Goal: Task Accomplishment & Management: Use online tool/utility

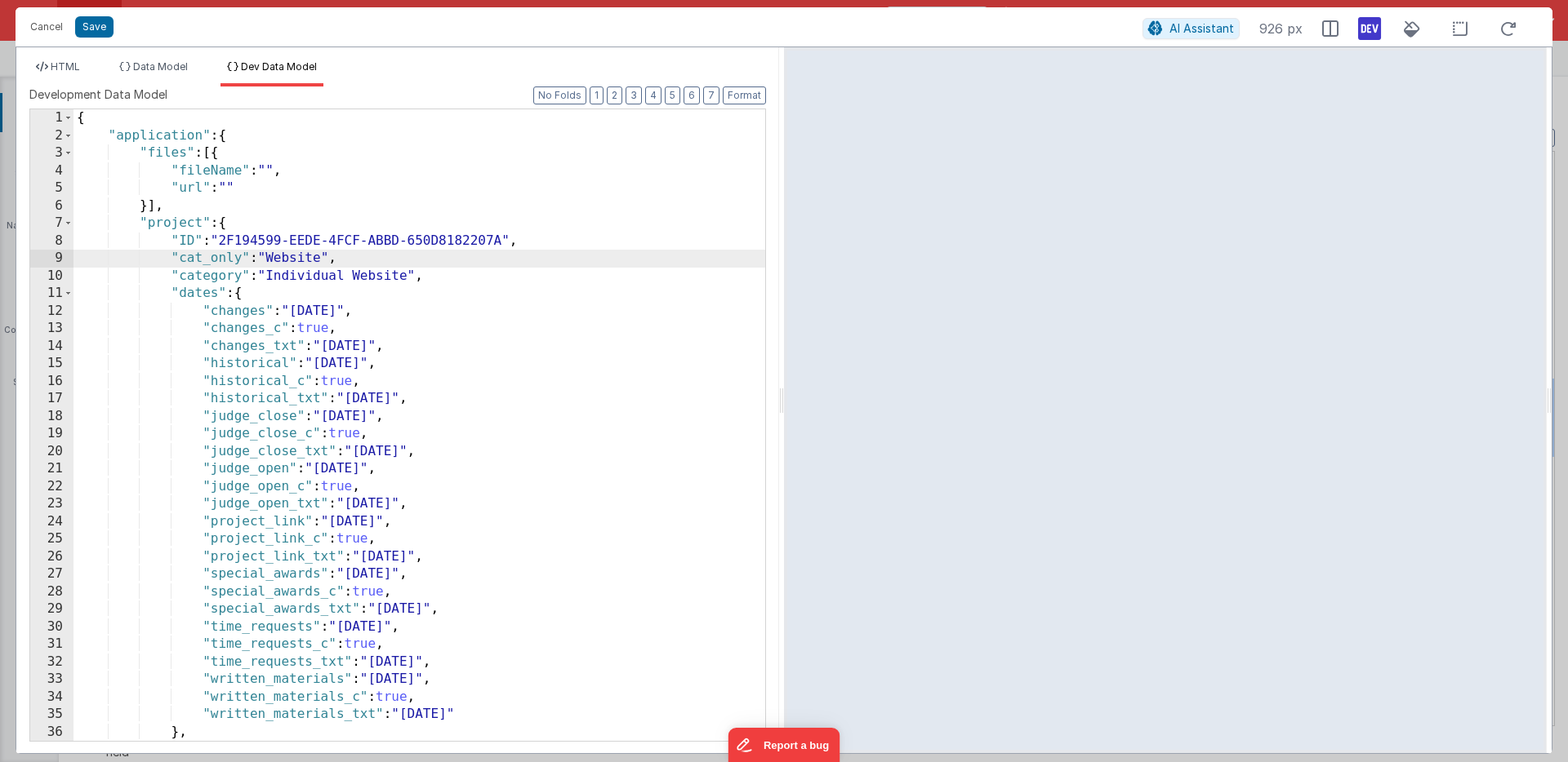
scroll to position [713, 0]
click at [49, 25] on button "Cancel" at bounding box center [46, 26] width 49 height 23
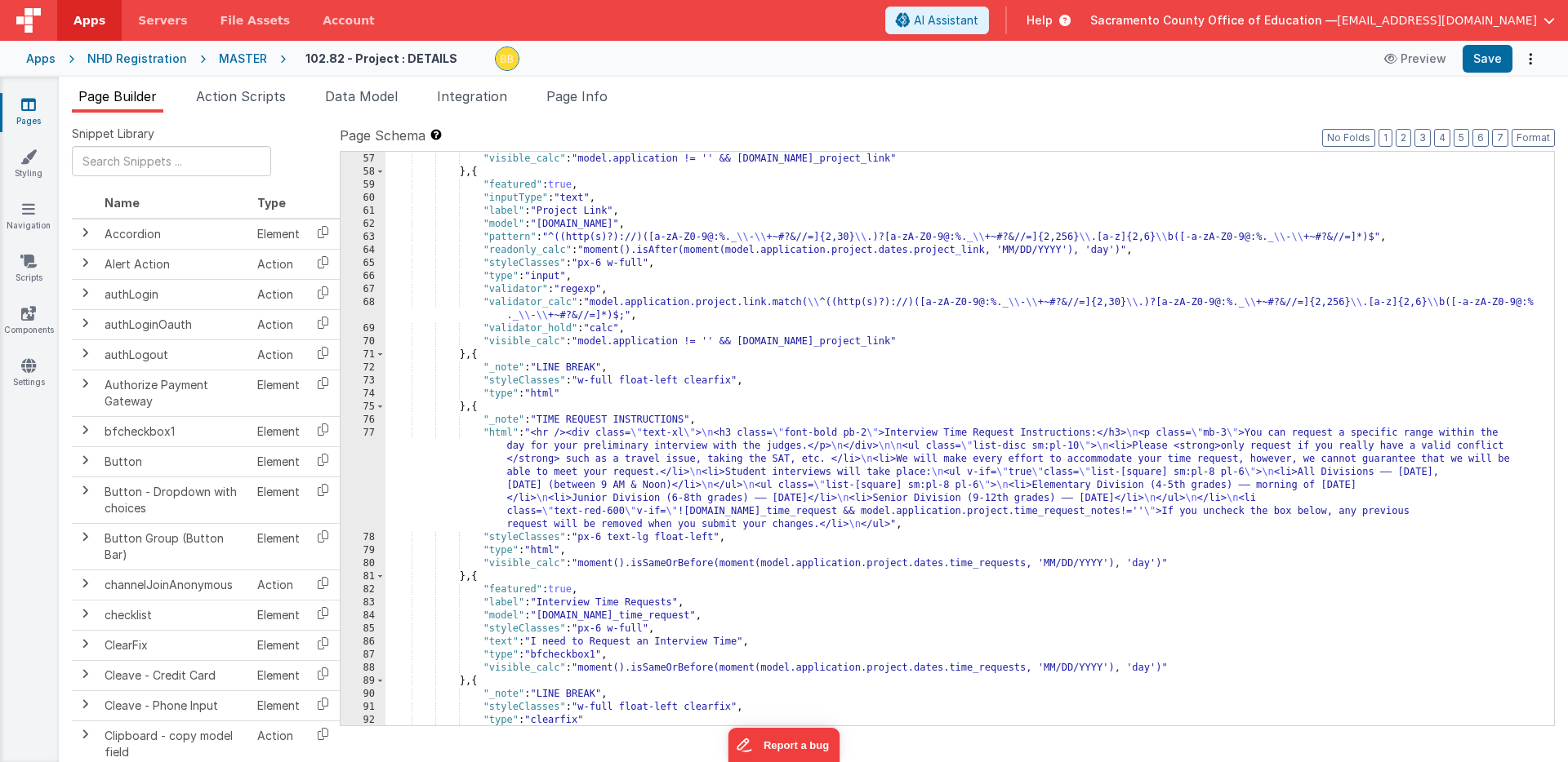
scroll to position [1060, 0]
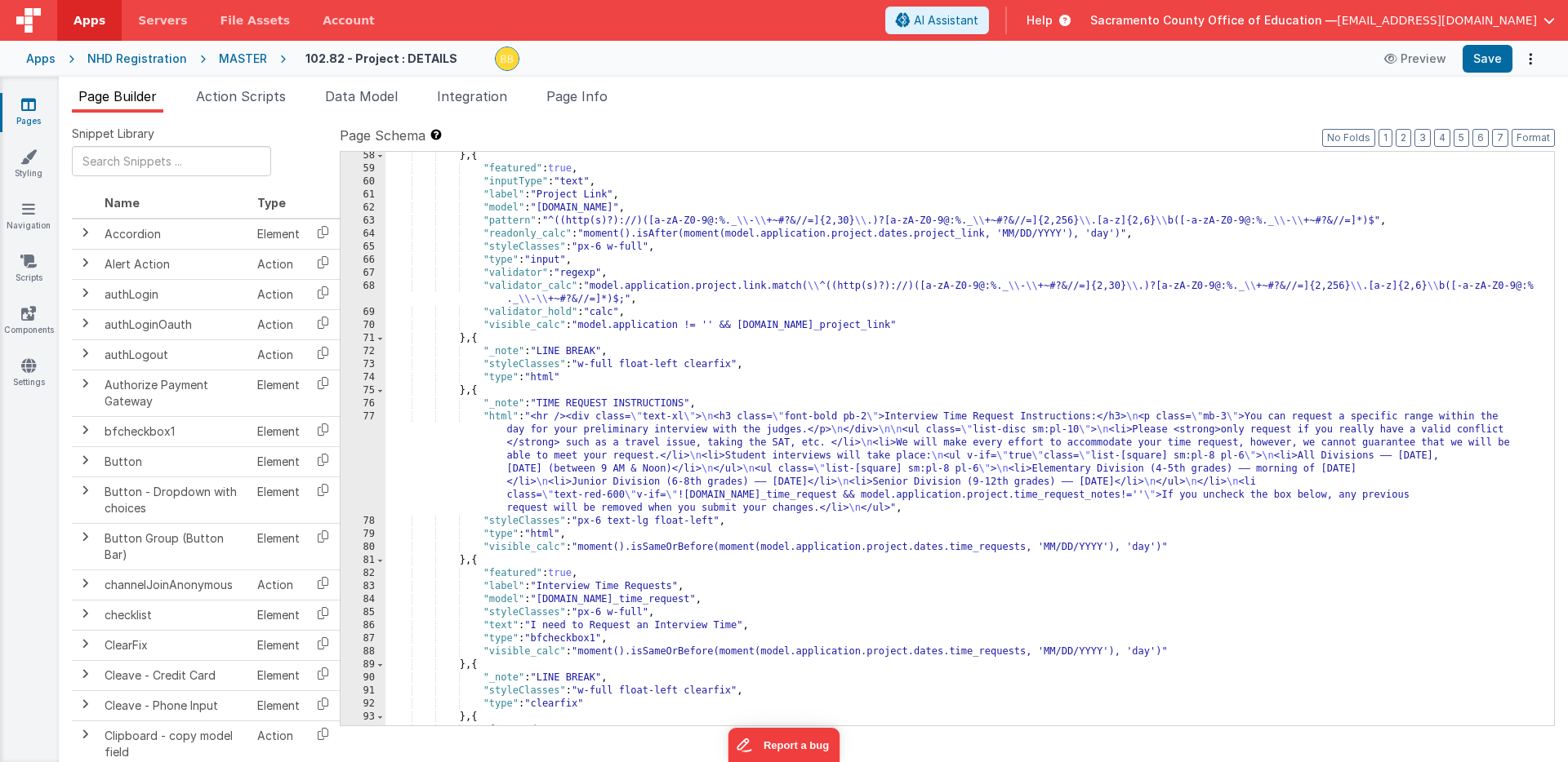
click at [497, 420] on div "} , { "featured" : true , "inputType" : "text" , "label" : "Project Link" , "mo…" at bounding box center [969, 449] width 1168 height 600
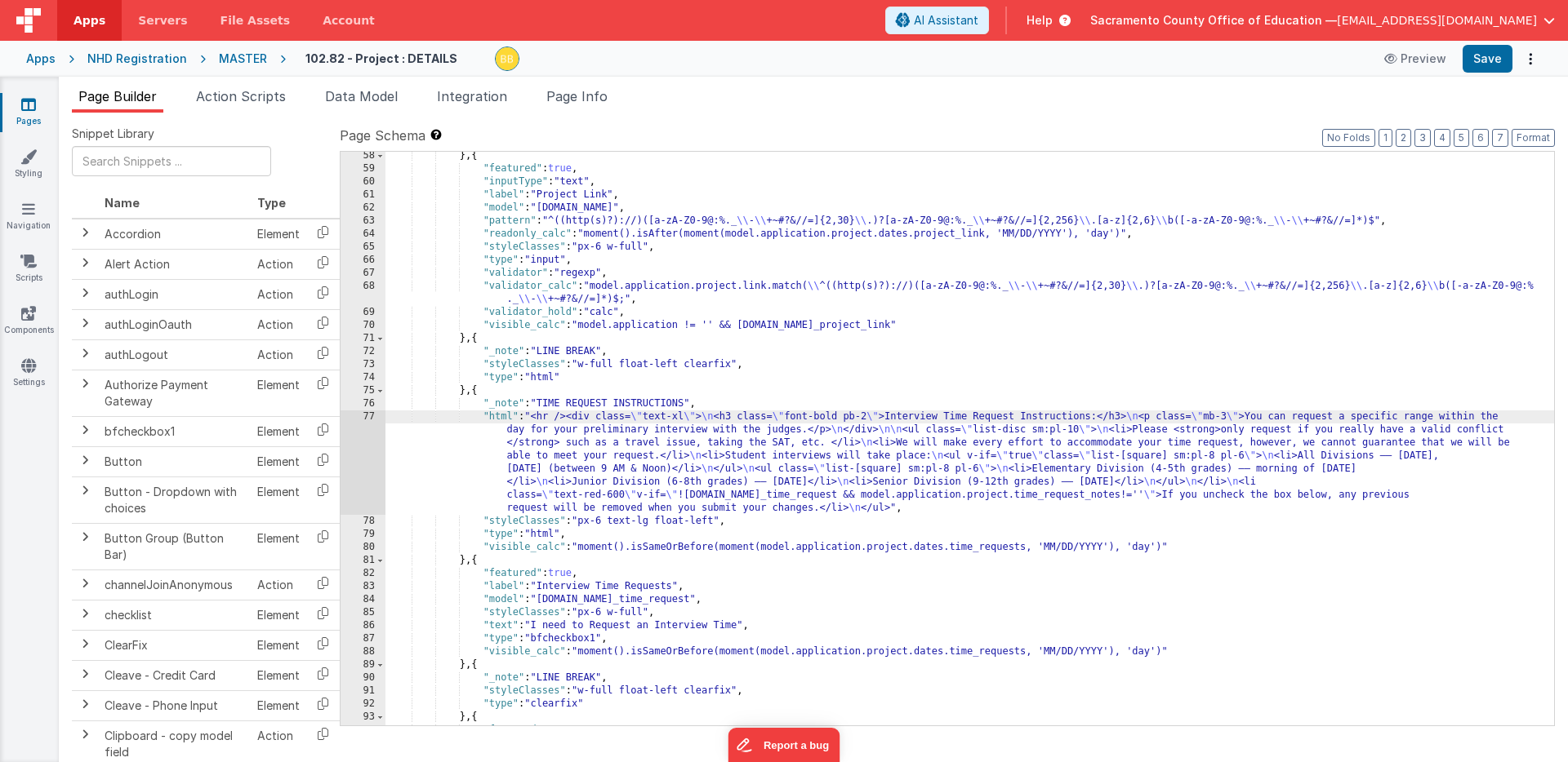
click at [359, 429] on div "77" at bounding box center [363, 463] width 45 height 105
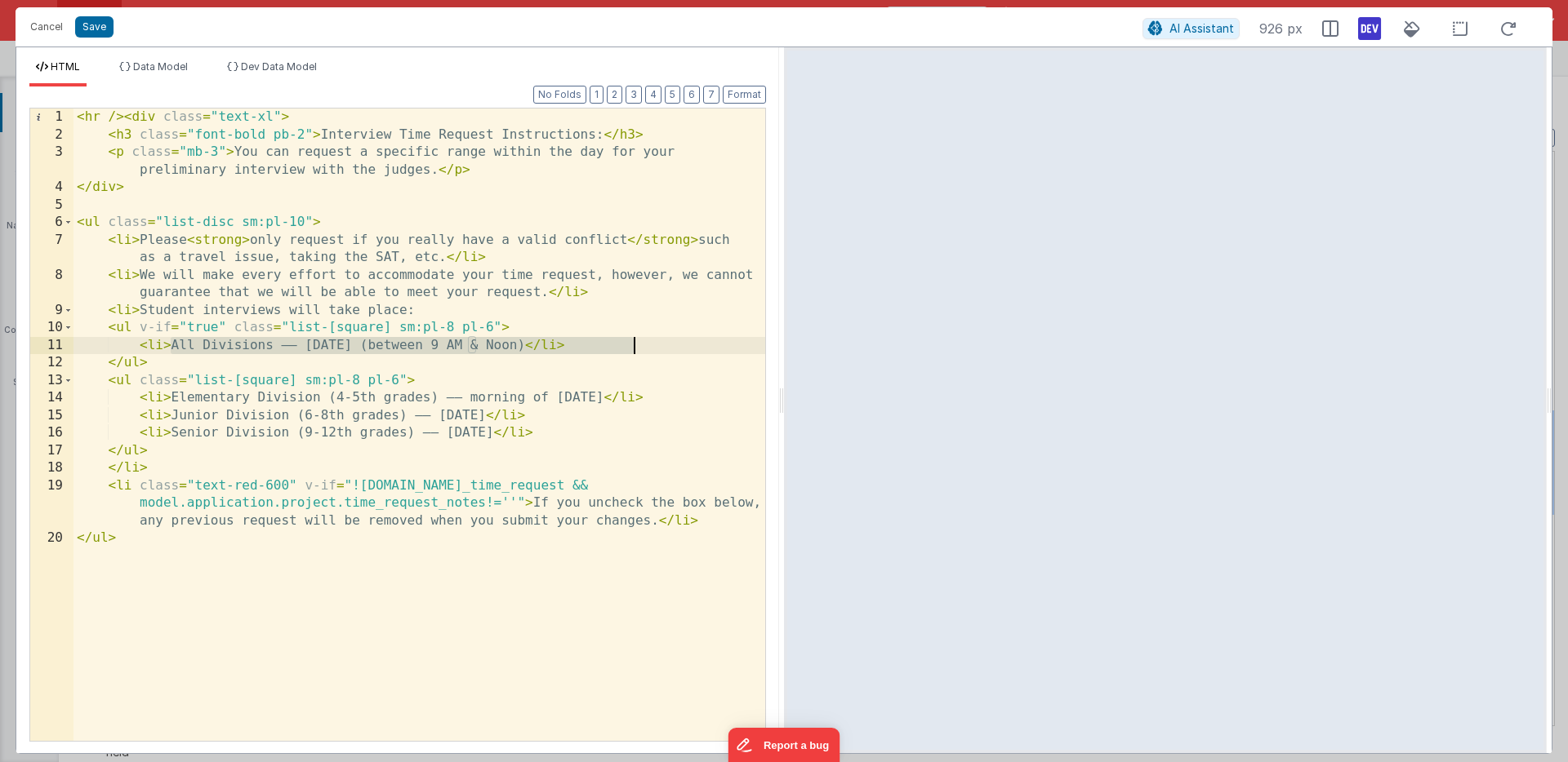
drag, startPoint x: 171, startPoint y: 347, endPoint x: 632, endPoint y: 347, distance: 461.0
click at [632, 347] on div "< hr /> < div class = "text-xl" > < h3 class = "font-bold pb-2" > Interview Tim…" at bounding box center [419, 442] width 692 height 667
click at [186, 347] on div "< hr /> < div class = "text-xl" > < h3 class = "font-bold pb-2" > Interview Tim…" at bounding box center [419, 442] width 692 height 667
click at [202, 348] on div "< hr /> < div class = "text-xl" > < h3 class = "font-bold pb-2" > Interview Tim…" at bounding box center [419, 442] width 692 height 667
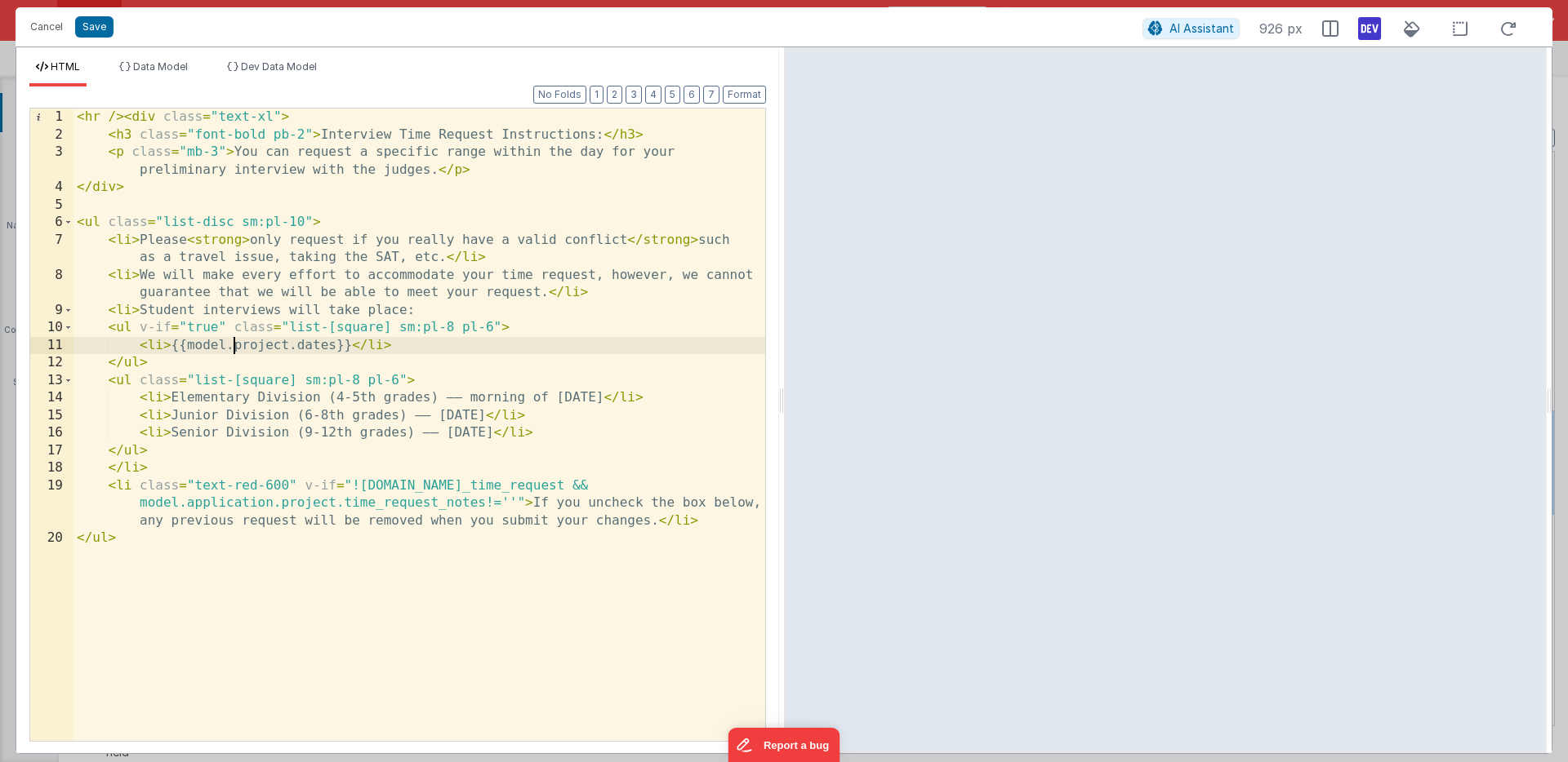
click at [233, 346] on div "< hr /> < div class = "text-xl" > < h3 class = "font-bold pb-2" > Interview Tim…" at bounding box center [419, 442] width 692 height 667
click at [429, 347] on div "< hr /> < div class = "text-xl" > < h3 class = "font-bold pb-2" > Interview Tim…" at bounding box center [419, 442] width 692 height 667
click at [262, 65] on span "Dev Data Model" at bounding box center [279, 67] width 76 height 13
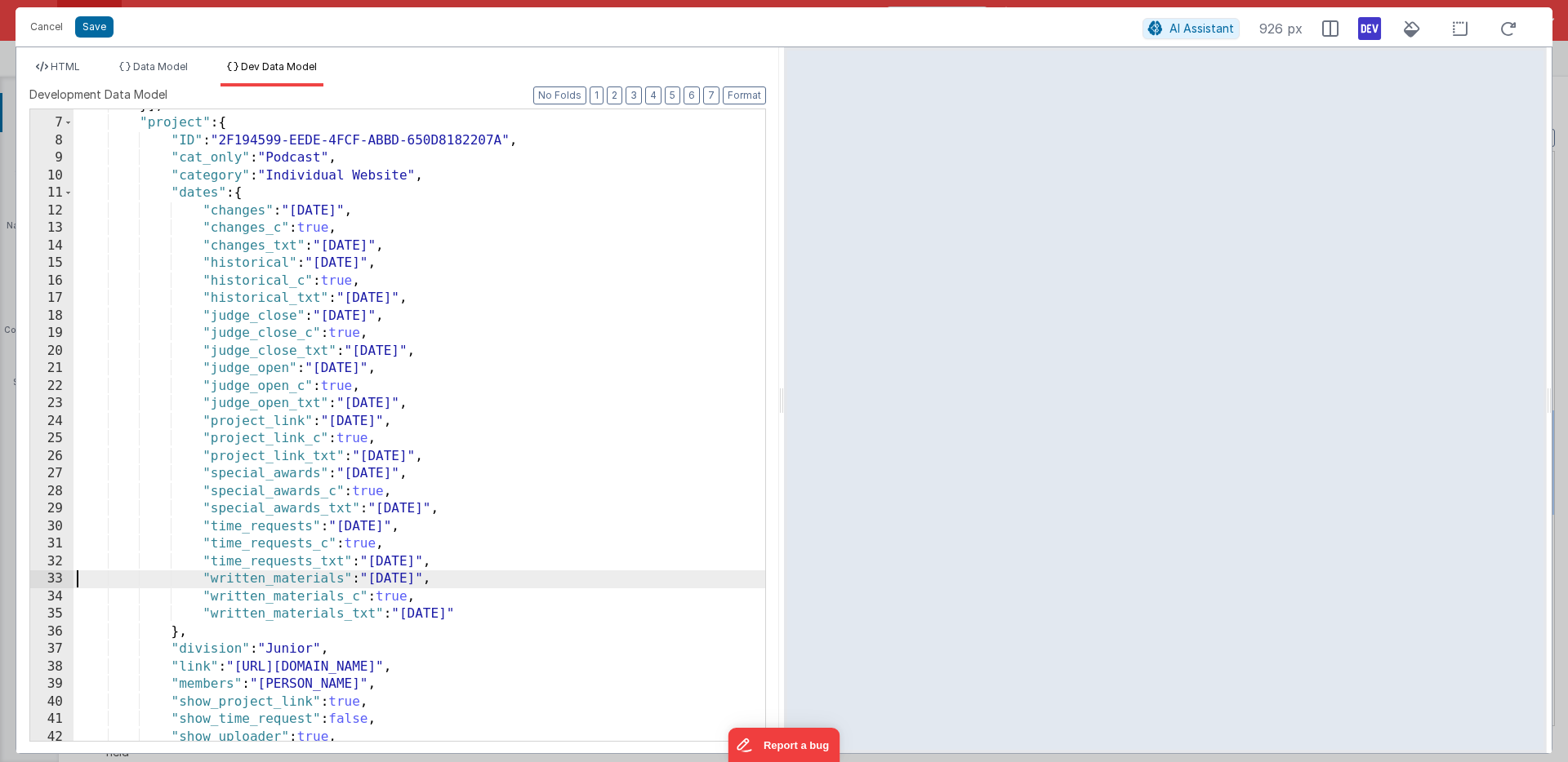
scroll to position [0, 0]
click at [76, 577] on div "}] , "project" : { "ID" : "2F194599-EEDE-4FCF-ABBD-650D8182207A" , "cat_only" :…" at bounding box center [419, 430] width 692 height 666
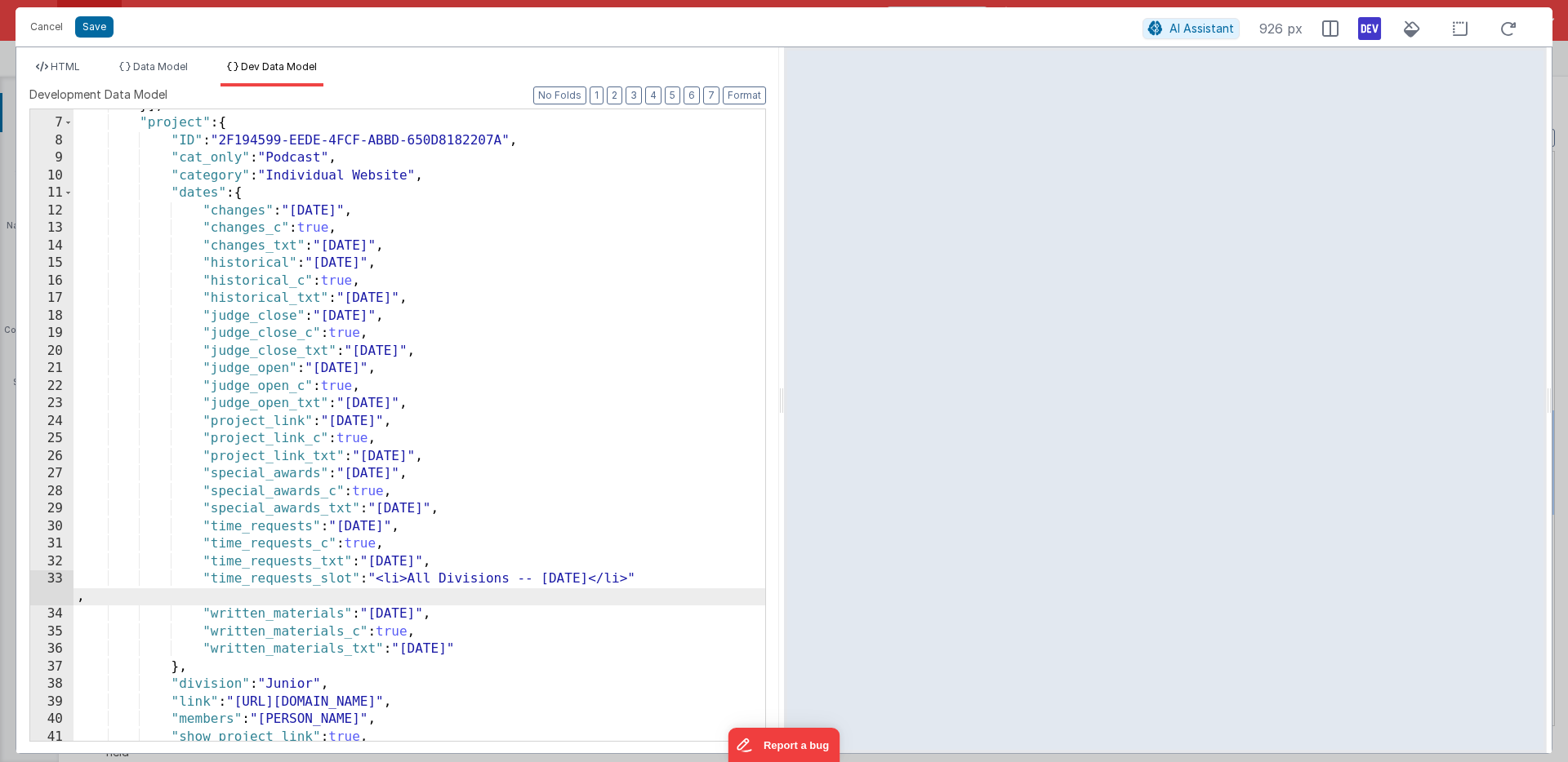
drag, startPoint x: 235, startPoint y: 597, endPoint x: 108, endPoint y: 594, distance: 127.0
click at [108, 594] on div "}] , "project" : { "ID" : "2F194599-EEDE-4FCF-ABBD-650D8182207A" , "cat_only" :…" at bounding box center [419, 430] width 692 height 666
click at [71, 65] on span "HTML" at bounding box center [65, 67] width 30 height 13
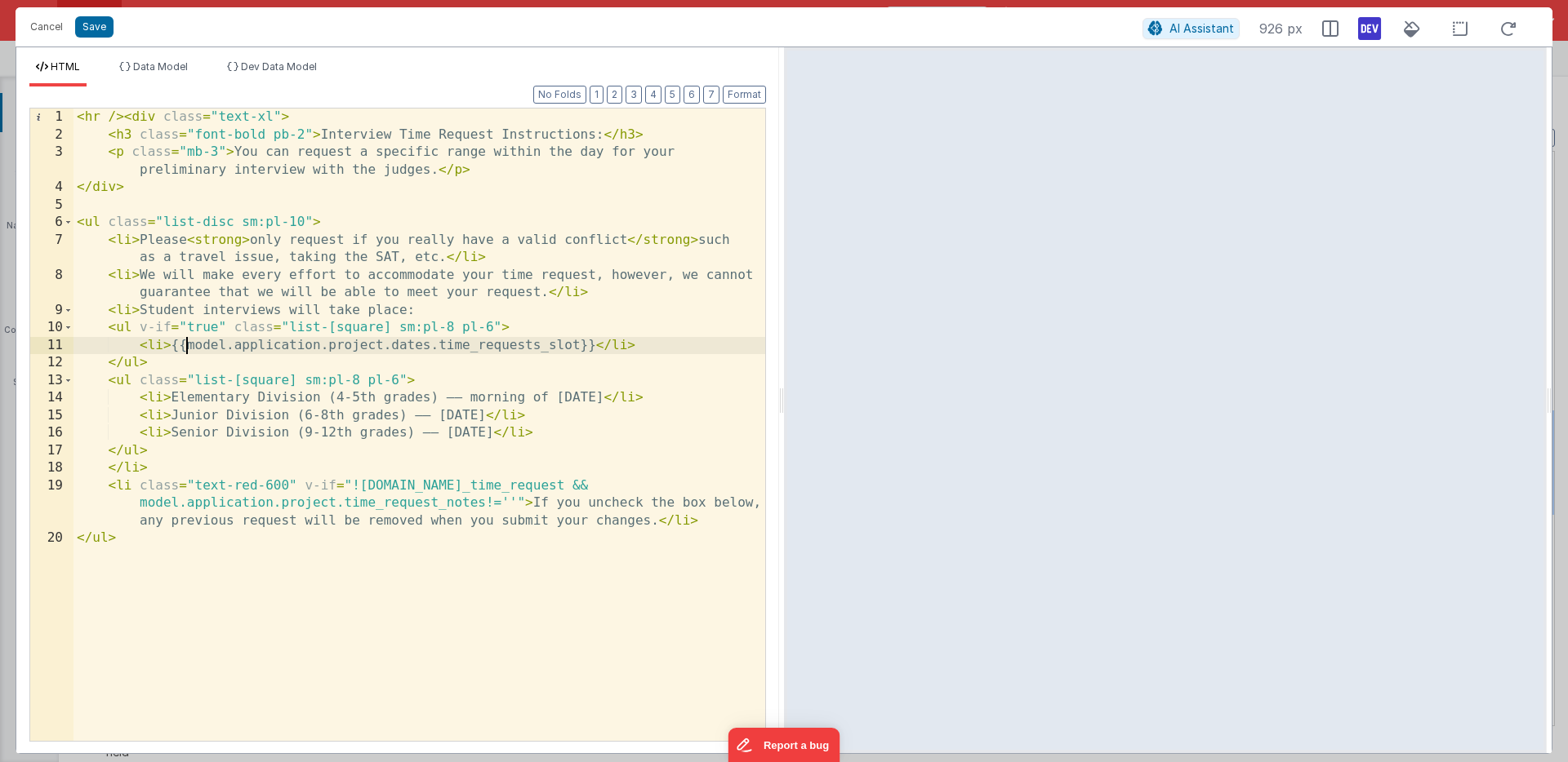
click at [186, 345] on div "< hr /> < div class = "text-xl" > < h3 class = "font-bold pb-2" > Interview Tim…" at bounding box center [419, 442] width 692 height 667
click at [598, 345] on div "< hr /> < div class = "text-xl" > < h3 class = "font-bold pb-2" > Interview Tim…" at bounding box center [419, 442] width 692 height 667
click at [195, 347] on div "< hr /> < div class = "text-xl" > < h3 class = "font-bold pb-2" > Interview Tim…" at bounding box center [419, 442] width 692 height 667
click at [163, 346] on div "< hr /> < div class = "text-xl" > < h3 class = "font-bold pb-2" > Interview Tim…" at bounding box center [419, 442] width 692 height 667
drag, startPoint x: 241, startPoint y: 346, endPoint x: 663, endPoint y: 340, distance: 422.0
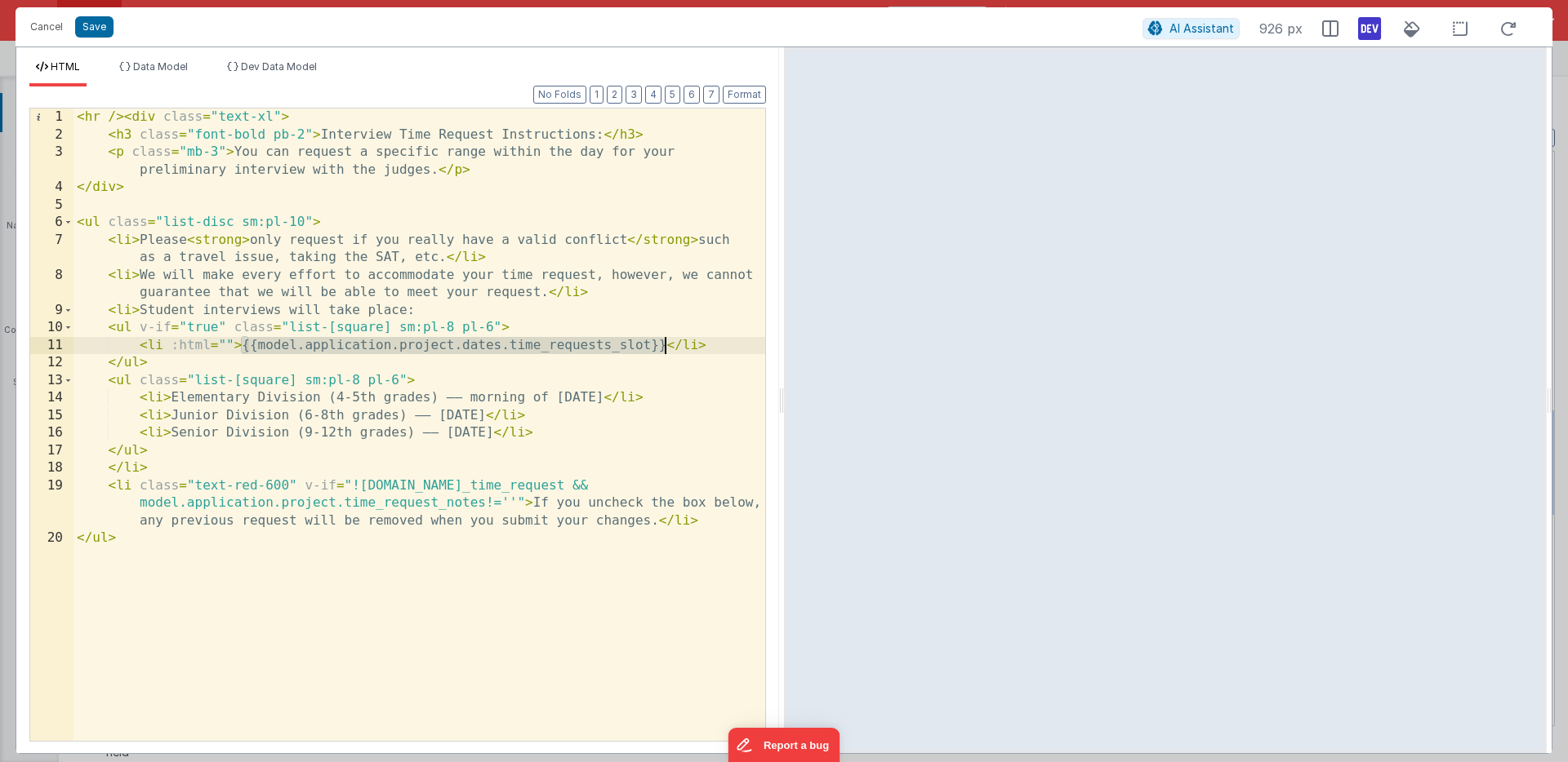
click at [663, 340] on div "< hr /> < div class = "text-xl" > < h3 class = "font-bold pb-2" > Interview Tim…" at bounding box center [419, 442] width 692 height 667
click at [225, 344] on div "< hr /> < div class = "text-xl" > < h3 class = "font-bold pb-2" > Interview Tim…" at bounding box center [419, 442] width 692 height 667
click at [240, 345] on div "< hr /> < div class = "text-xl" > < h3 class = "font-bold pb-2" > Interview Tim…" at bounding box center [419, 442] width 692 height 667
click at [635, 344] on div "< hr /> < div class = "text-xl" > < h3 class = "font-bold pb-2" > Interview Tim…" at bounding box center [419, 442] width 692 height 667
click at [636, 346] on div "< hr /> < div class = "text-xl" > < h3 class = "font-bold pb-2" > Interview Tim…" at bounding box center [419, 442] width 692 height 667
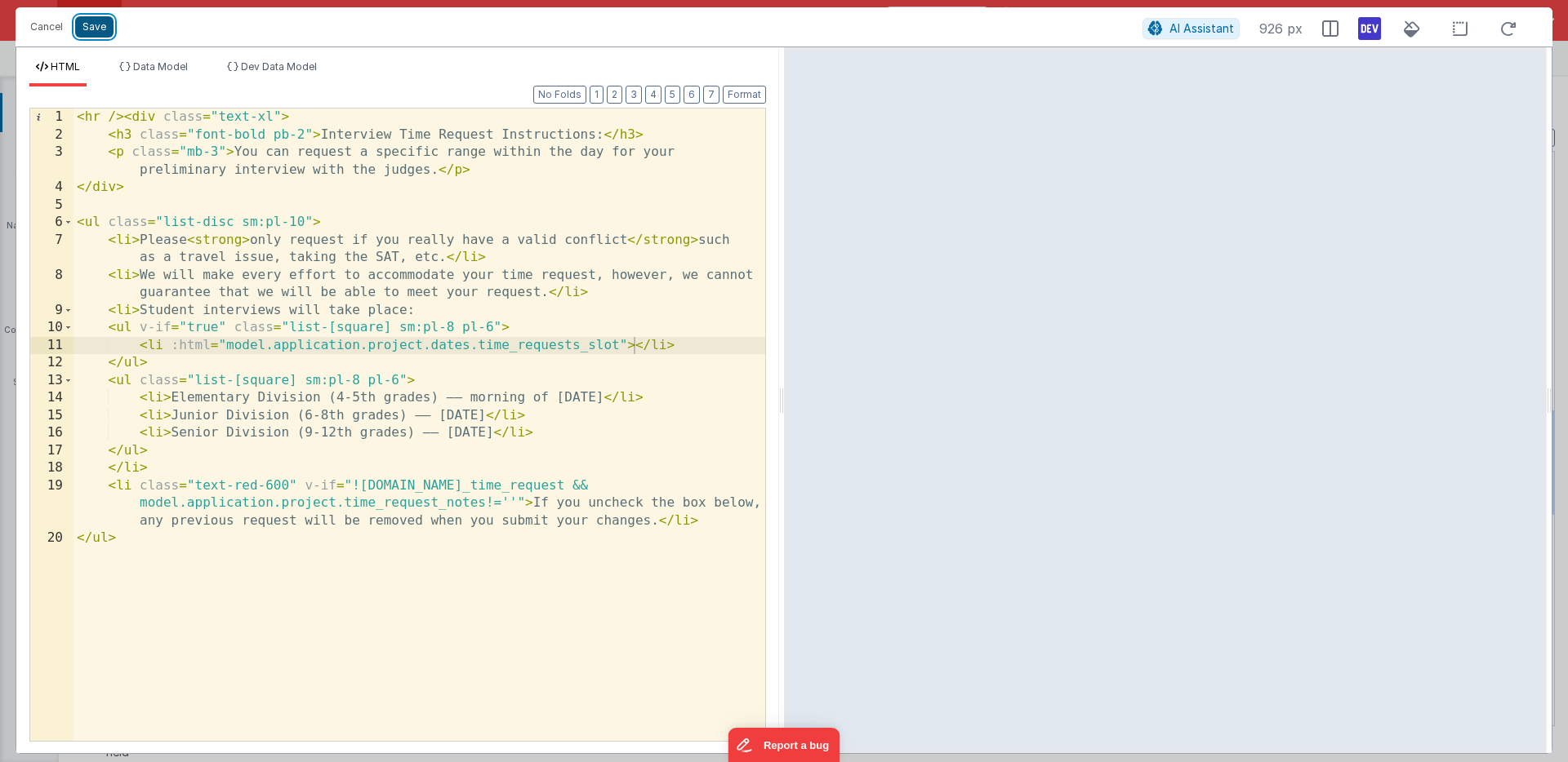
click at [90, 28] on button "Save" at bounding box center [94, 27] width 39 height 22
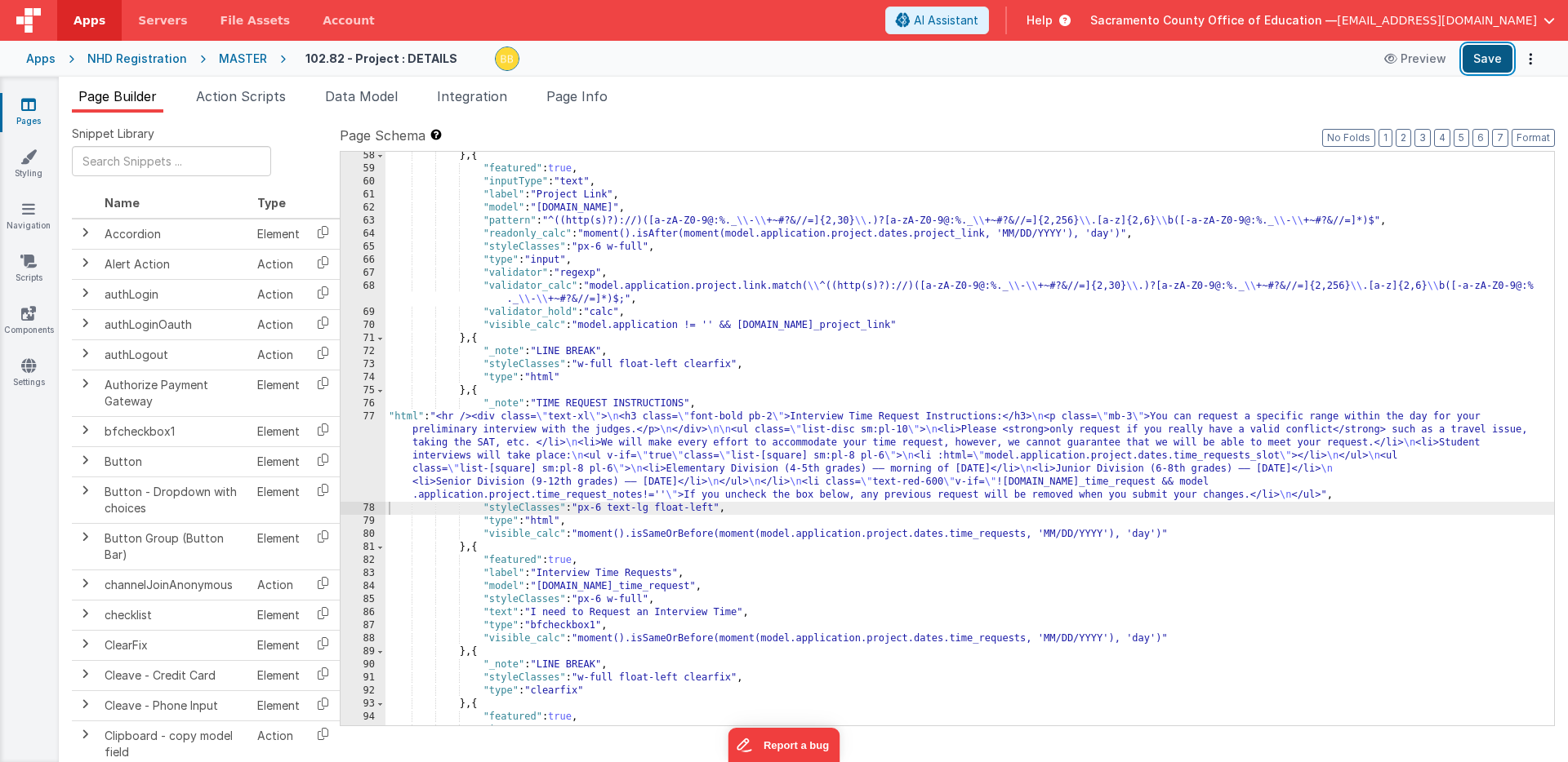
click at [1482, 51] on button "Save" at bounding box center [1487, 59] width 50 height 28
click at [27, 104] on icon at bounding box center [29, 105] width 14 height 16
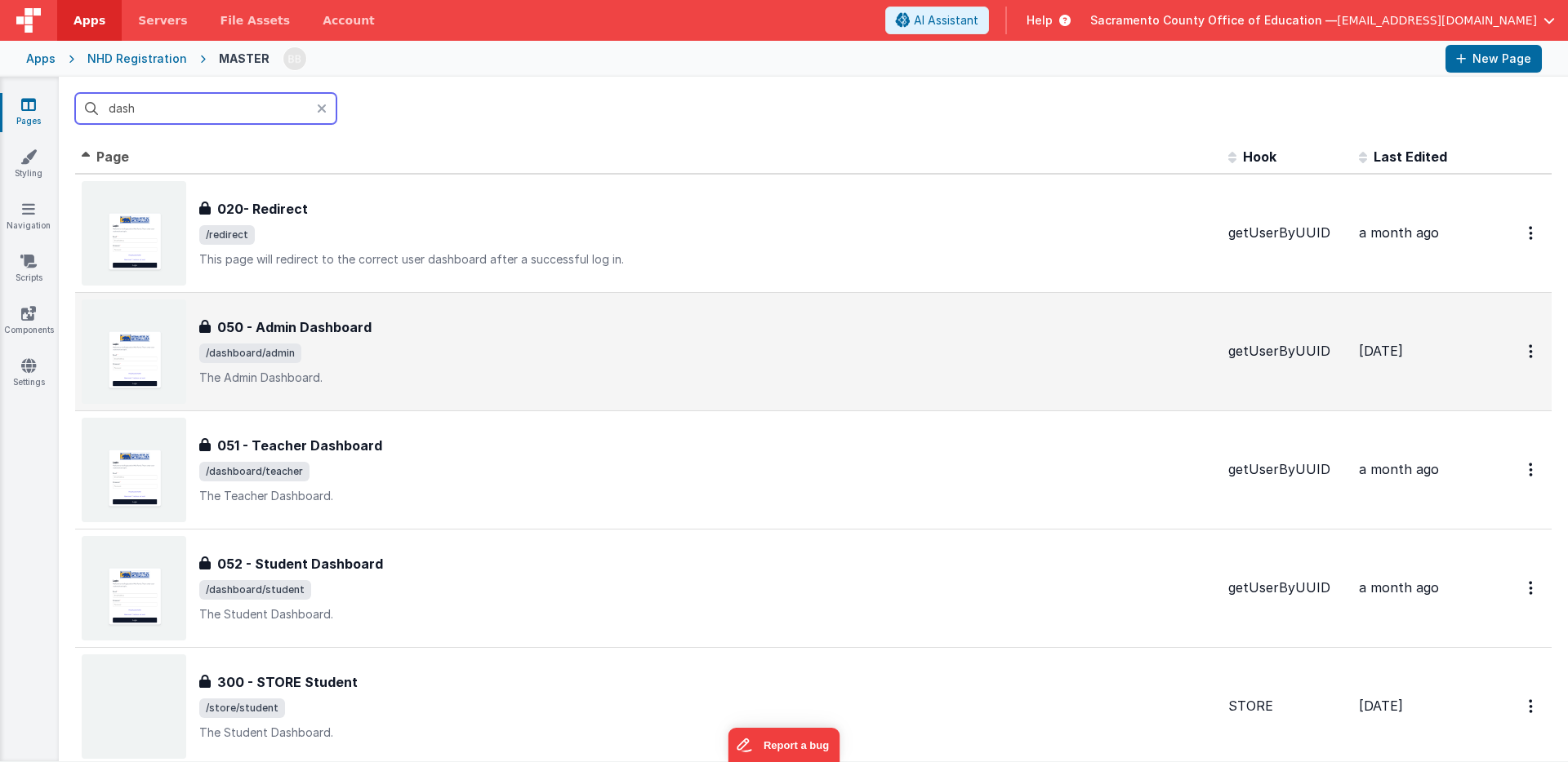
type input "dash"
click at [305, 326] on h3 "050 - Admin Dashboard" at bounding box center [294, 327] width 154 height 20
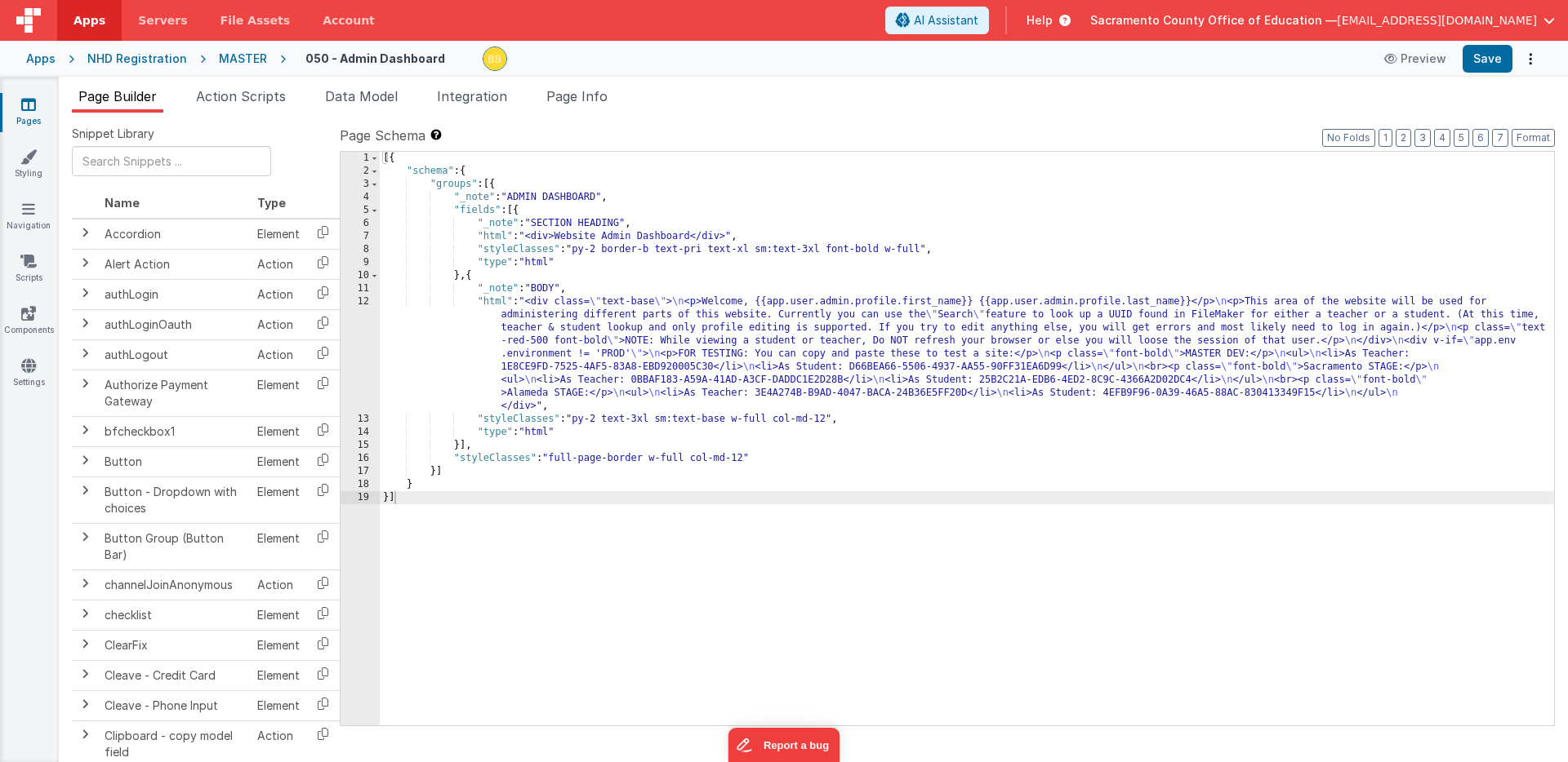
click at [31, 107] on icon at bounding box center [29, 105] width 14 height 16
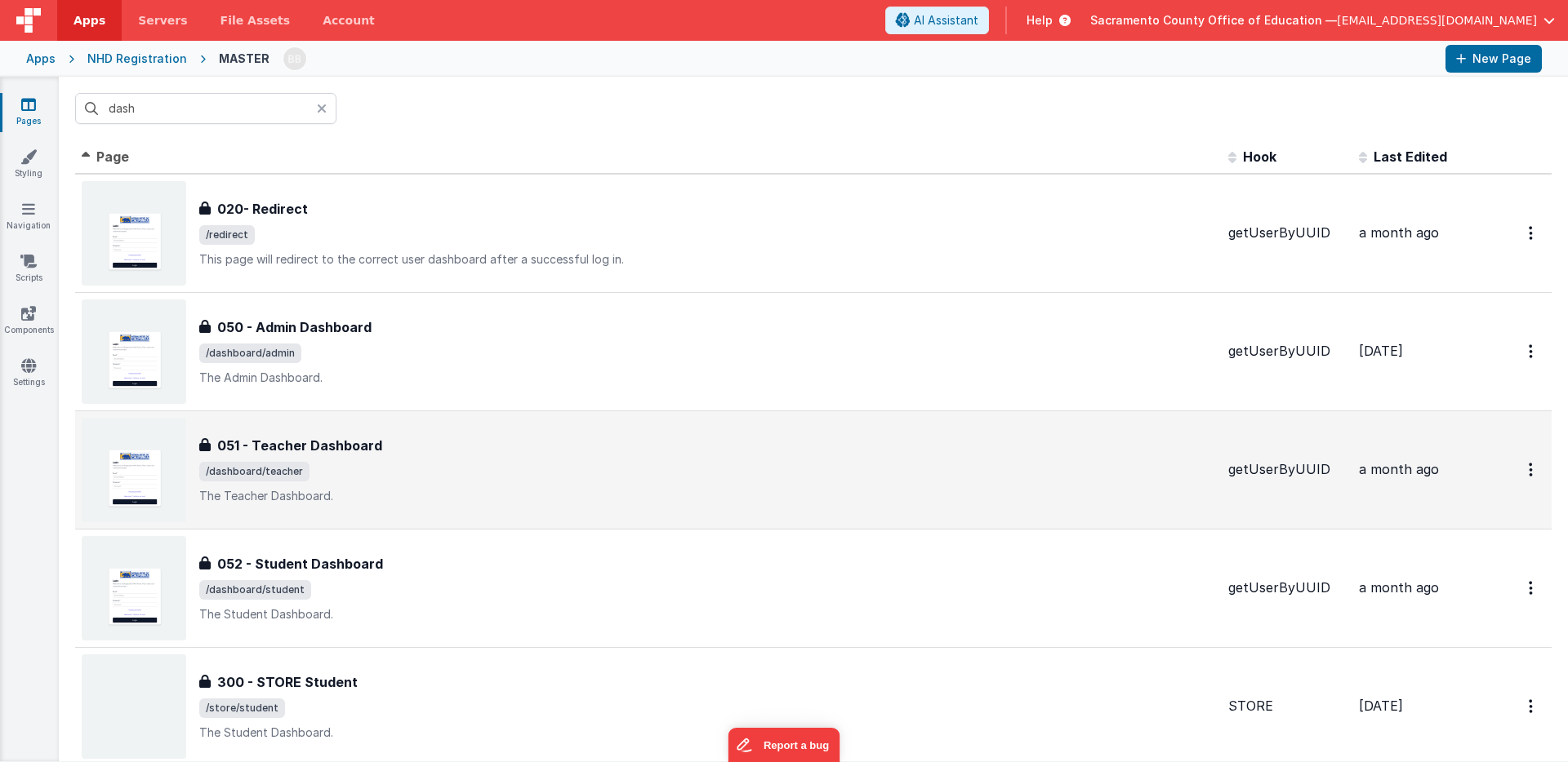
click at [321, 447] on h3 "051 - Teacher Dashboard" at bounding box center [300, 445] width 165 height 20
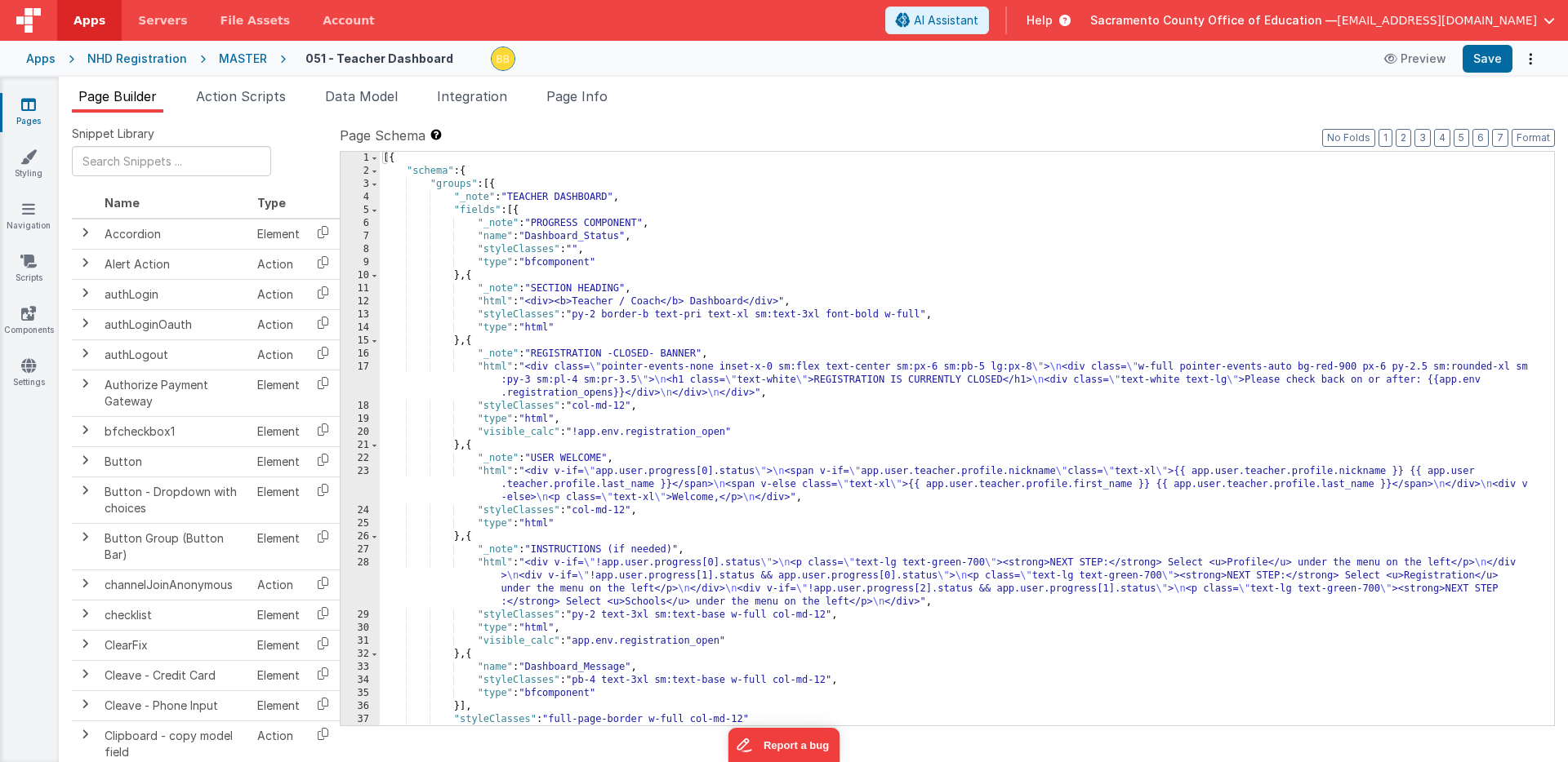
scroll to position [40, 0]
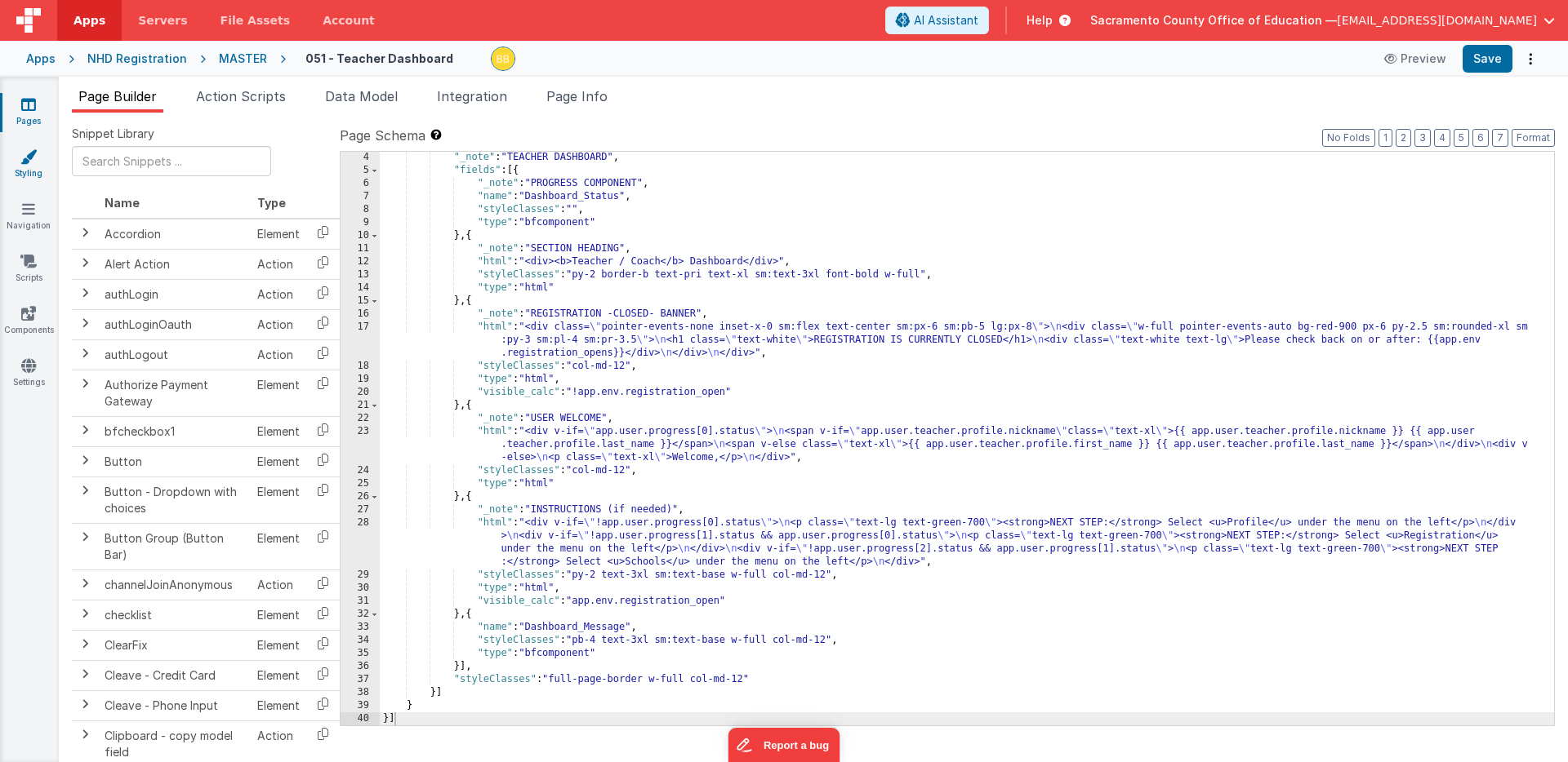
click at [30, 155] on icon at bounding box center [29, 157] width 16 height 16
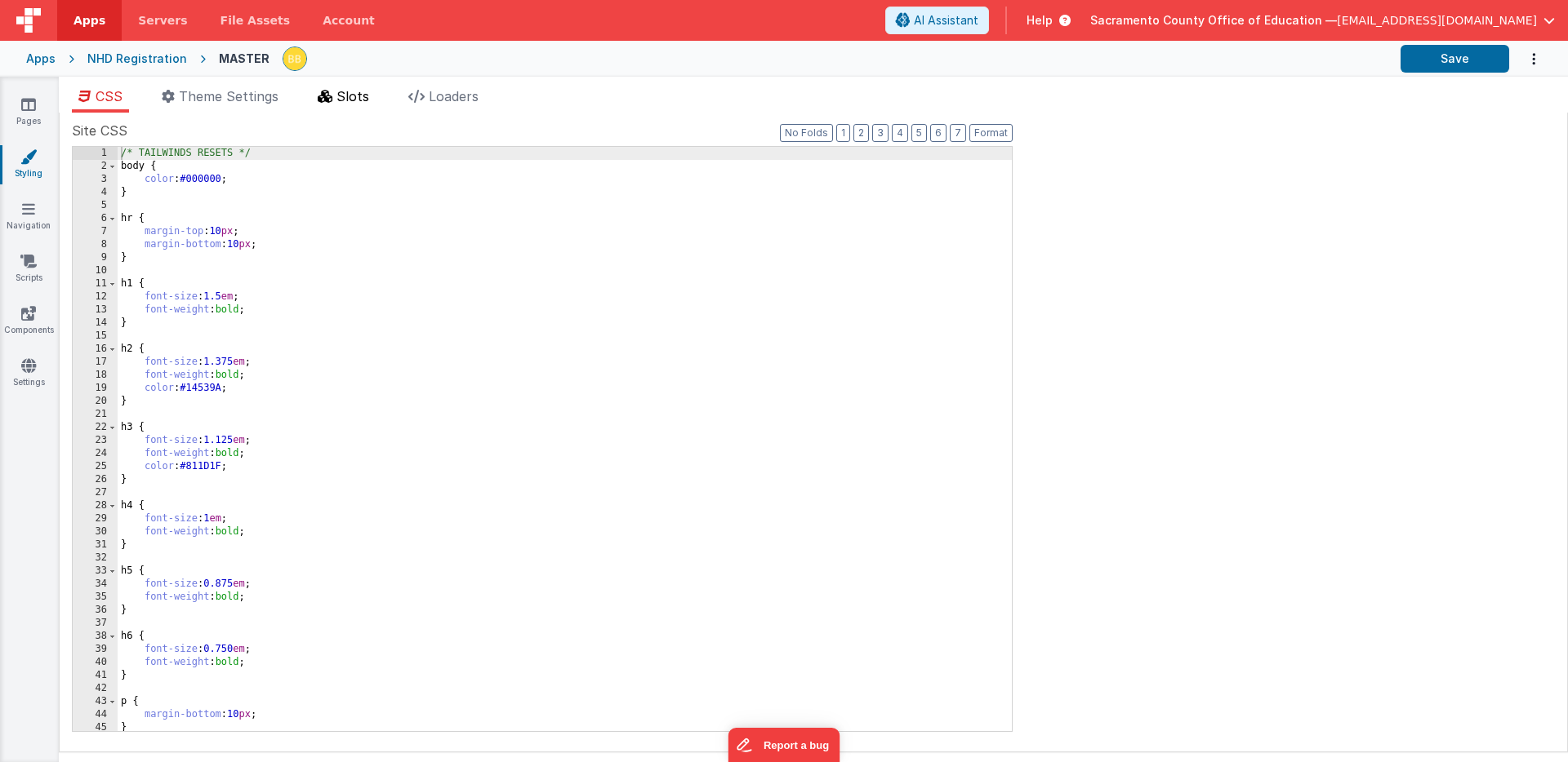
click at [361, 94] on span "Slots" at bounding box center [353, 96] width 32 height 16
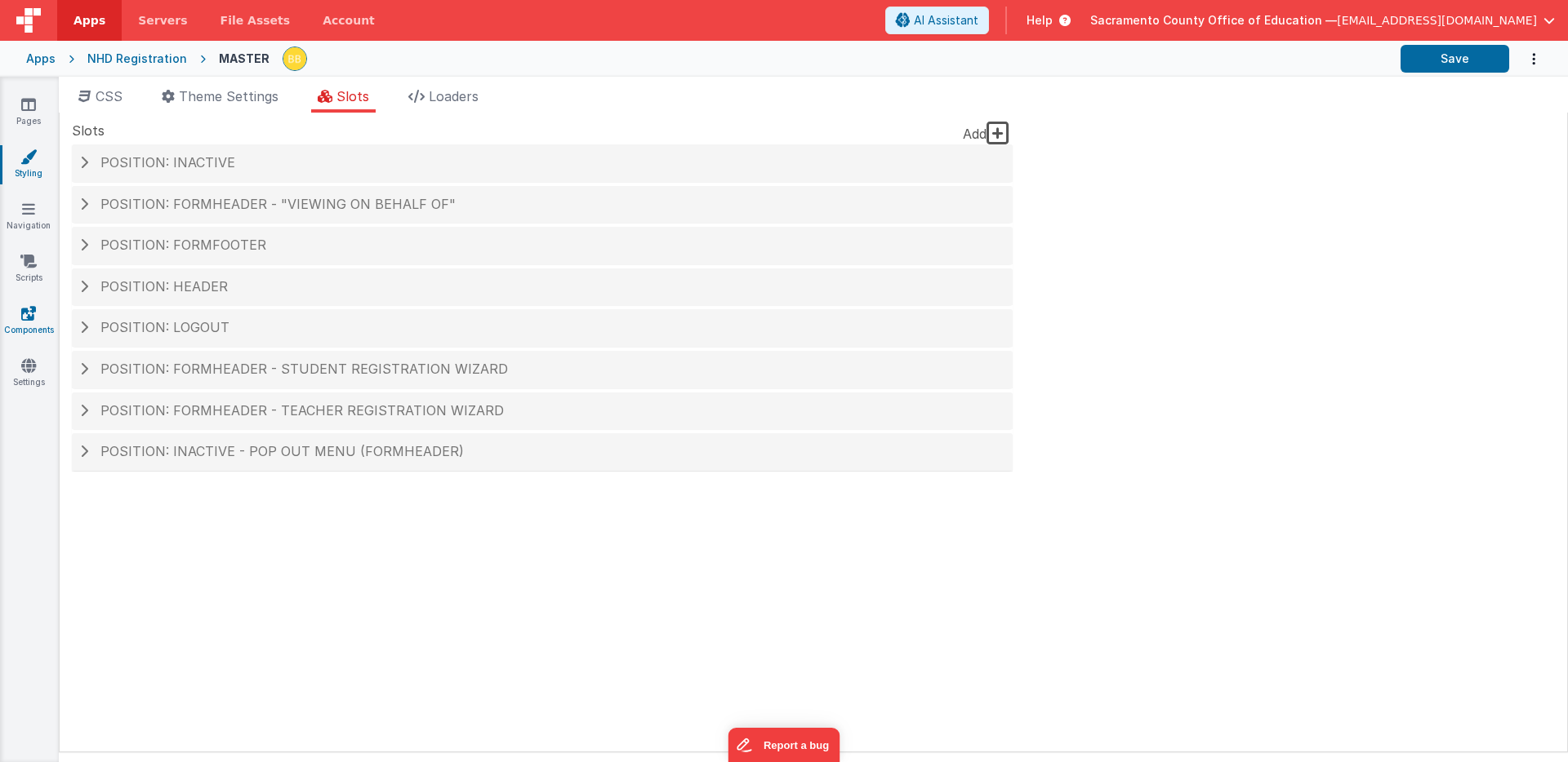
click at [26, 308] on icon at bounding box center [29, 314] width 14 height 16
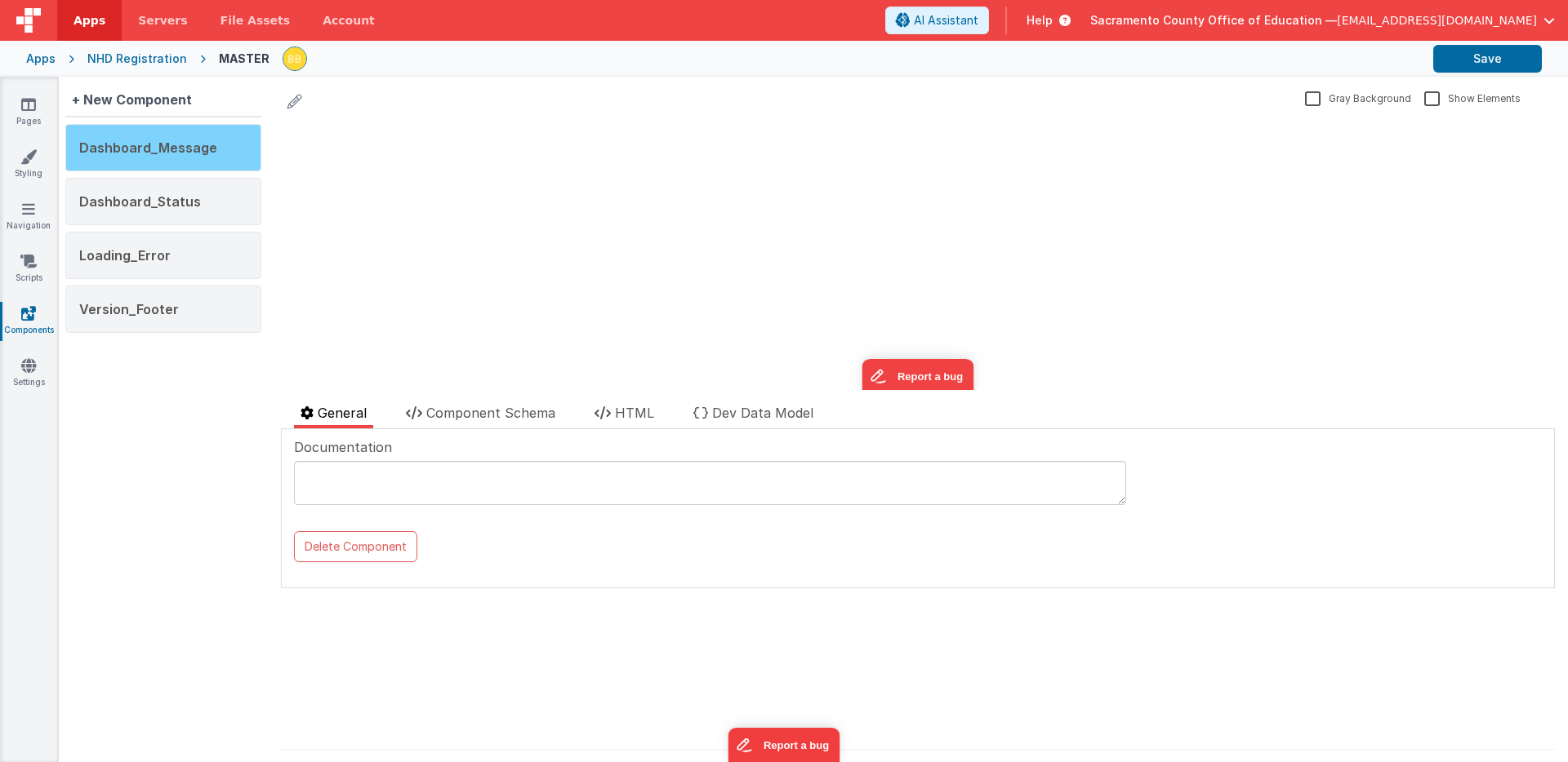
click at [153, 148] on span "Dashboard_Message" at bounding box center [148, 148] width 138 height 16
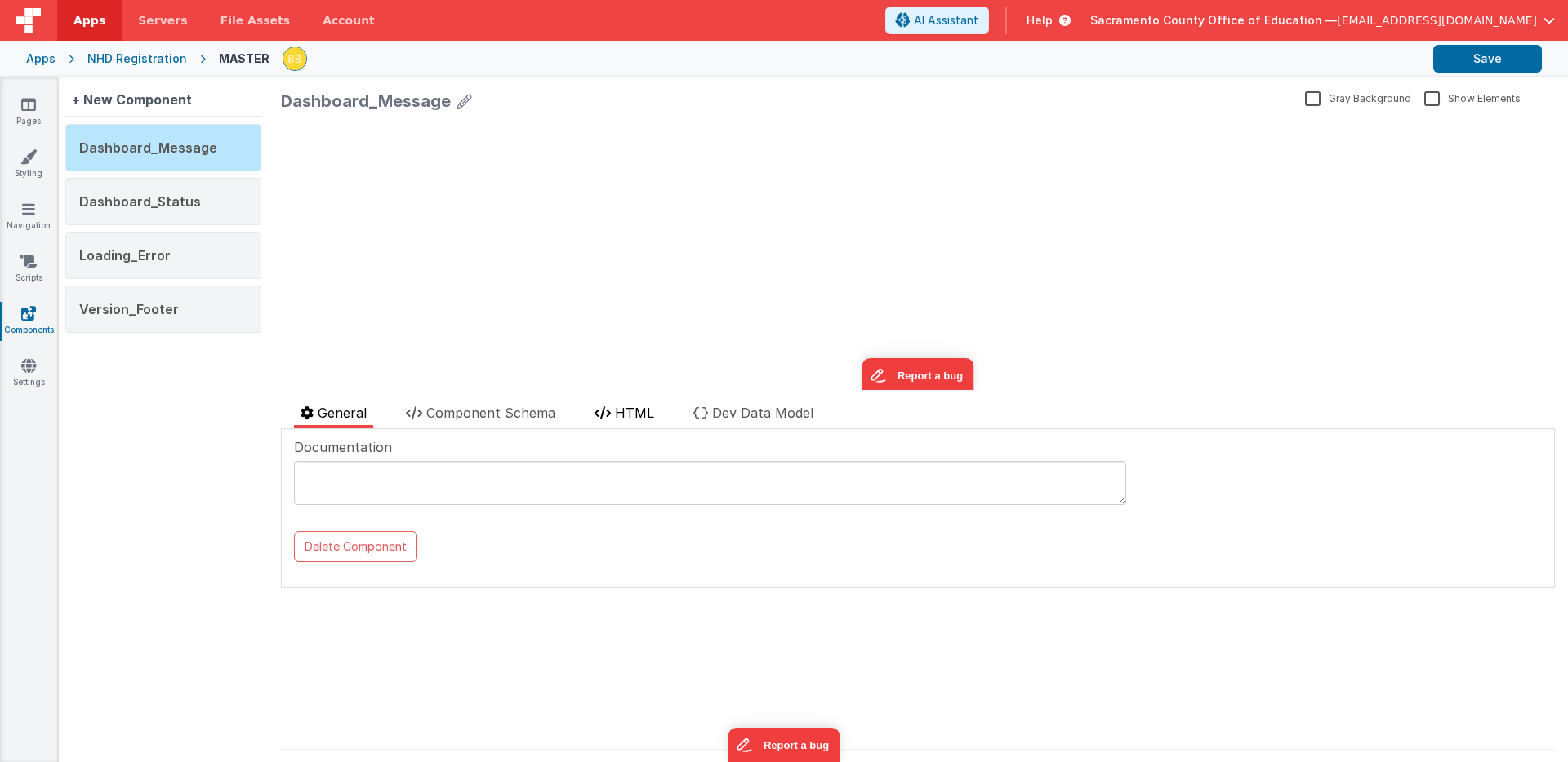
click at [629, 405] on span "HTML" at bounding box center [634, 413] width 39 height 16
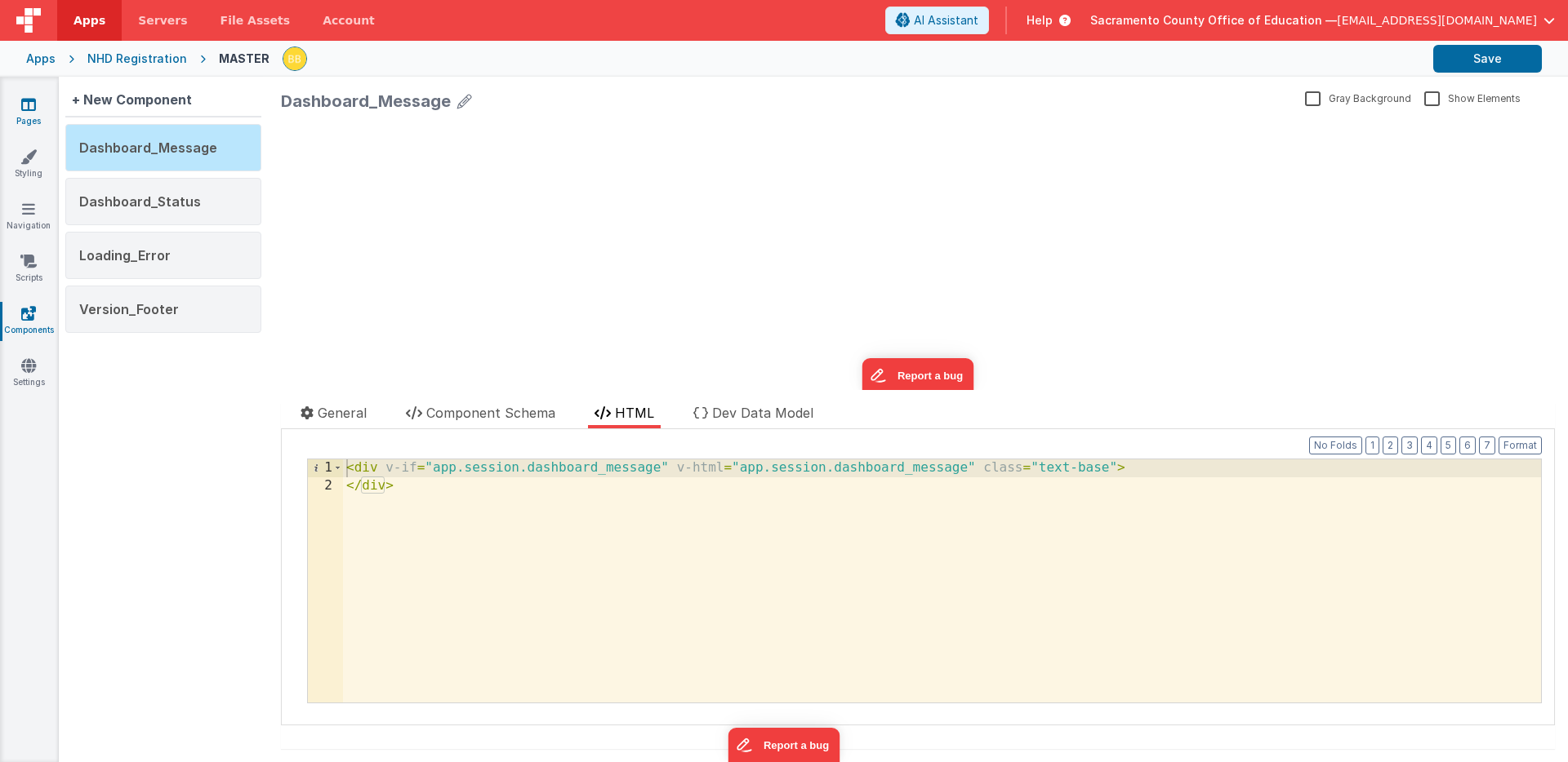
click at [27, 101] on icon at bounding box center [29, 105] width 14 height 16
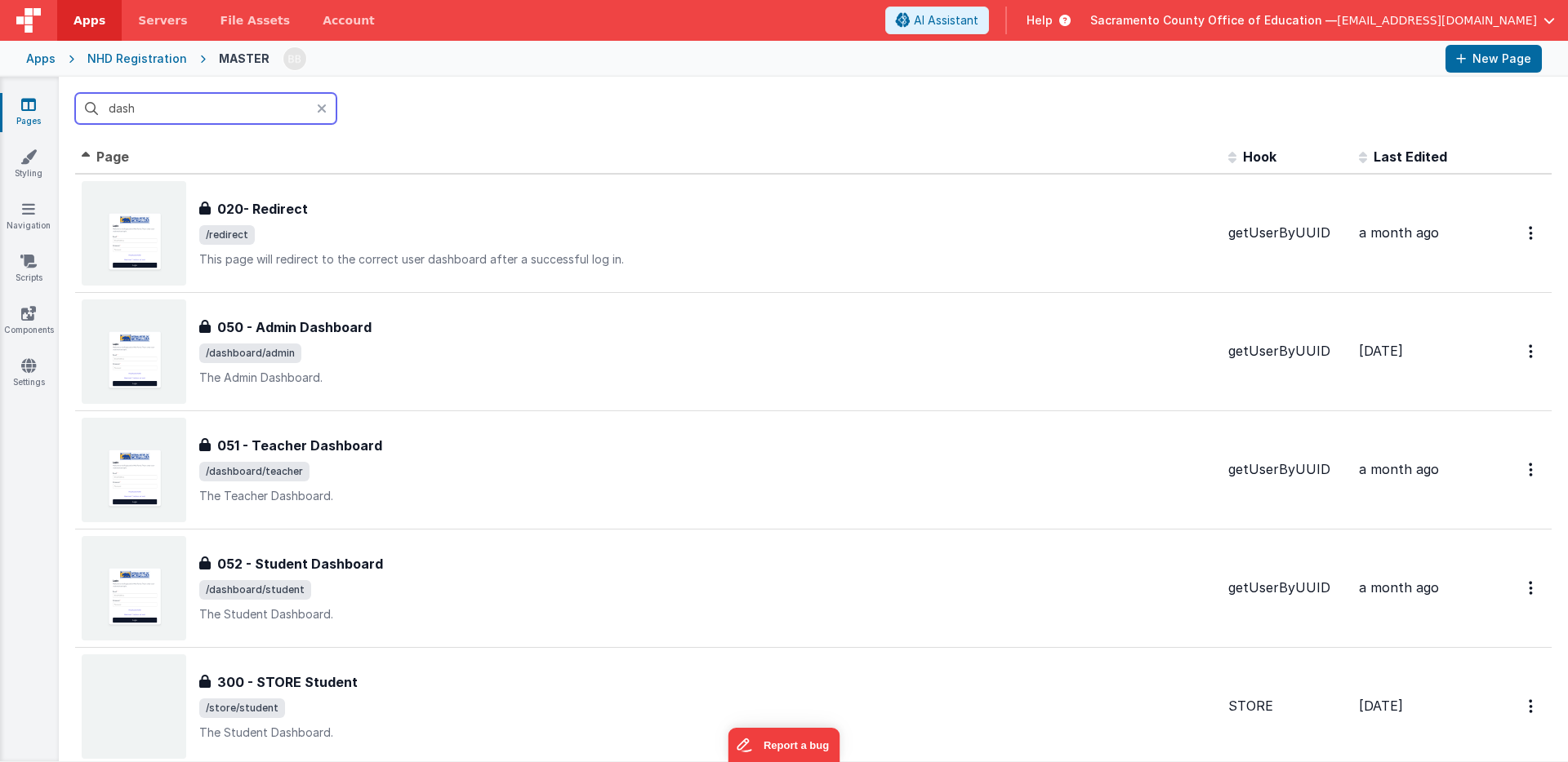
click at [139, 109] on input "dash" at bounding box center [206, 108] width 262 height 31
drag, startPoint x: 139, startPoint y: 109, endPoint x: 125, endPoint y: 111, distance: 14.1
click at [125, 111] on input "dash" at bounding box center [206, 108] width 262 height 31
click at [124, 112] on input "dash" at bounding box center [206, 108] width 262 height 31
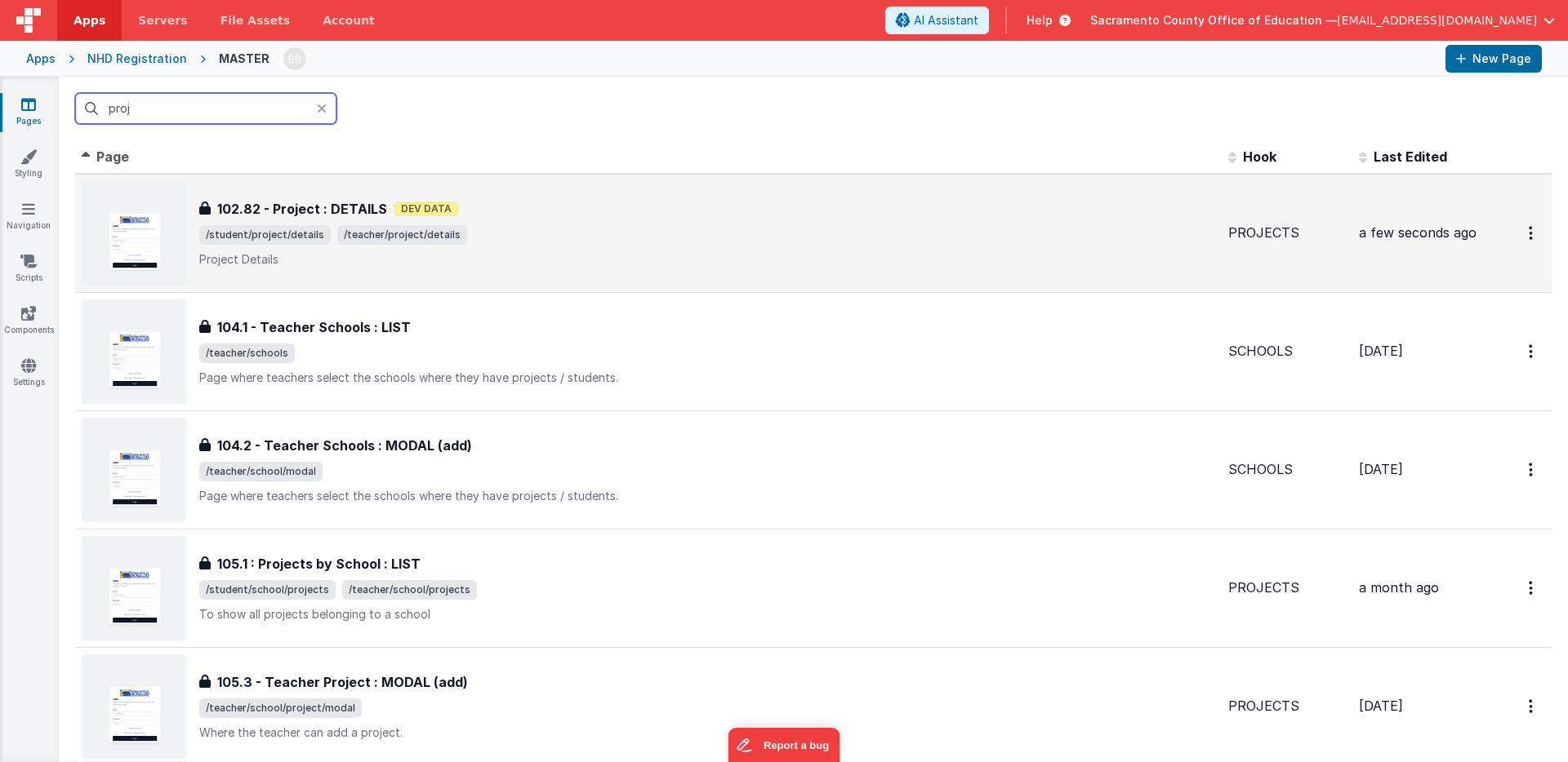
type input "proj"
click at [255, 231] on span "/student/project/details" at bounding box center [265, 235] width 132 height 20
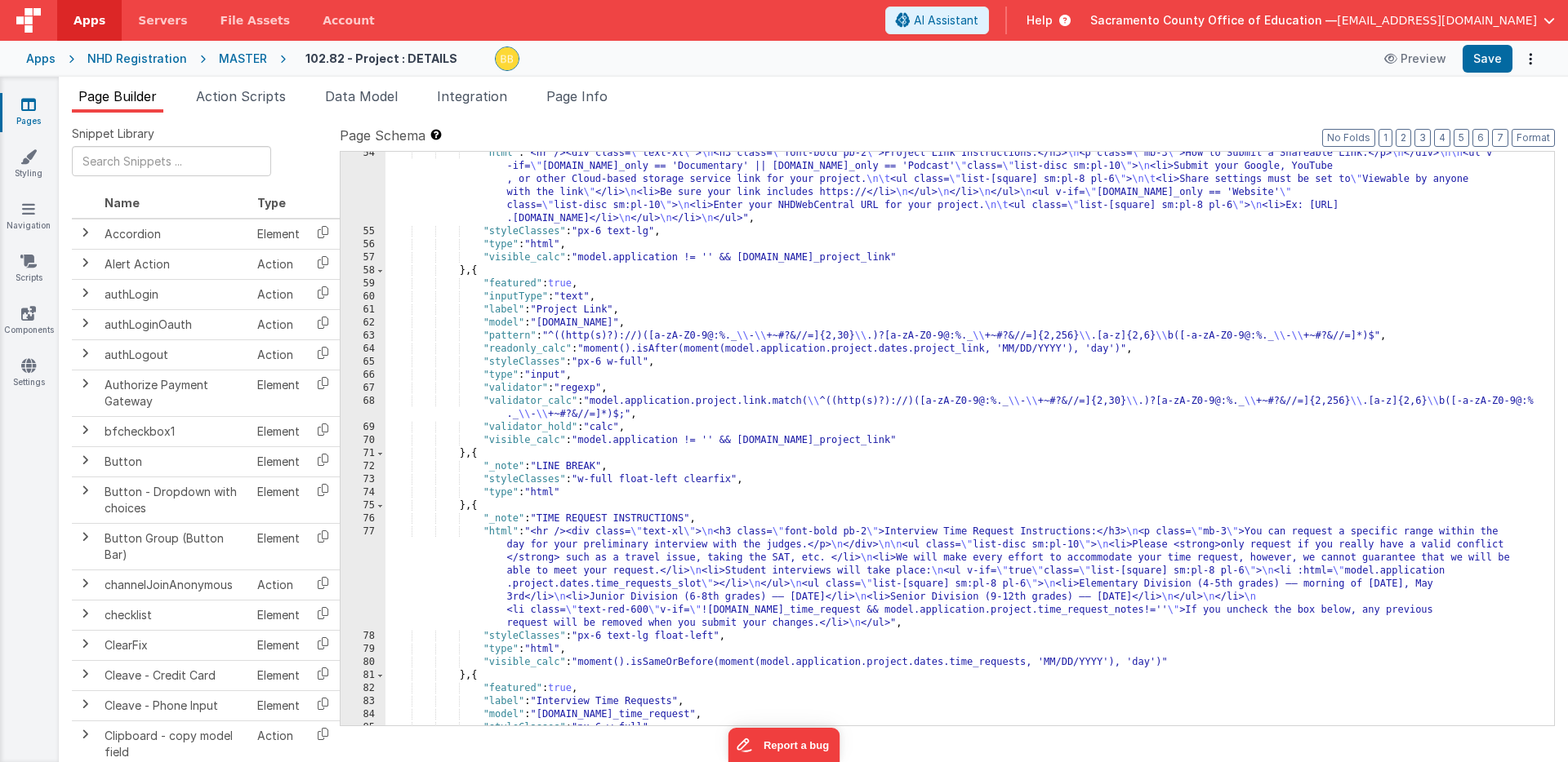
scroll to position [1012, 0]
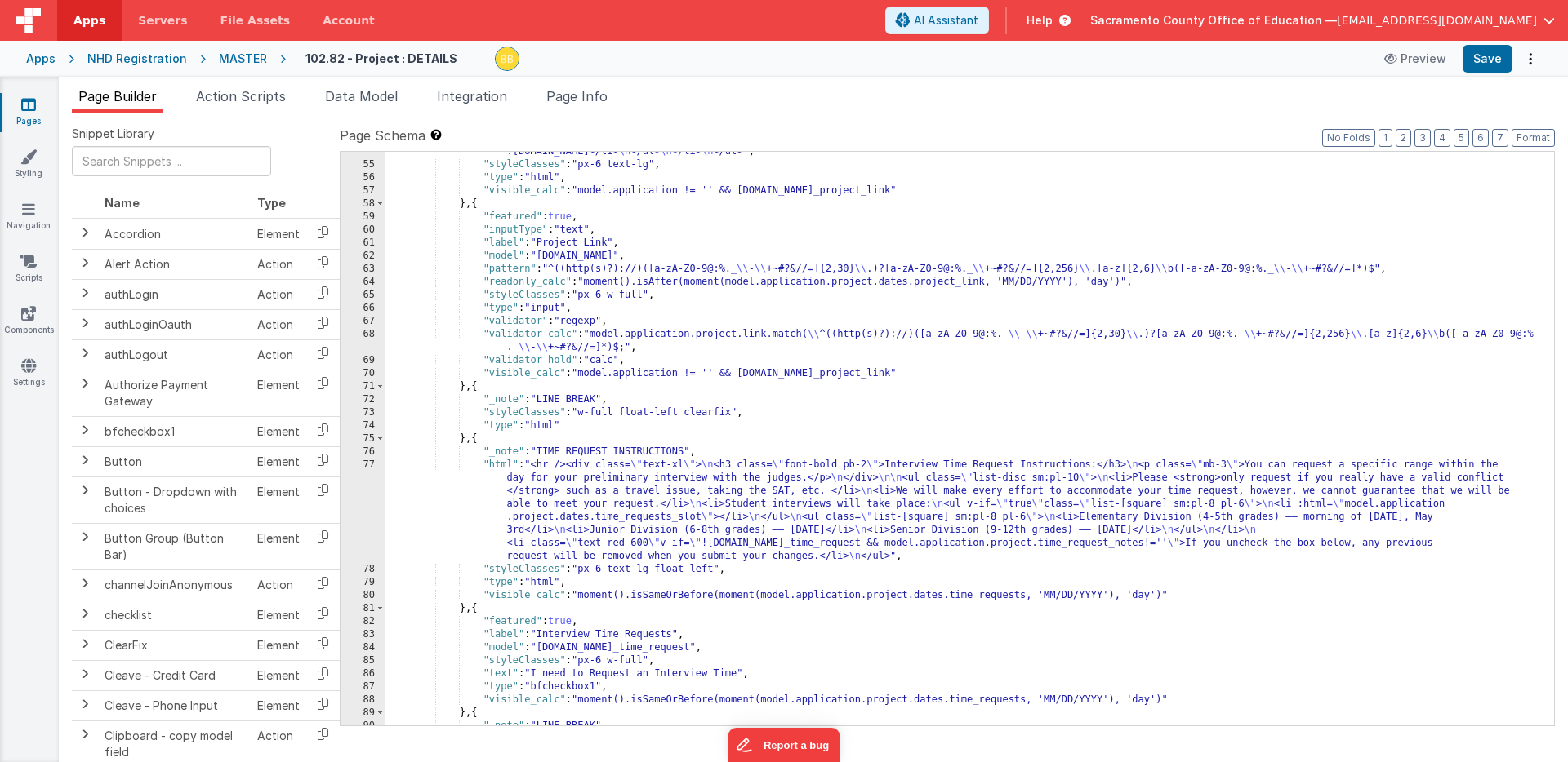
click at [493, 464] on div ""html" : "<hr /><div class= \" text-xl \" > \n <h3 class= \" font-bold pb-2 \" …" at bounding box center [969, 413] width 1168 height 666
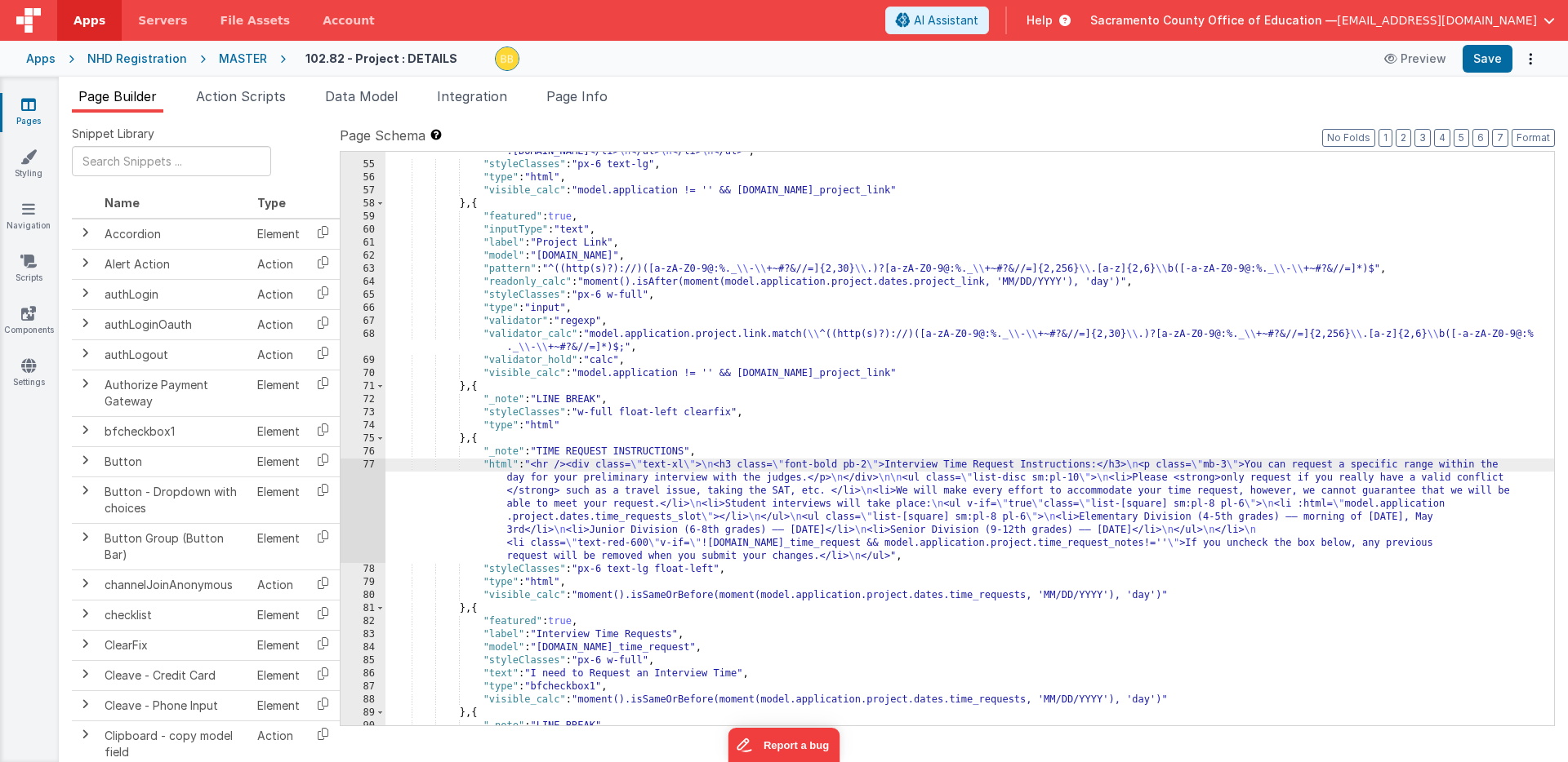
click at [357, 477] on div "77" at bounding box center [363, 511] width 45 height 105
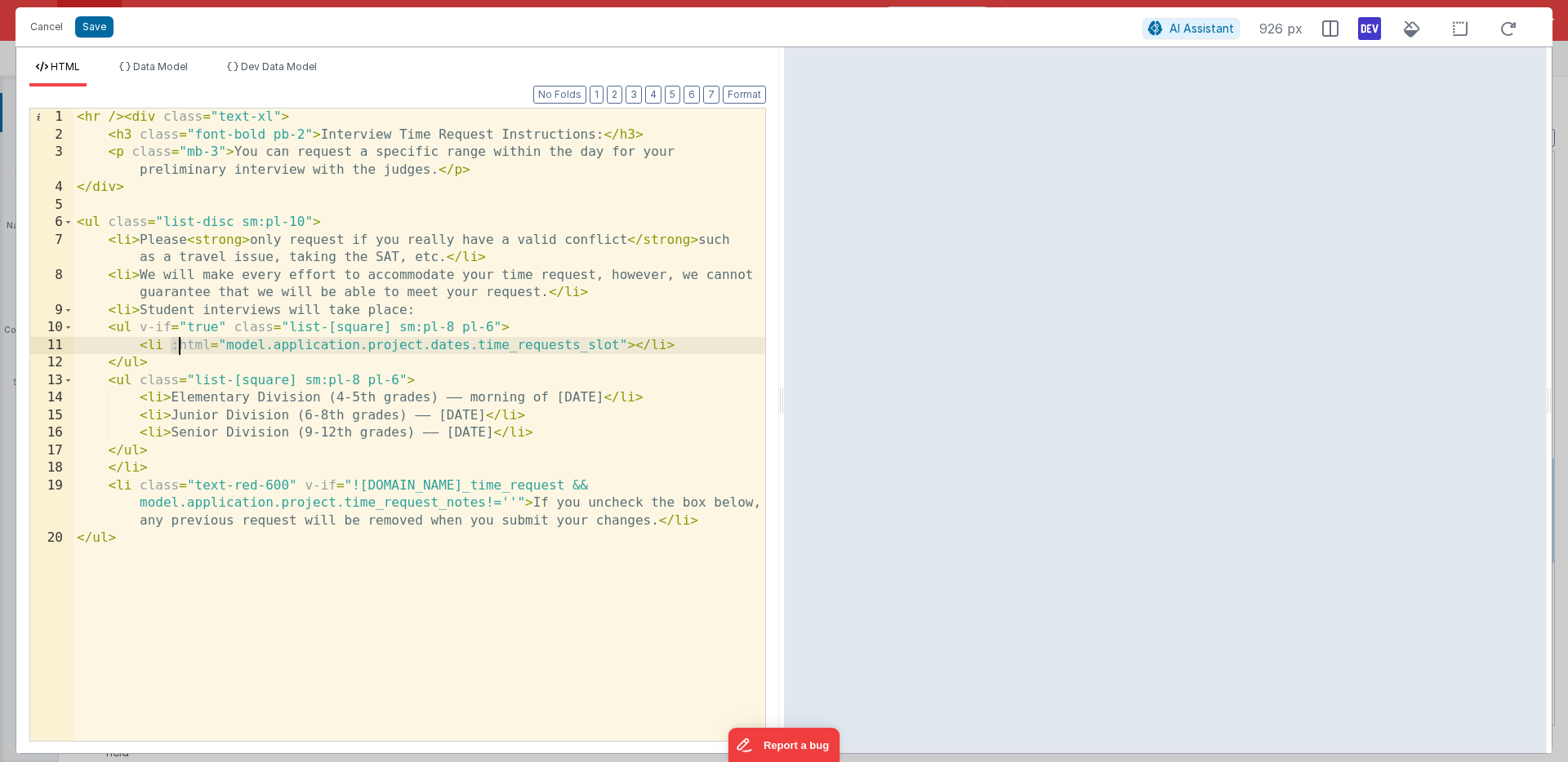
click at [177, 348] on div "< hr /> < div class = "text-xl" > < h3 class = "font-bold pb-2" > Interview Tim…" at bounding box center [419, 442] width 692 height 667
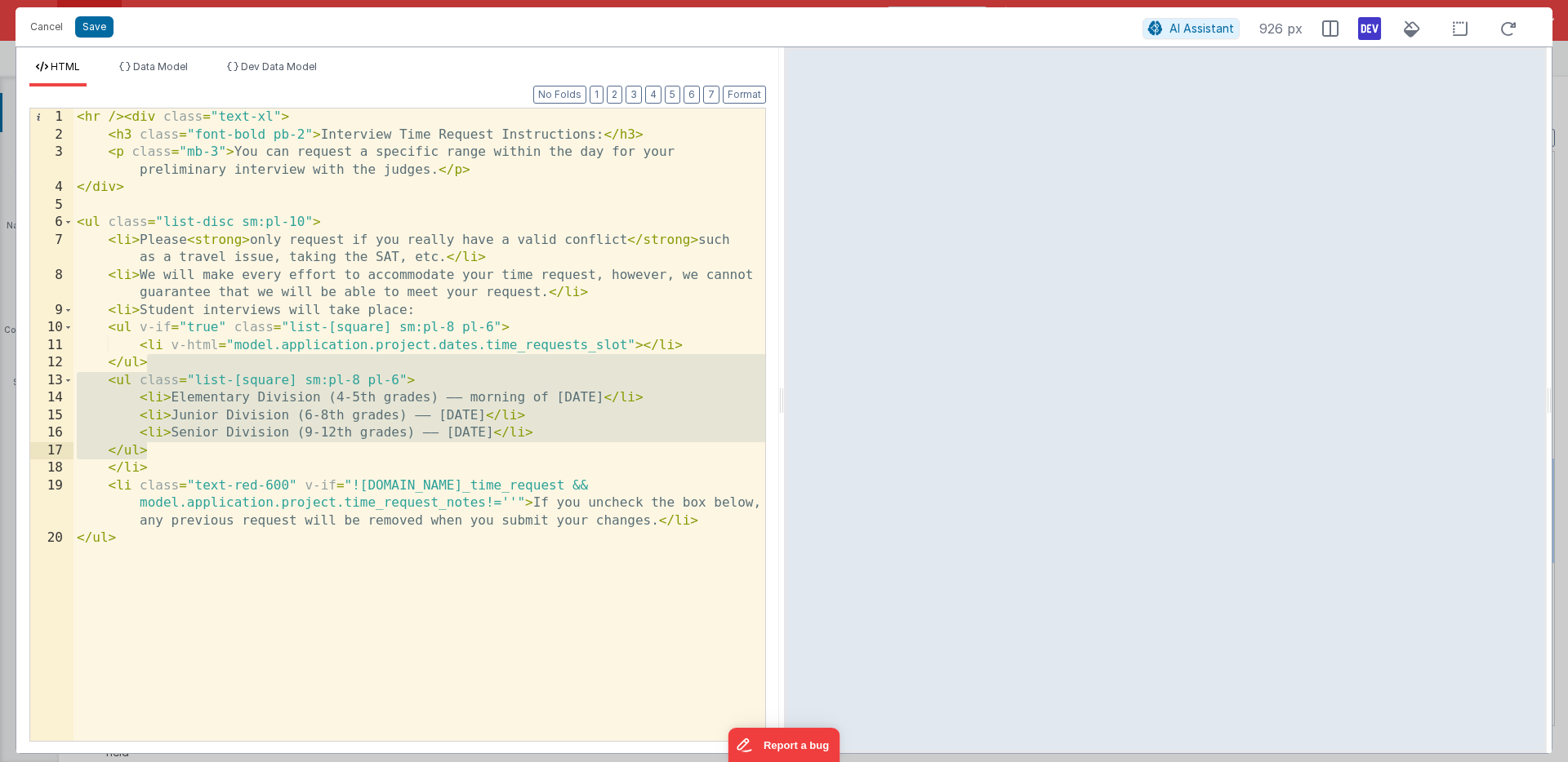
drag, startPoint x: 149, startPoint y: 365, endPoint x: 156, endPoint y: 447, distance: 82.3
click at [156, 447] on div "< hr /> < div class = "text-xl" > < h3 class = "font-bold pb-2" > Interview Tim…" at bounding box center [419, 442] width 692 height 667
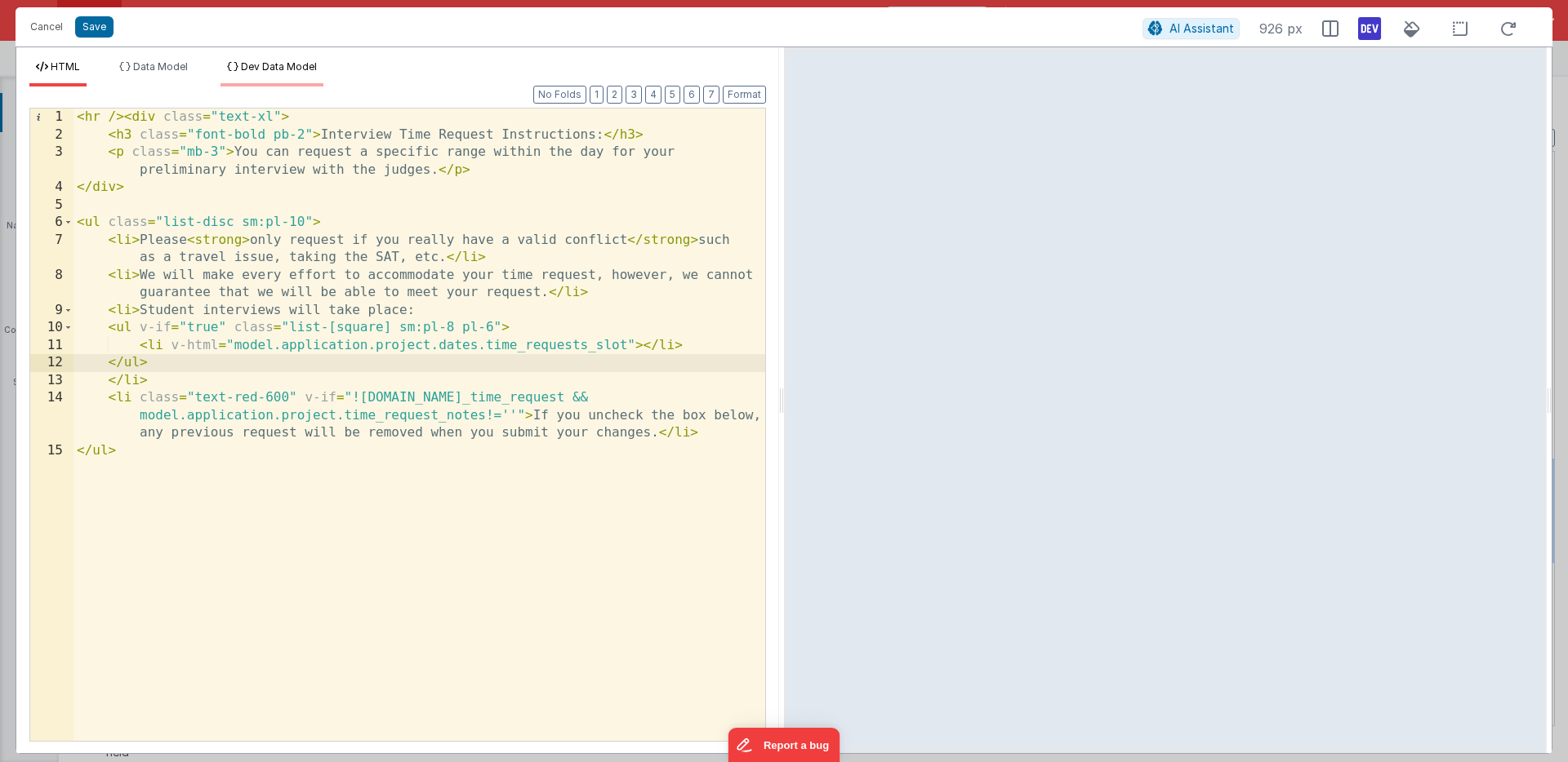
click at [287, 64] on span "Dev Data Model" at bounding box center [279, 67] width 76 height 13
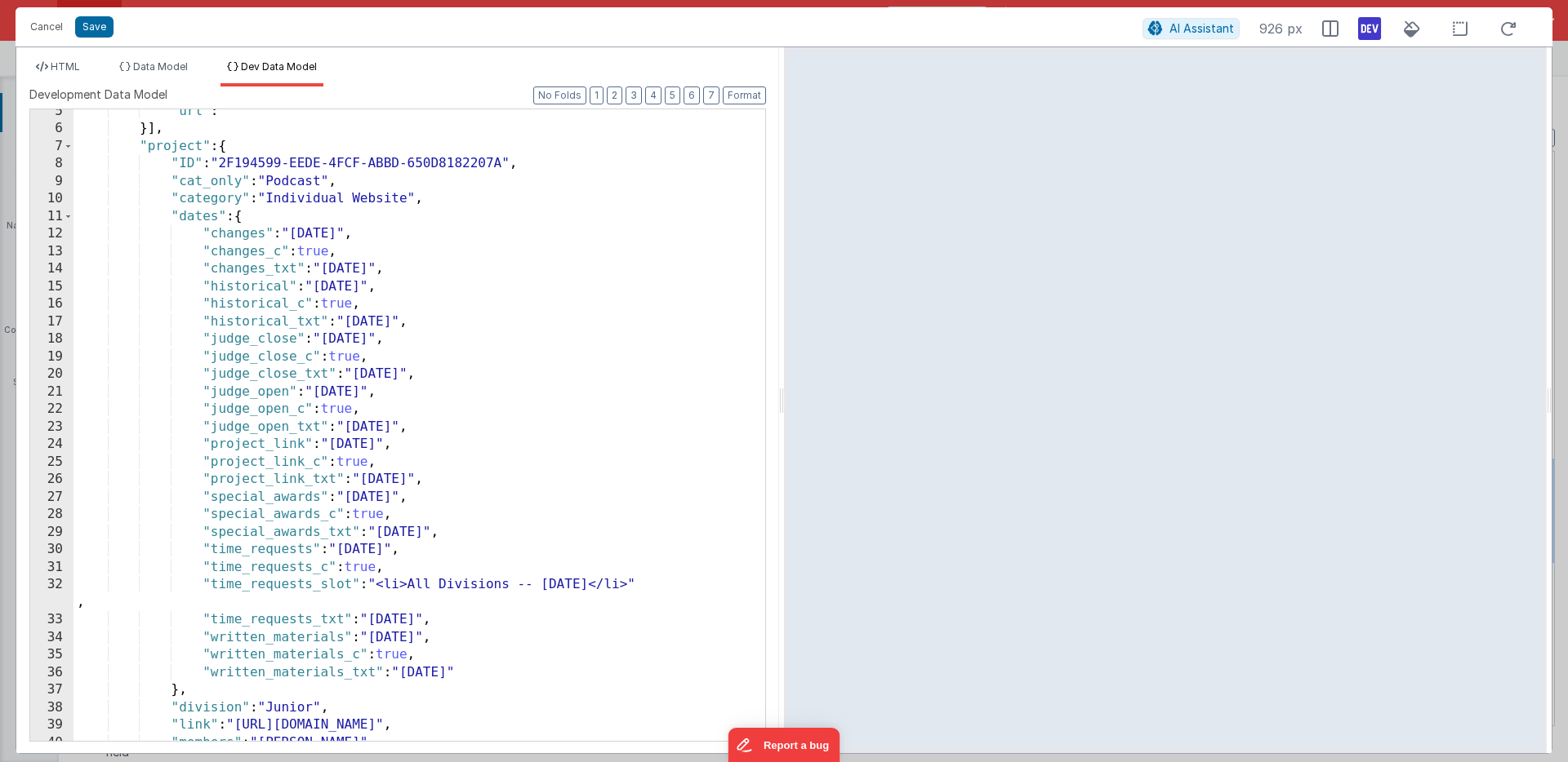
scroll to position [93, 0]
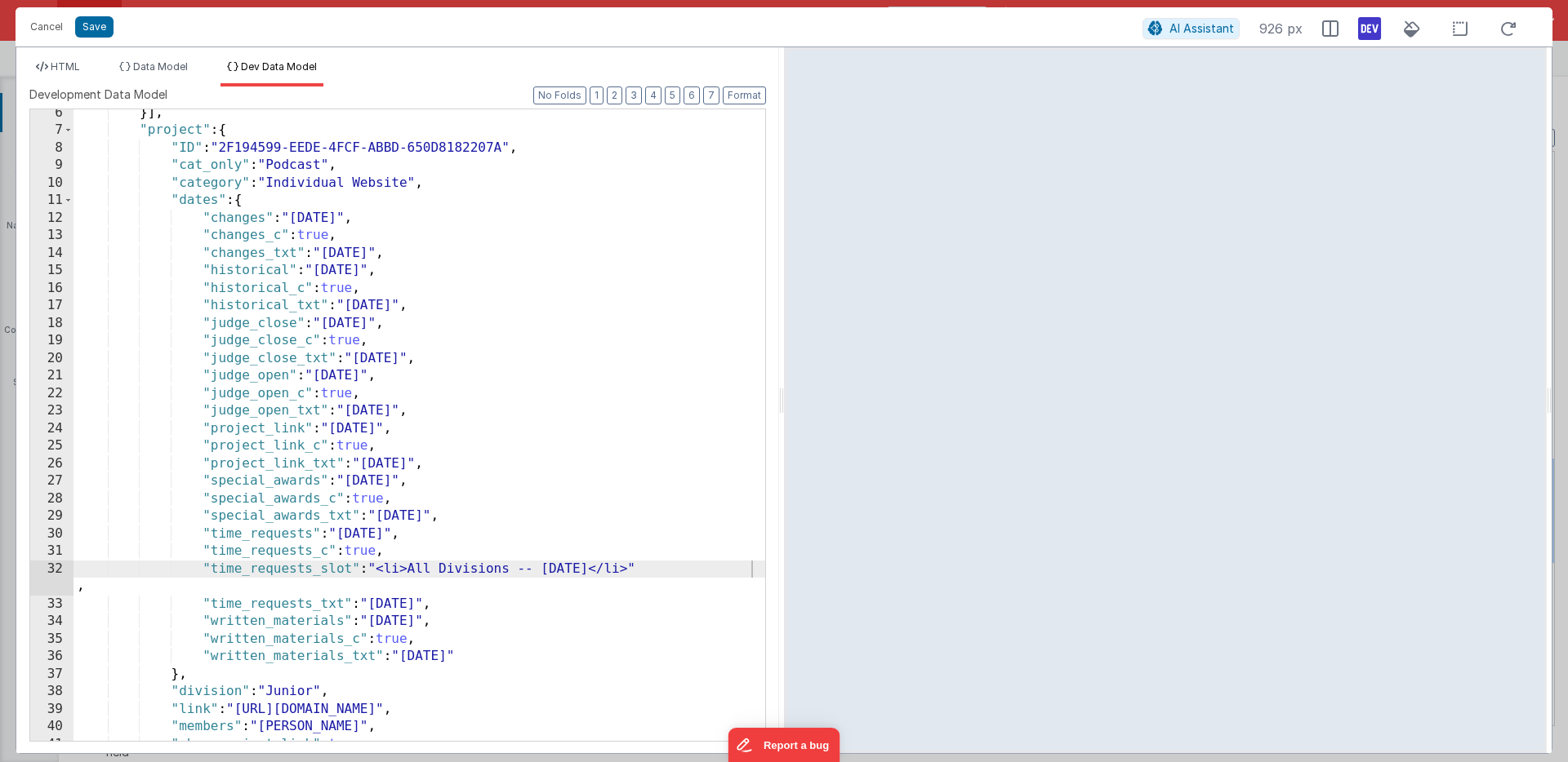
click at [751, 570] on div at bounding box center [757, 508] width 16 height 983
click at [752, 569] on div at bounding box center [757, 508] width 16 height 983
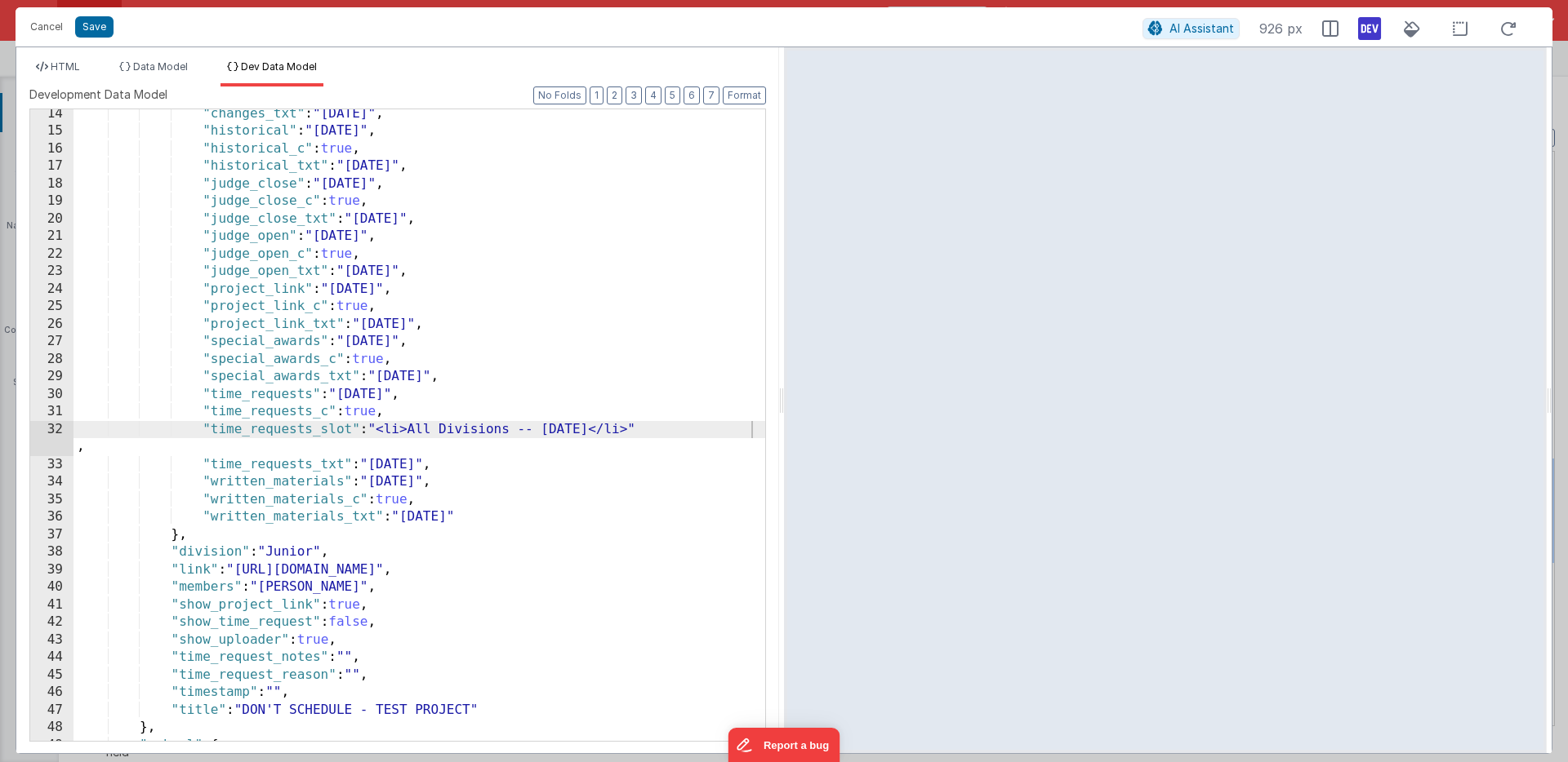
scroll to position [350, 0]
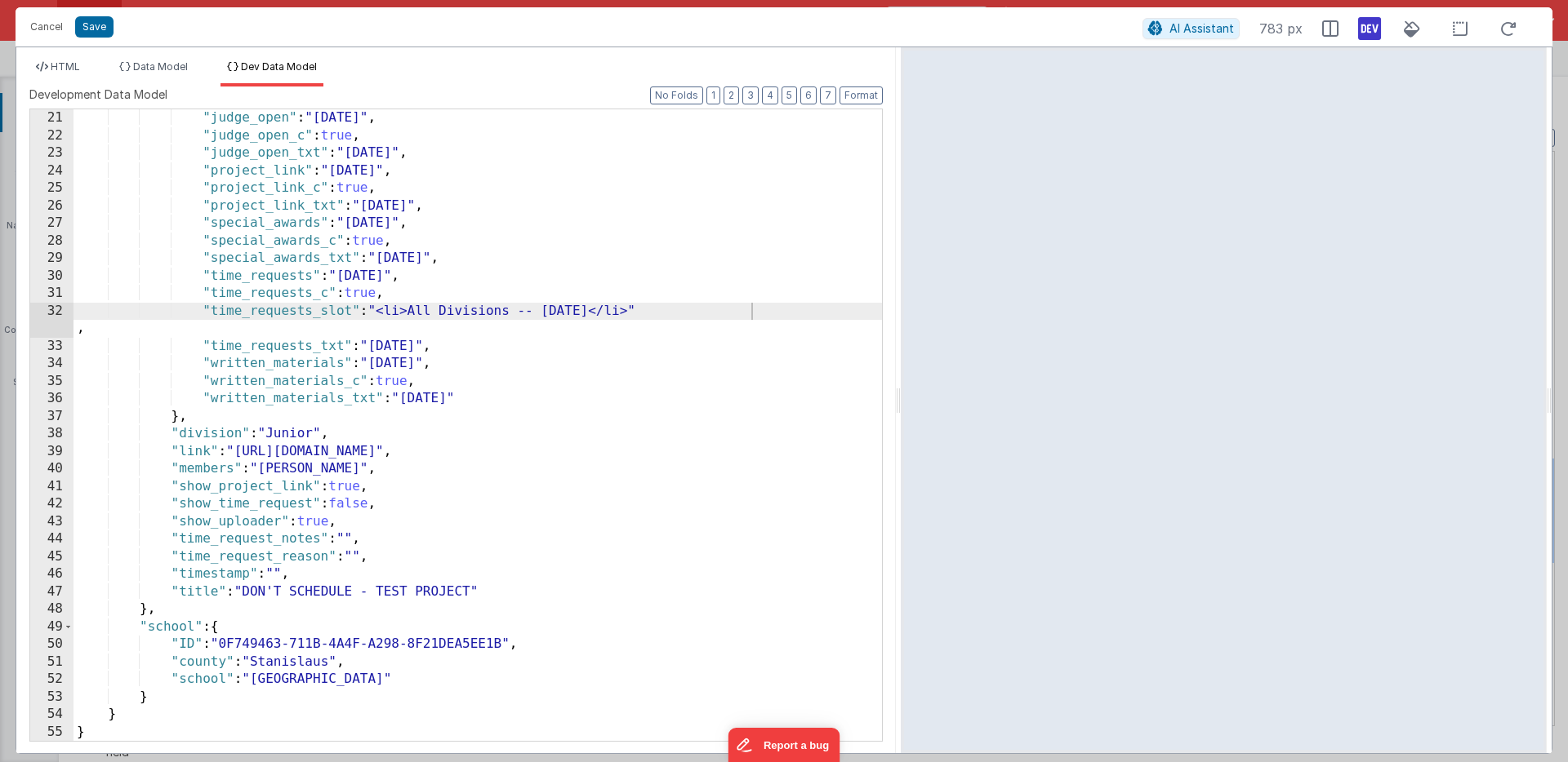
drag, startPoint x: 780, startPoint y: 399, endPoint x: 900, endPoint y: 395, distance: 120.1
click at [900, 395] on html "Cancel Save AI Assistant 783 px HTML Data Model Dev Data Model Format 7 6 5 4 3…" at bounding box center [784, 381] width 1568 height 762
click at [685, 317] on div ""judge_open" : "[DATE]" , "judge_open_c" : true , "judge_open_txt" : "[DATE]" ,…" at bounding box center [477, 442] width 808 height 666
click at [751, 311] on div ""judge_open" : "[DATE]" , "judge_open_c" : true , "judge_open_txt" : "[DATE]" ,…" at bounding box center [477, 442] width 808 height 666
click at [280, 327] on div ""judge_open" : "[DATE]" , "judge_open_c" : true , "judge_open_txt" : "[DATE]" ,…" at bounding box center [477, 442] width 808 height 666
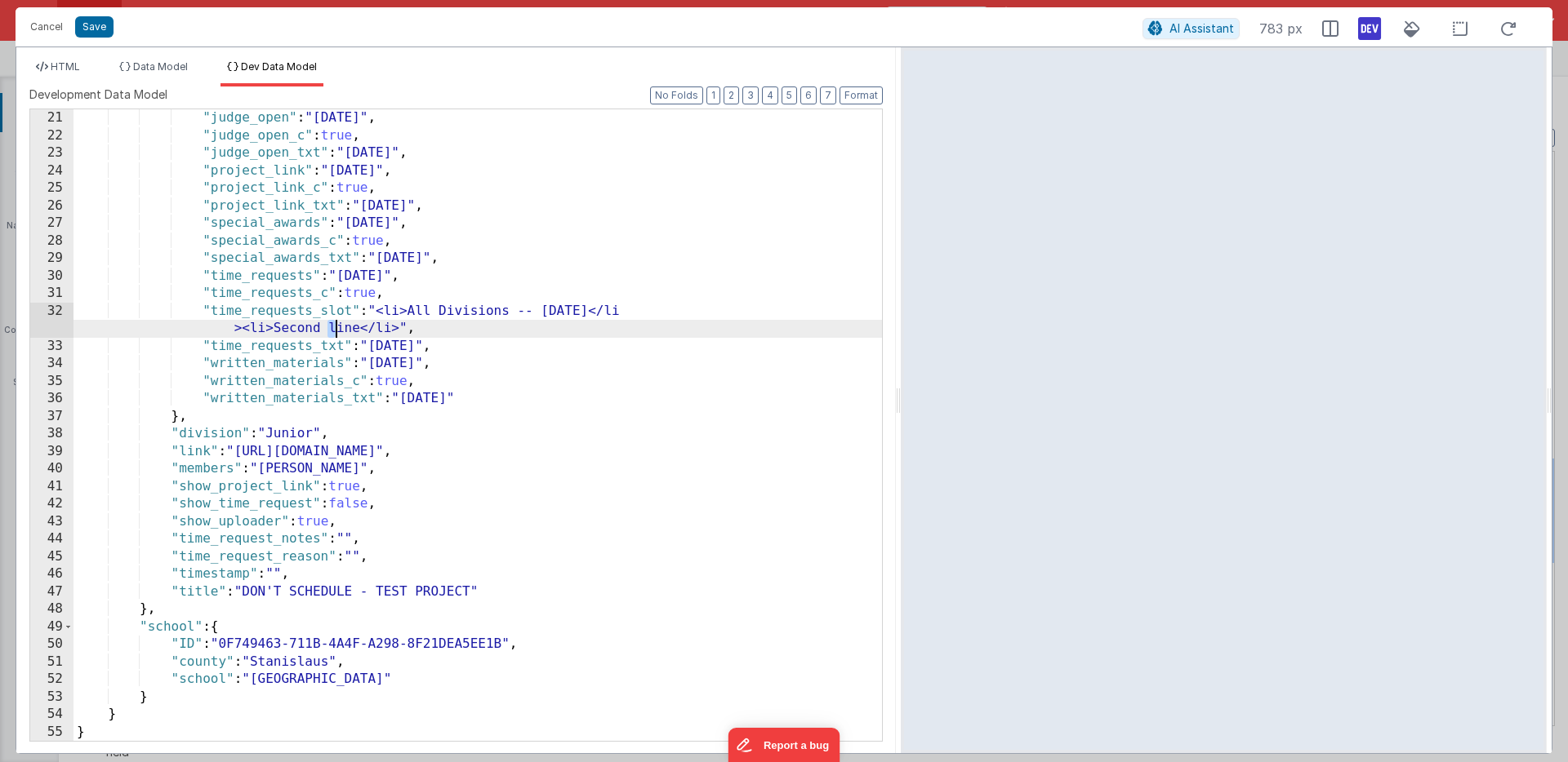
drag, startPoint x: 327, startPoint y: 329, endPoint x: 337, endPoint y: 329, distance: 10.0
click at [337, 329] on div ""judge_open" : "[DATE]" , "judge_open_c" : true , "judge_open_txt" : "[DATE]" ,…" at bounding box center [477, 442] width 808 height 666
click at [358, 330] on div ""judge_open" : "[DATE]" , "judge_open_c" : true , "judge_open_txt" : "[DATE]" ,…" at bounding box center [477, 442] width 808 height 666
click at [99, 23] on button "Save" at bounding box center [94, 27] width 39 height 22
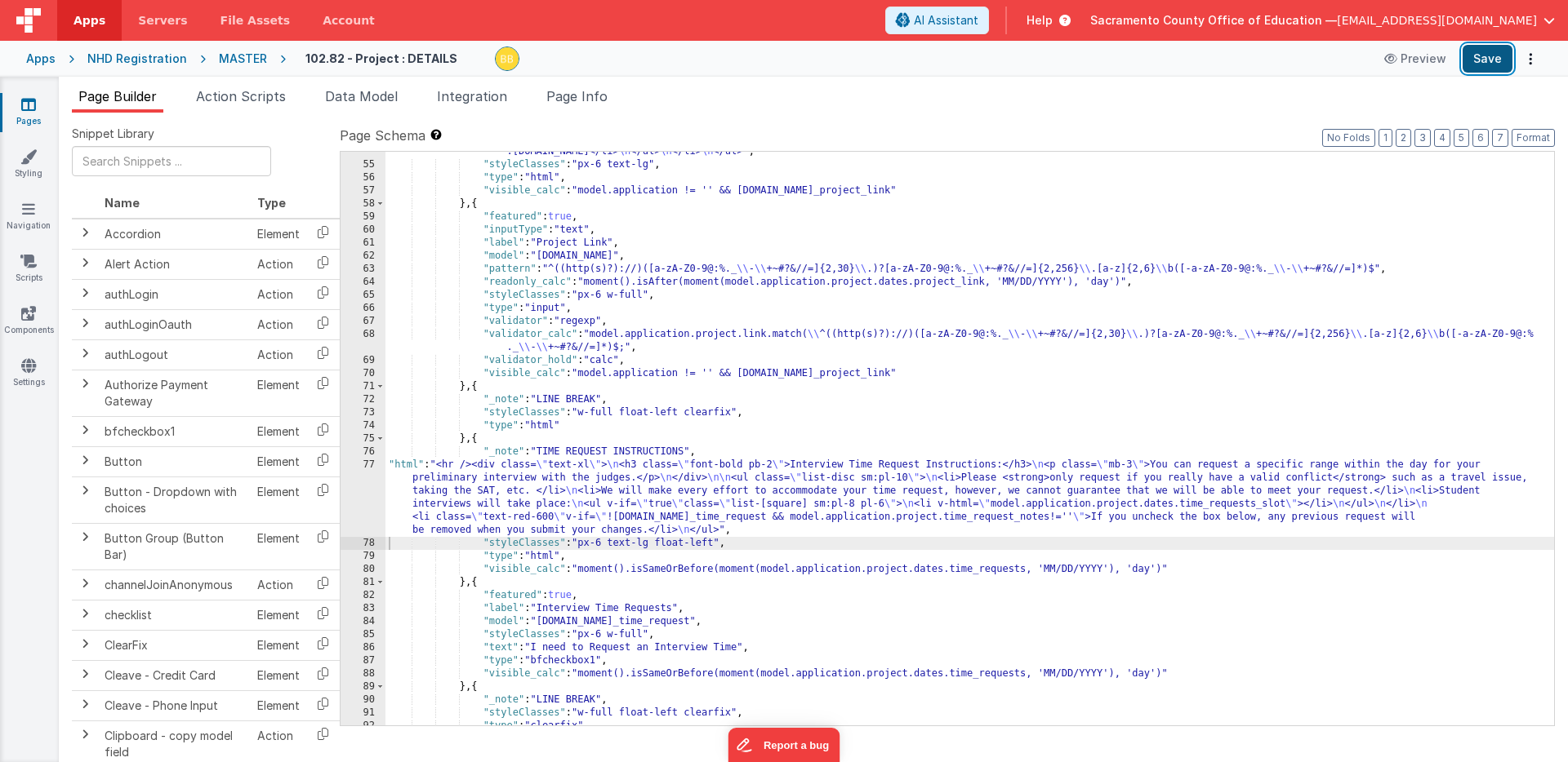
click at [1489, 53] on button "Save" at bounding box center [1487, 59] width 50 height 28
click at [26, 104] on icon at bounding box center [29, 105] width 14 height 16
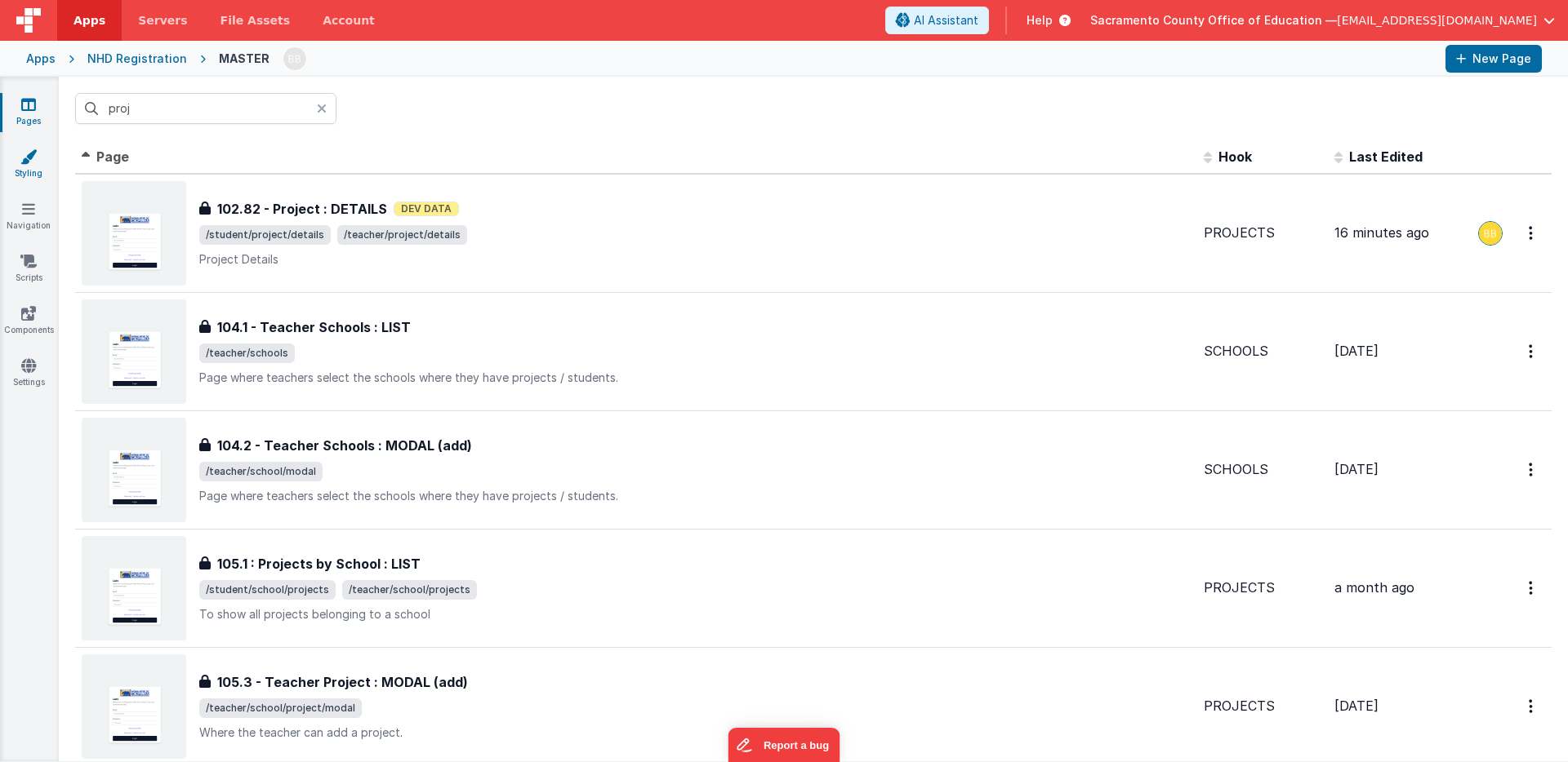
click at [25, 157] on icon at bounding box center [29, 157] width 16 height 16
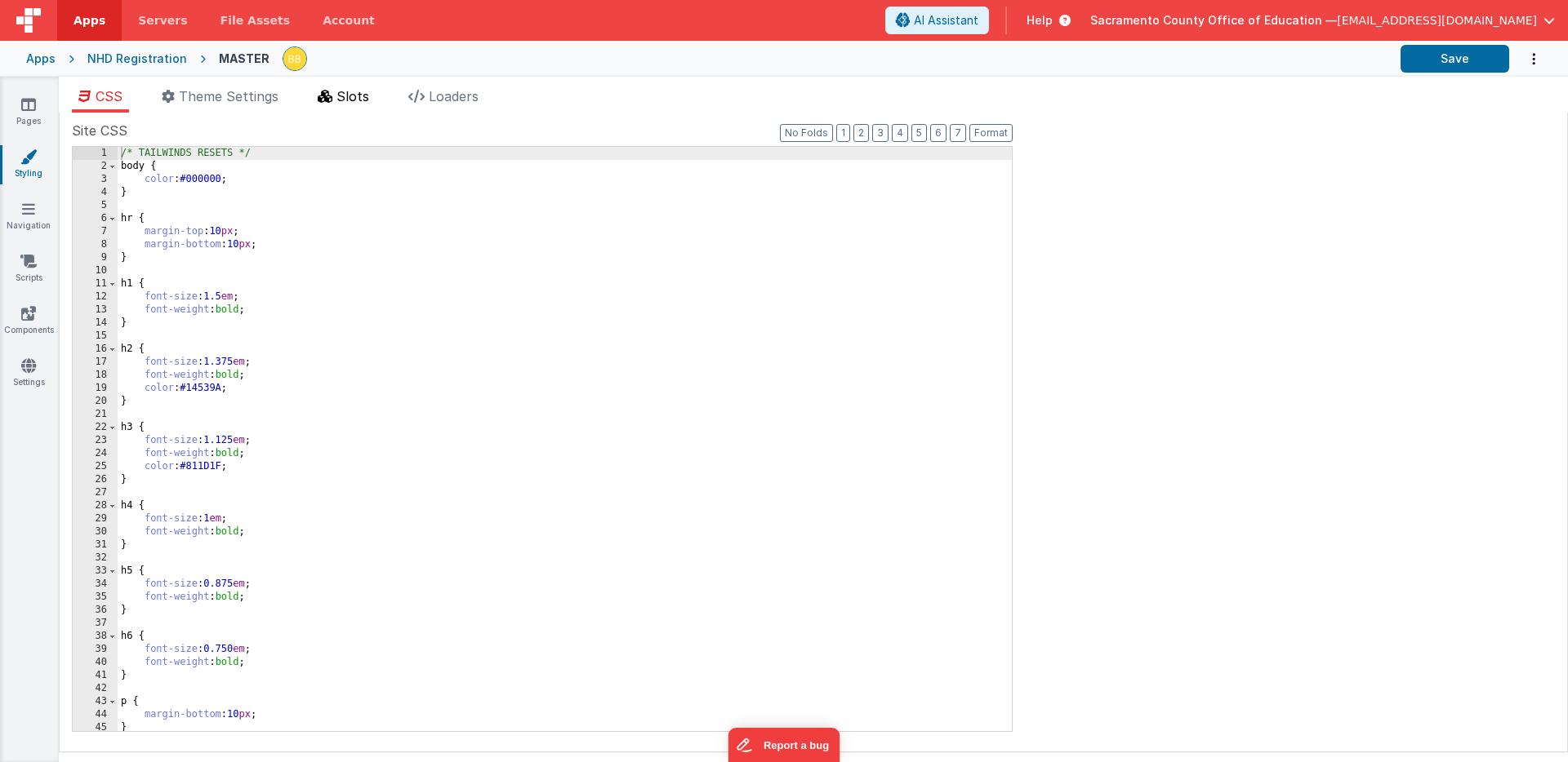
click at [358, 92] on span "Slots" at bounding box center [353, 96] width 32 height 16
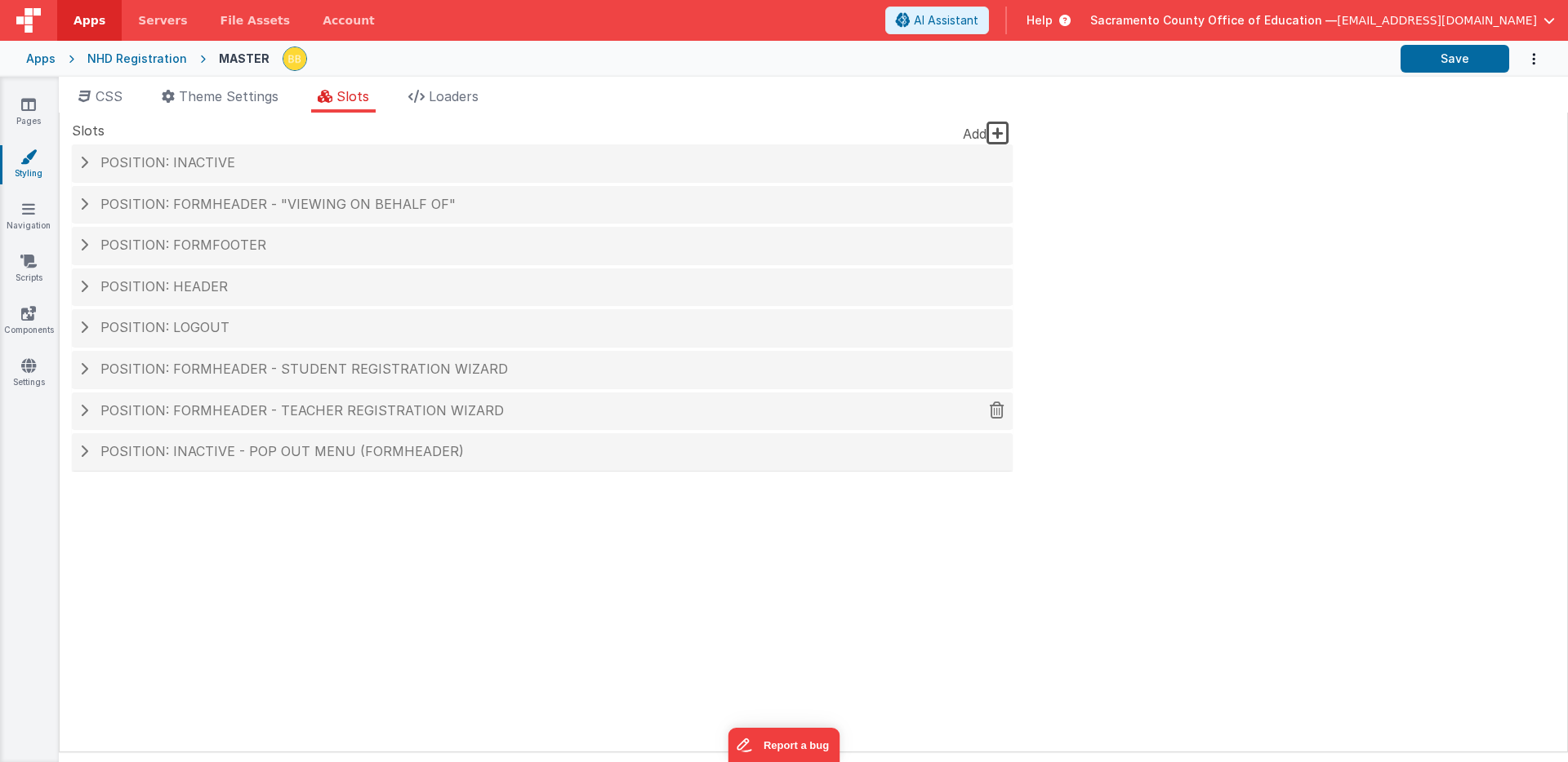
click at [276, 411] on span "Position: formHeader - Teacher Registration Wizard" at bounding box center [301, 410] width 403 height 16
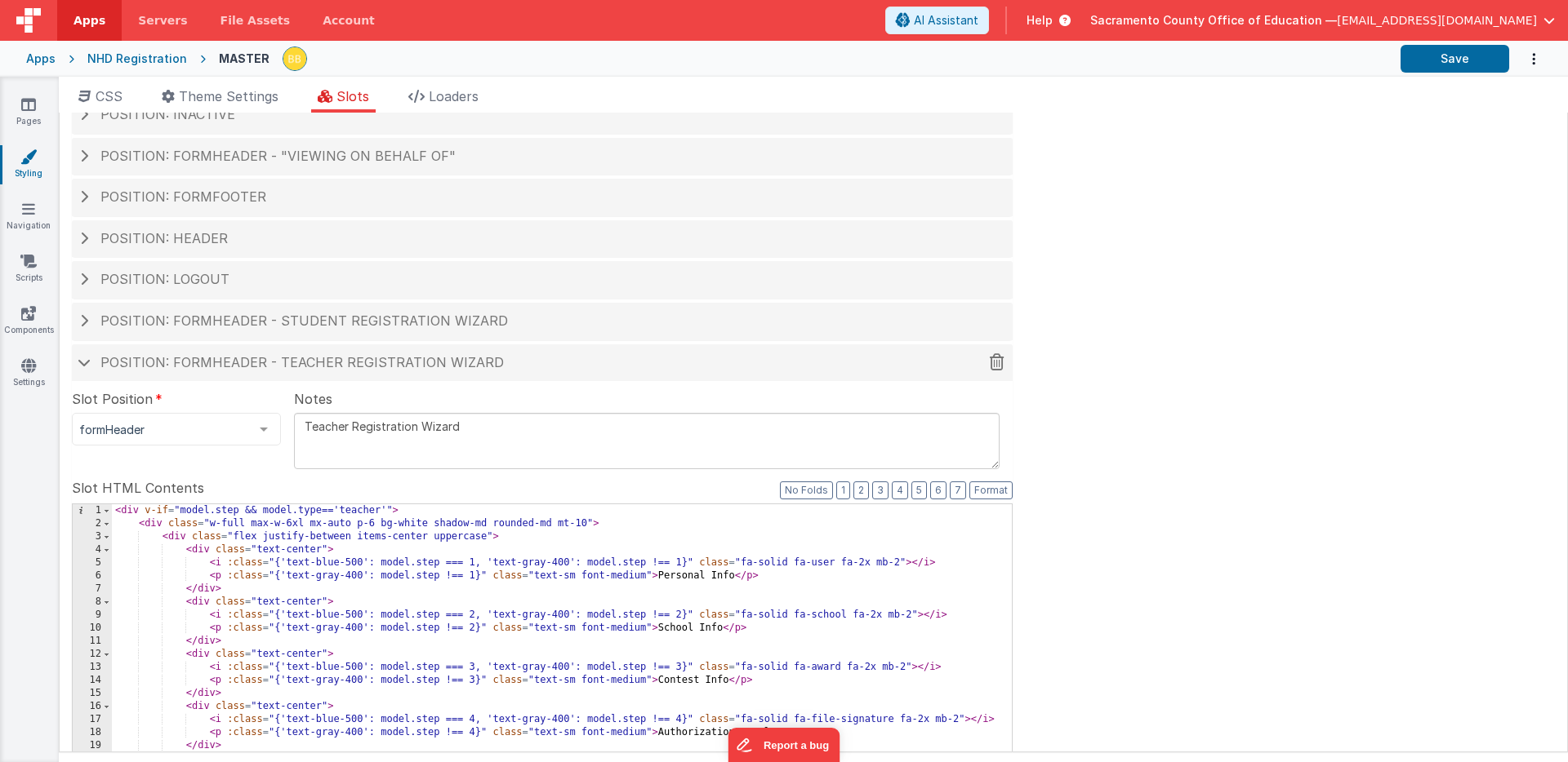
scroll to position [182, 0]
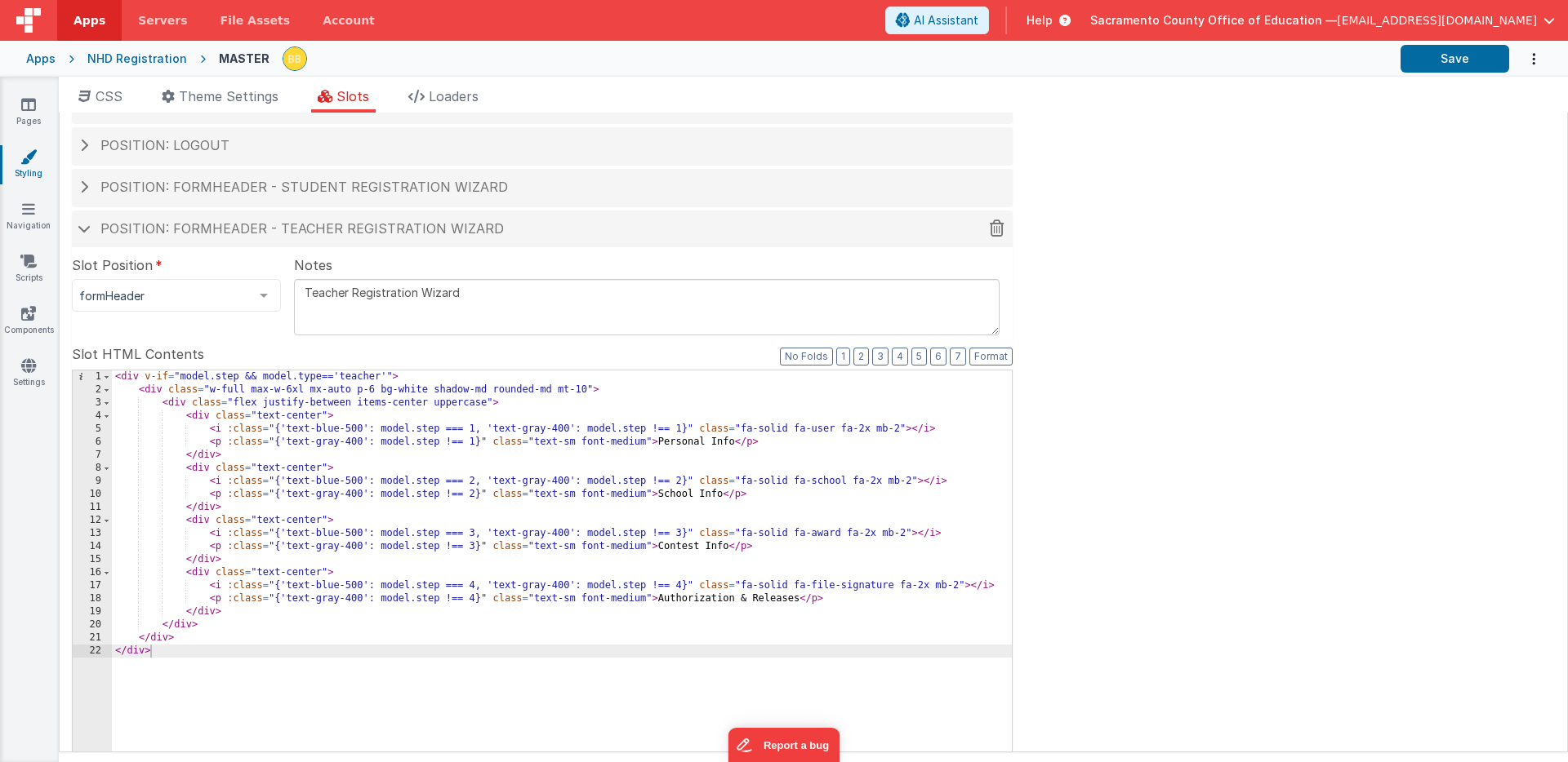
click at [86, 227] on span at bounding box center [84, 228] width 13 height 8
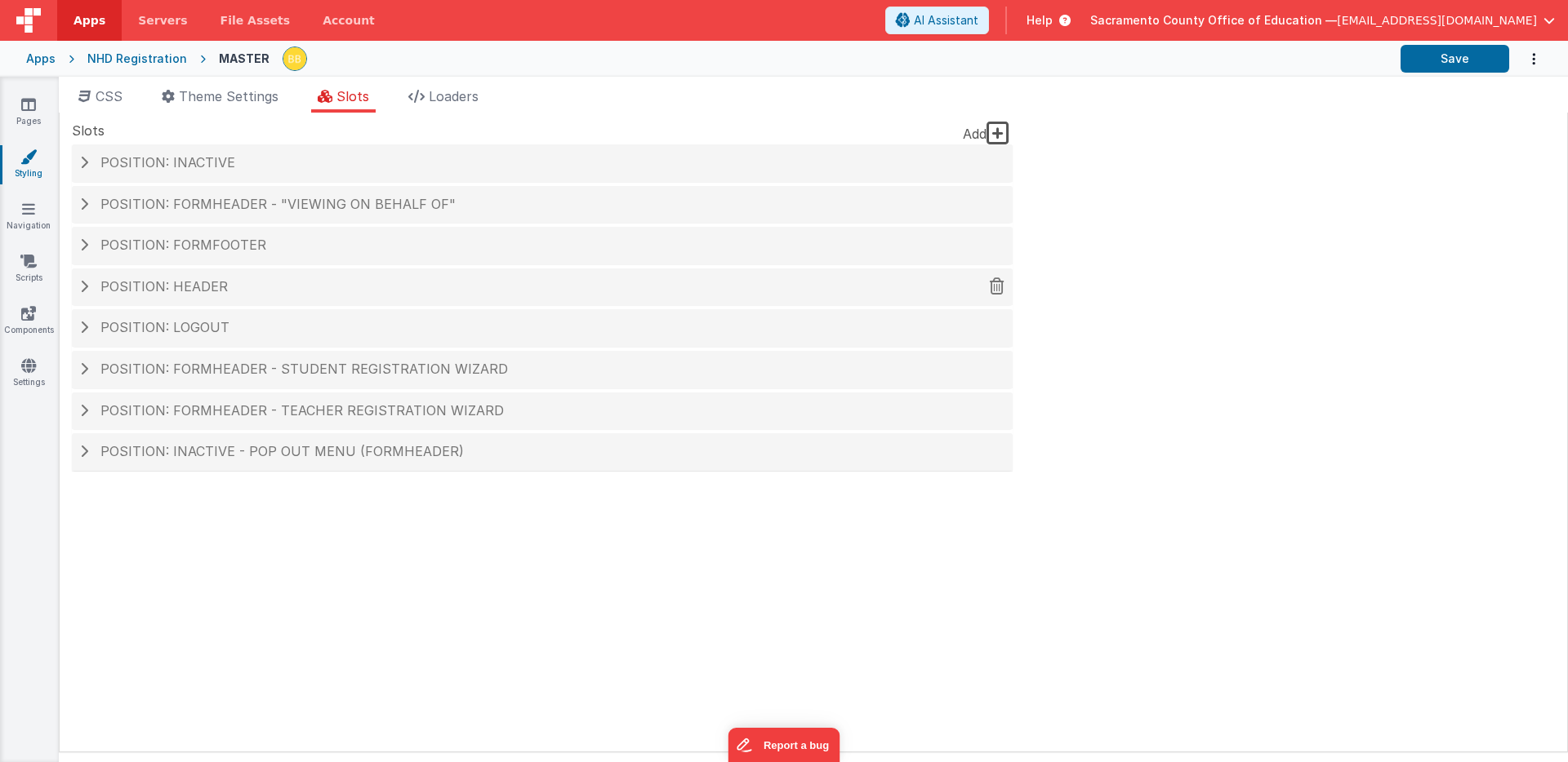
click at [87, 285] on span at bounding box center [84, 286] width 8 height 13
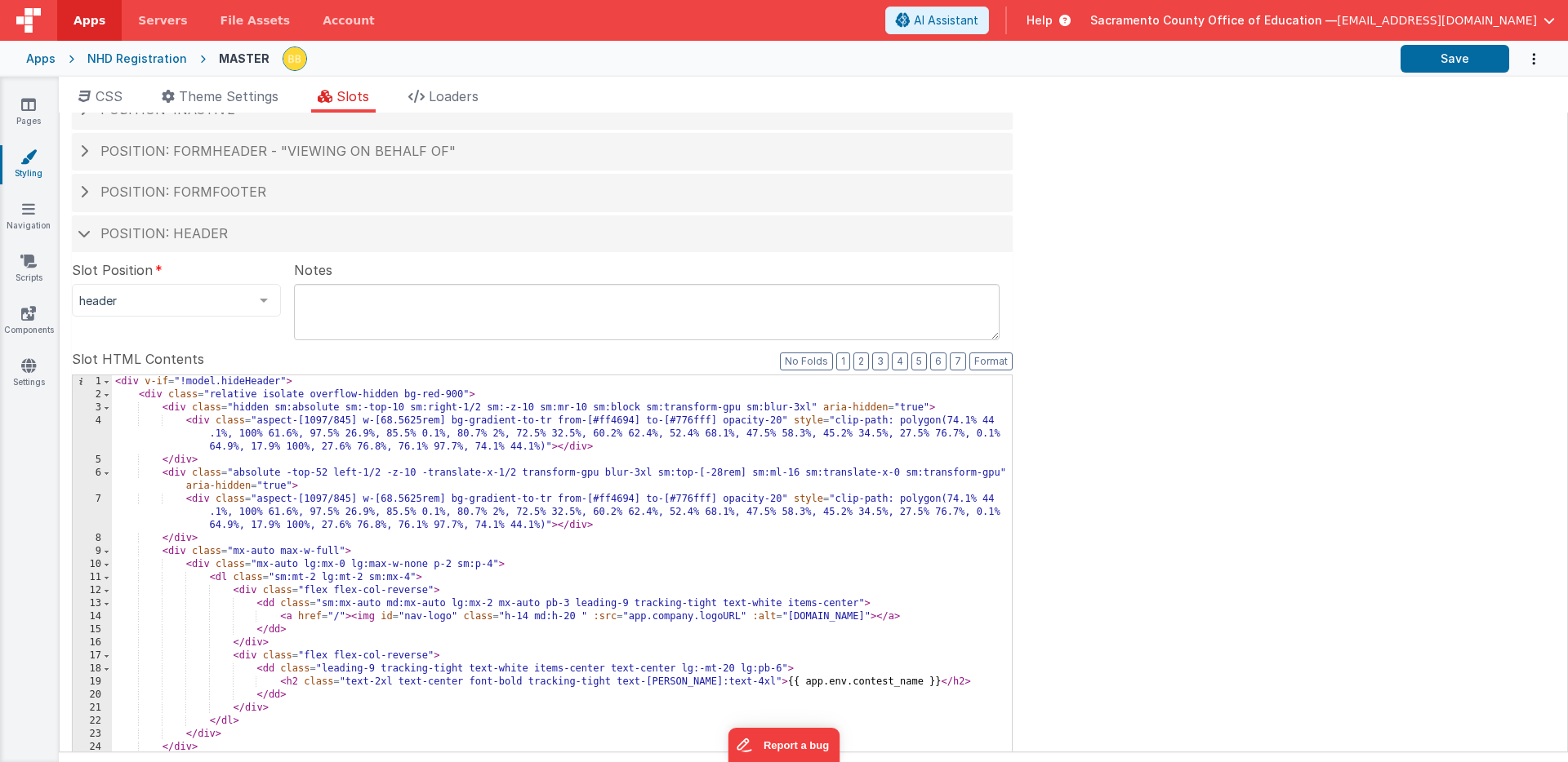
scroll to position [147, 0]
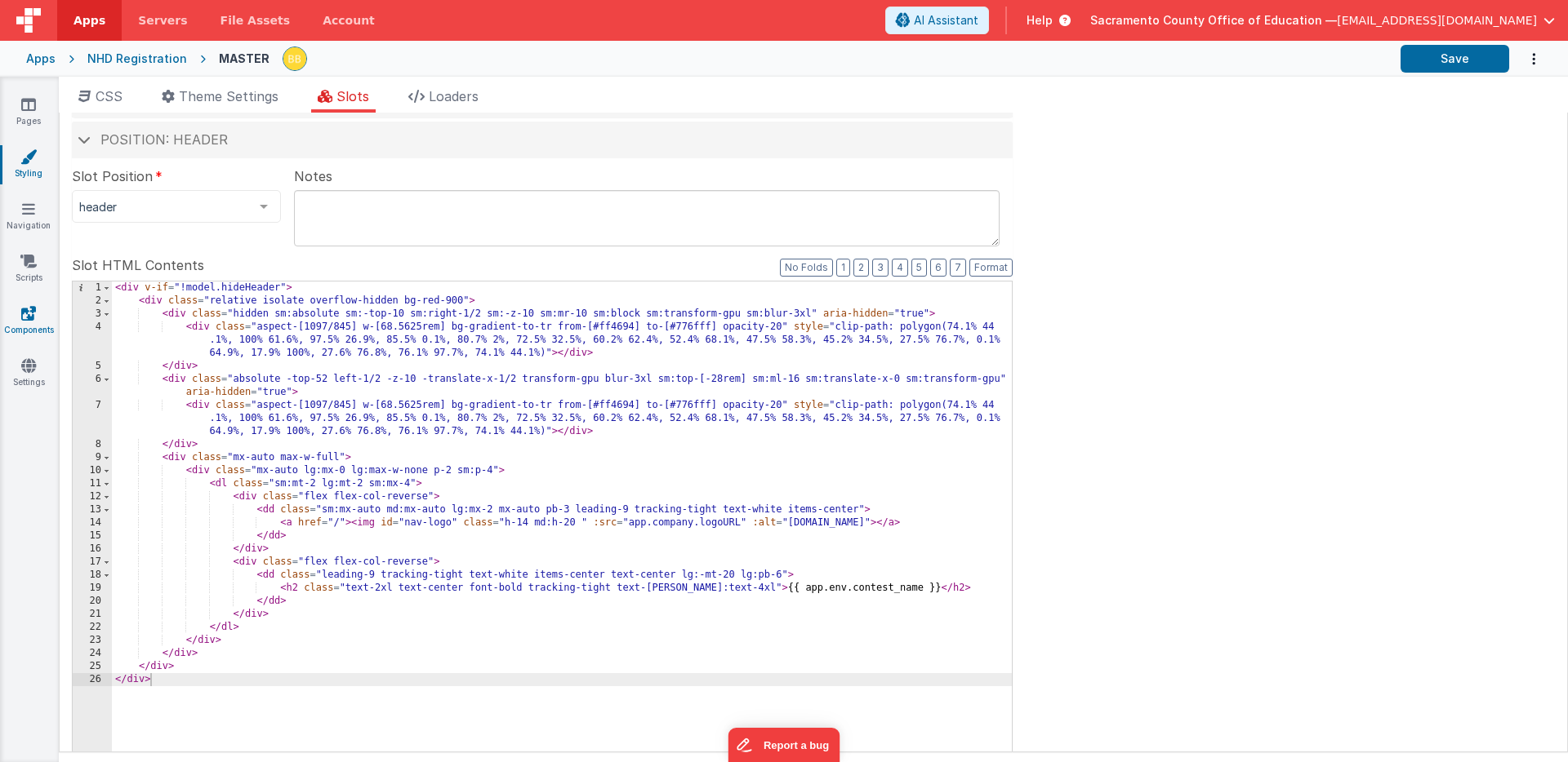
click at [32, 315] on icon at bounding box center [29, 314] width 14 height 16
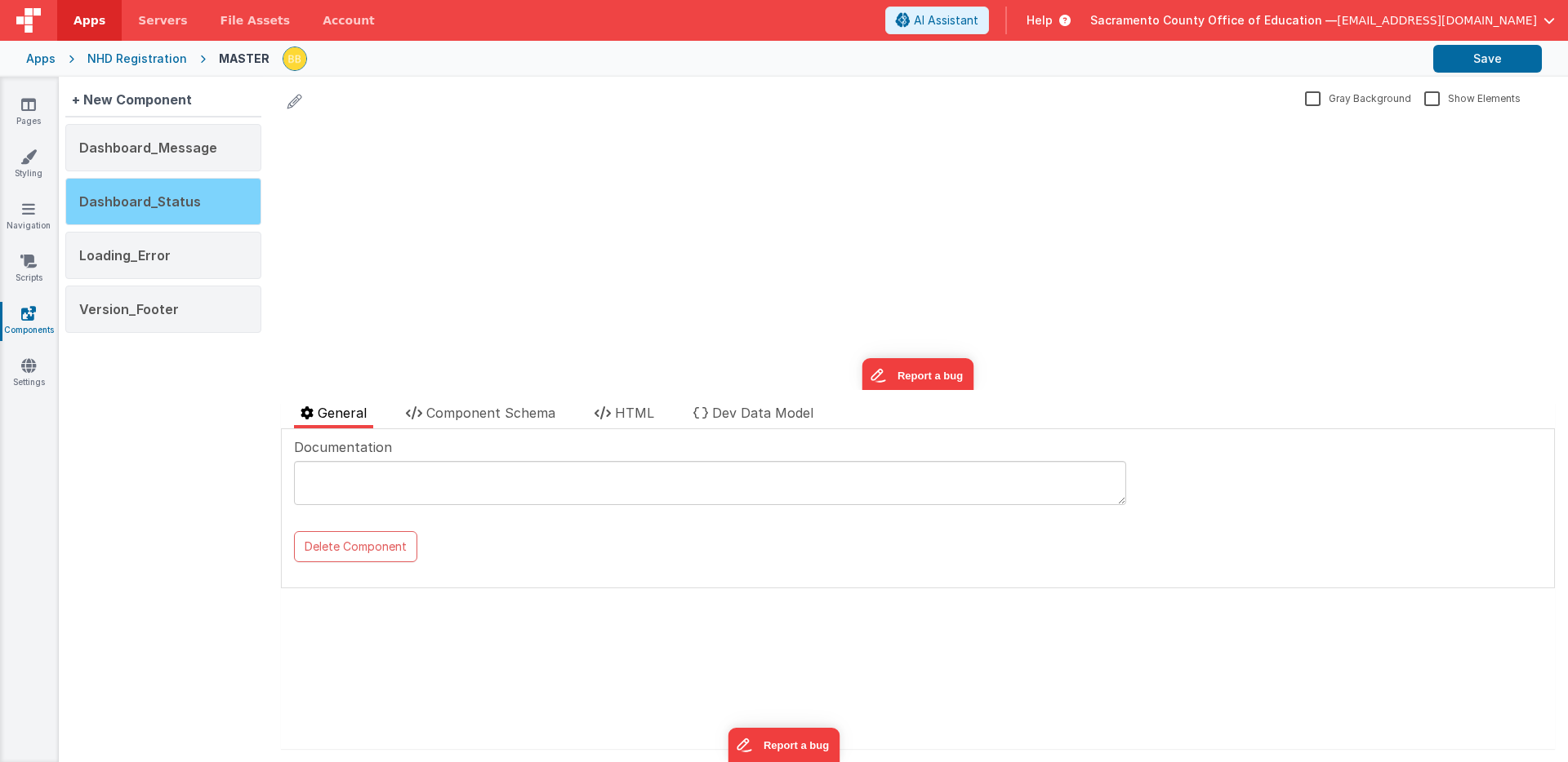
click at [169, 197] on span "Dashboard_Status" at bounding box center [140, 202] width 122 height 16
click at [641, 411] on span "HTML" at bounding box center [634, 413] width 39 height 16
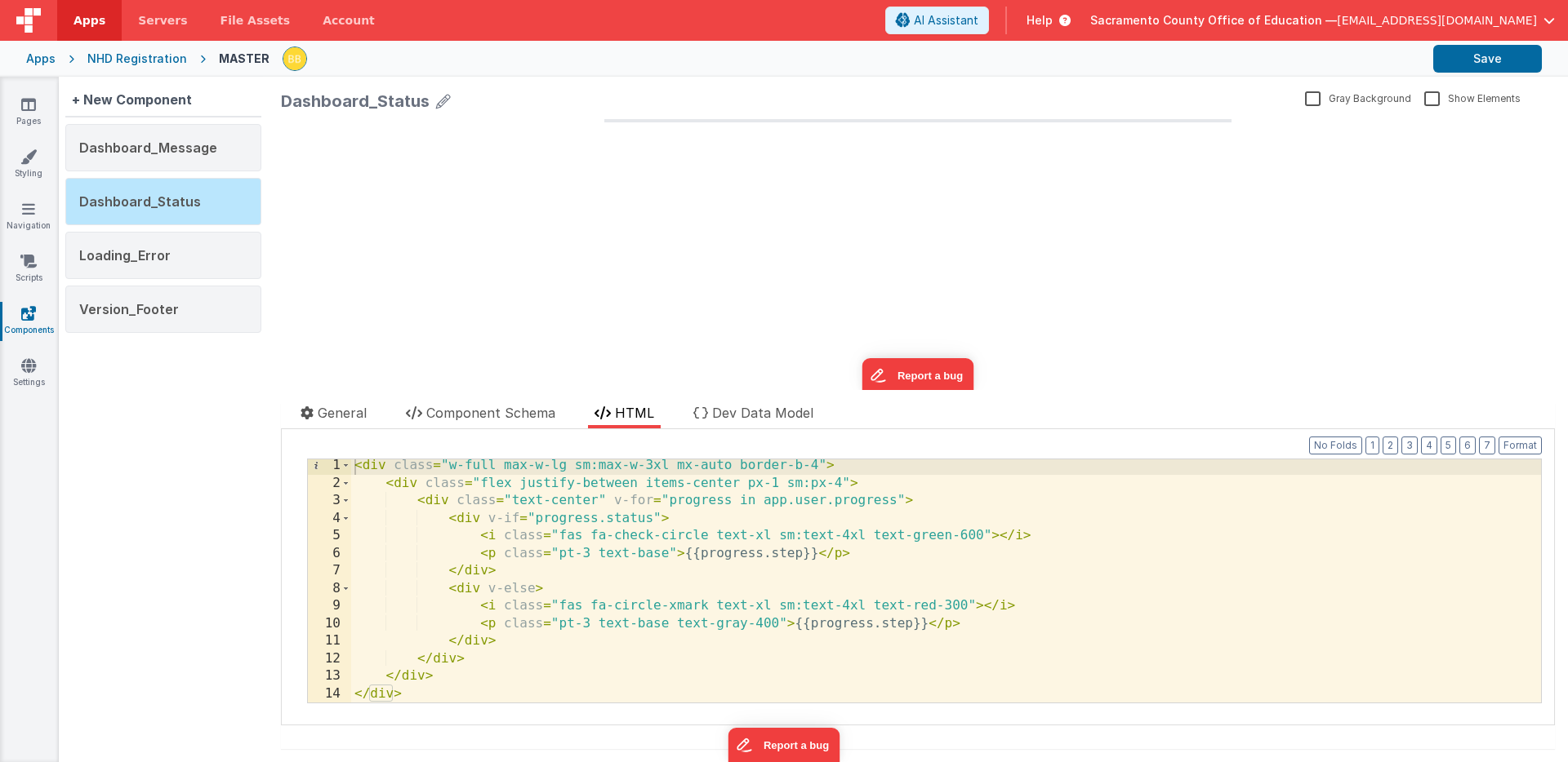
scroll to position [3, 0]
click at [449, 519] on div "< div class = "w-full max-w-lg sm:max-w-3xl mx-auto border-b-4" > < div class =…" at bounding box center [945, 596] width 1190 height 279
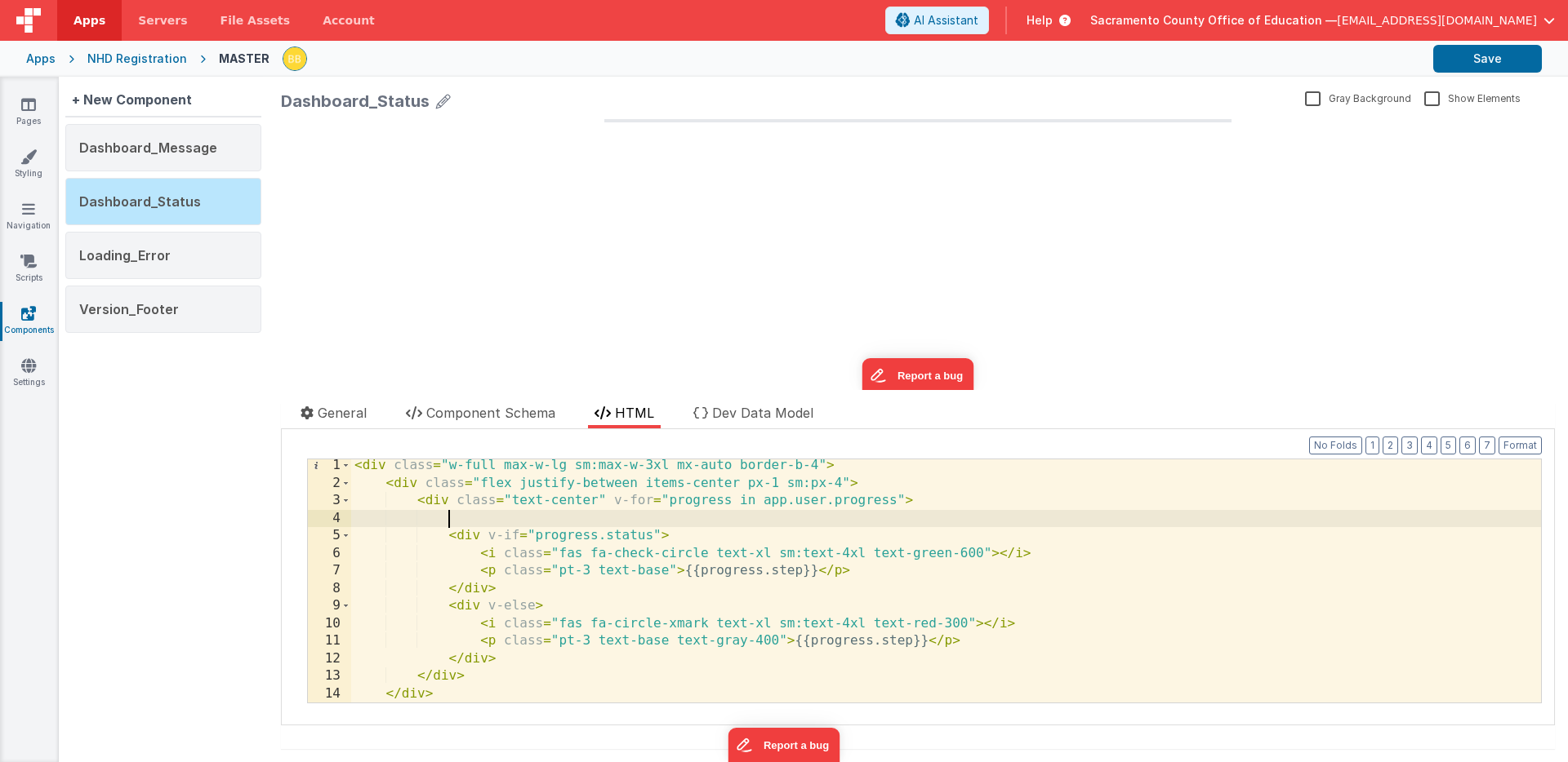
click at [468, 519] on div "< div class = "w-full max-w-lg sm:max-w-3xl mx-auto border-b-4" > < div class =…" at bounding box center [945, 596] width 1190 height 279
drag, startPoint x: 553, startPoint y: 519, endPoint x: 601, endPoint y: 517, distance: 48.0
click at [601, 517] on div "< div class = "w-full max-w-lg sm:max-w-3xl mx-auto border-b-4" > < div class =…" at bounding box center [945, 596] width 1190 height 279
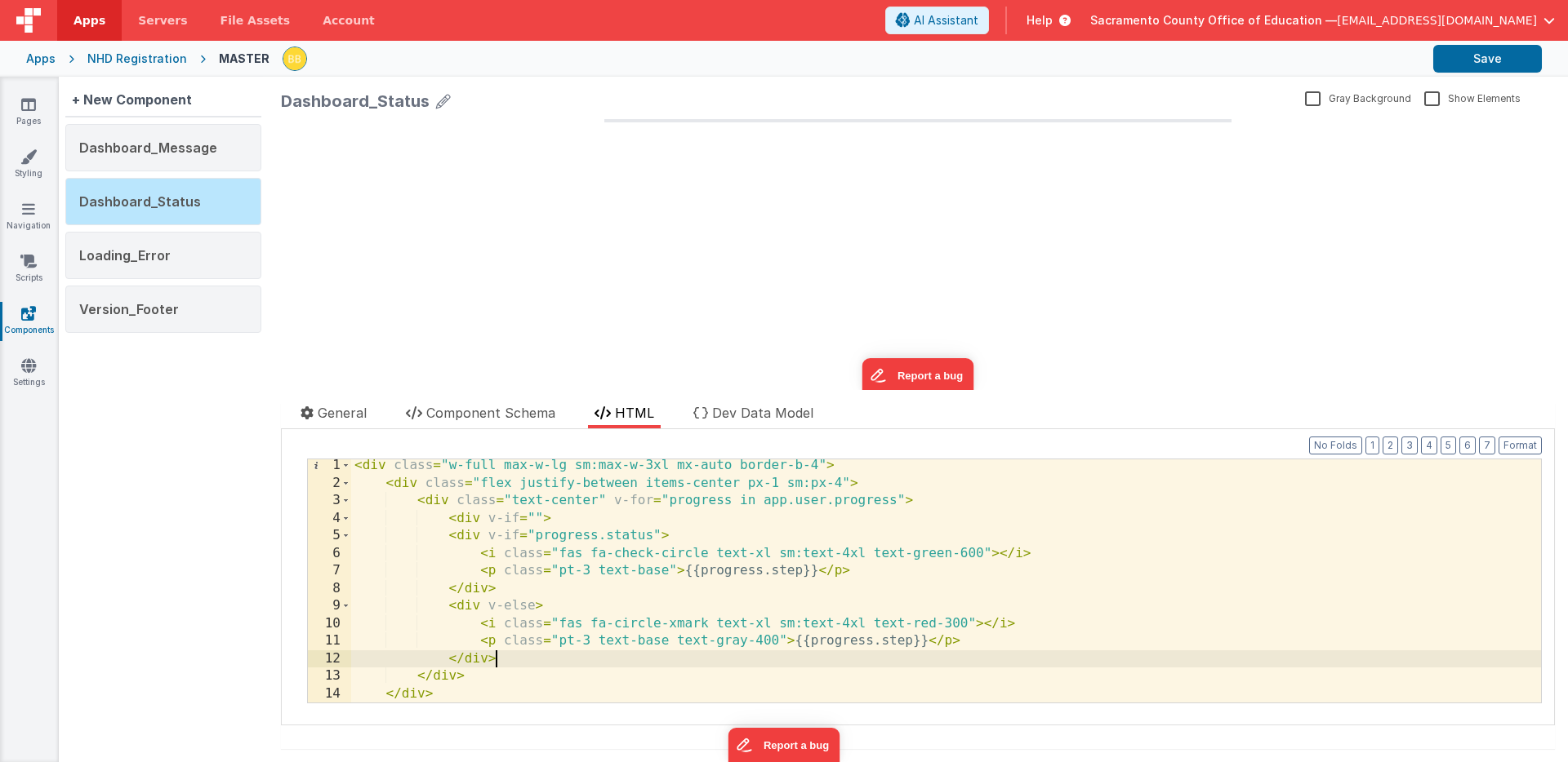
click at [520, 663] on div "< div class = "w-full max-w-lg sm:max-w-3xl mx-auto border-b-4" > < div class =…" at bounding box center [945, 596] width 1190 height 279
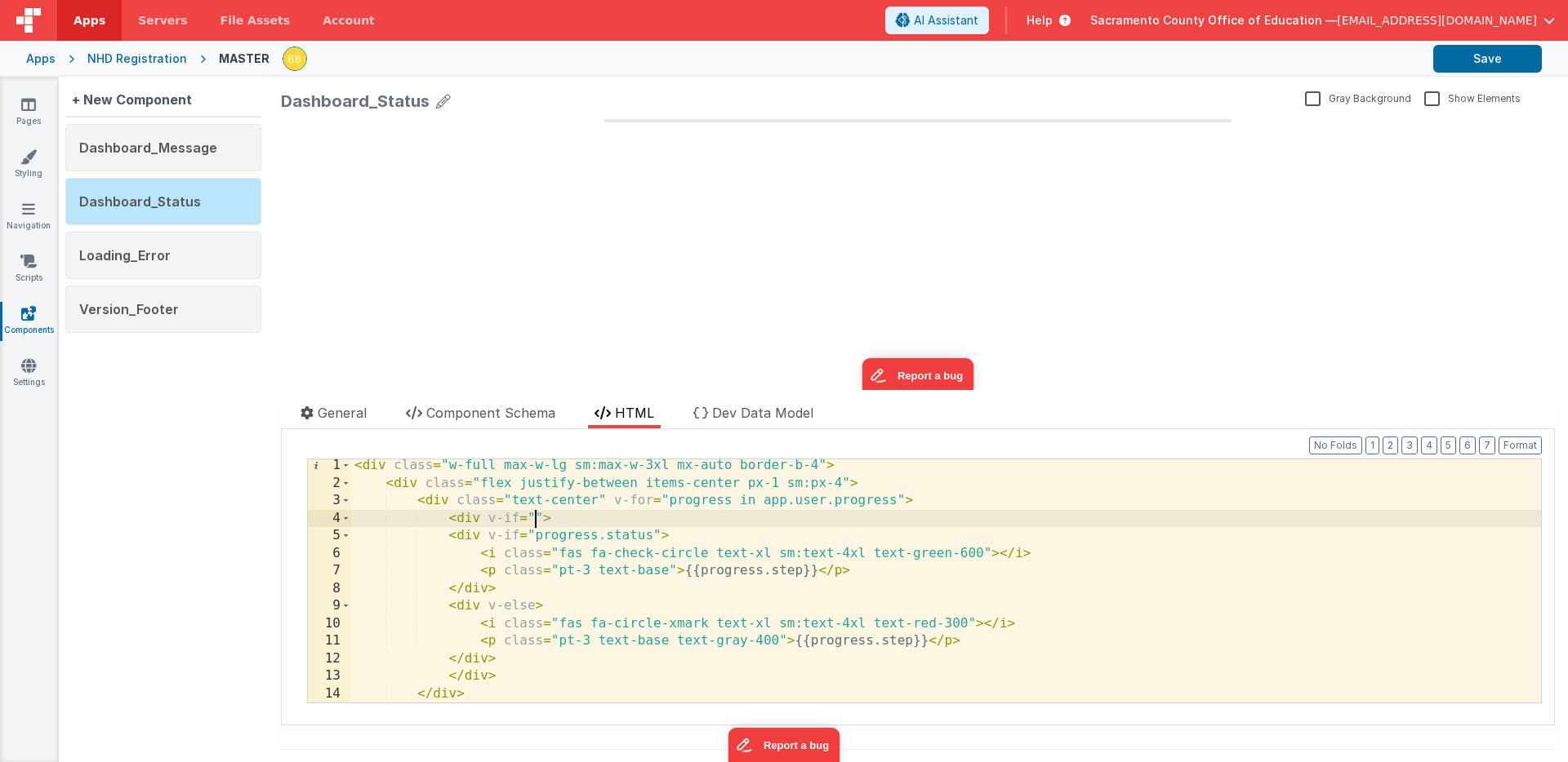
click at [536, 517] on div "< div class = "w-full max-w-lg sm:max-w-3xl mx-auto border-b-4" > < div class =…" at bounding box center [945, 596] width 1190 height 279
click at [536, 520] on div "< div class = "w-full max-w-lg sm:max-w-3xl mx-auto border-b-4" > < div class =…" at bounding box center [945, 596] width 1190 height 279
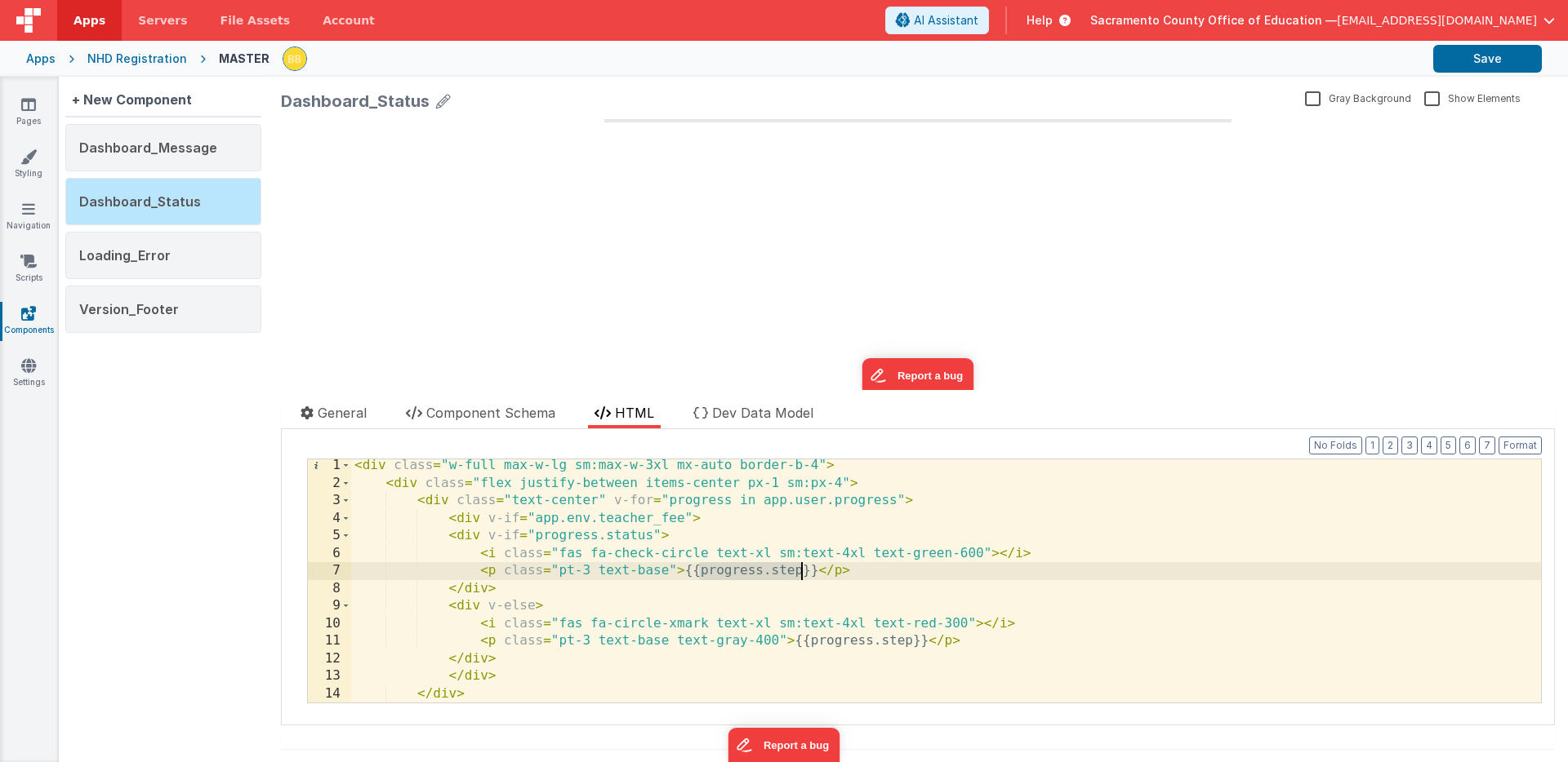
drag, startPoint x: 700, startPoint y: 573, endPoint x: 798, endPoint y: 572, distance: 98.0
click at [798, 572] on div "< div class = "w-full max-w-lg sm:max-w-3xl mx-auto border-b-4" > < div class =…" at bounding box center [945, 596] width 1190 height 279
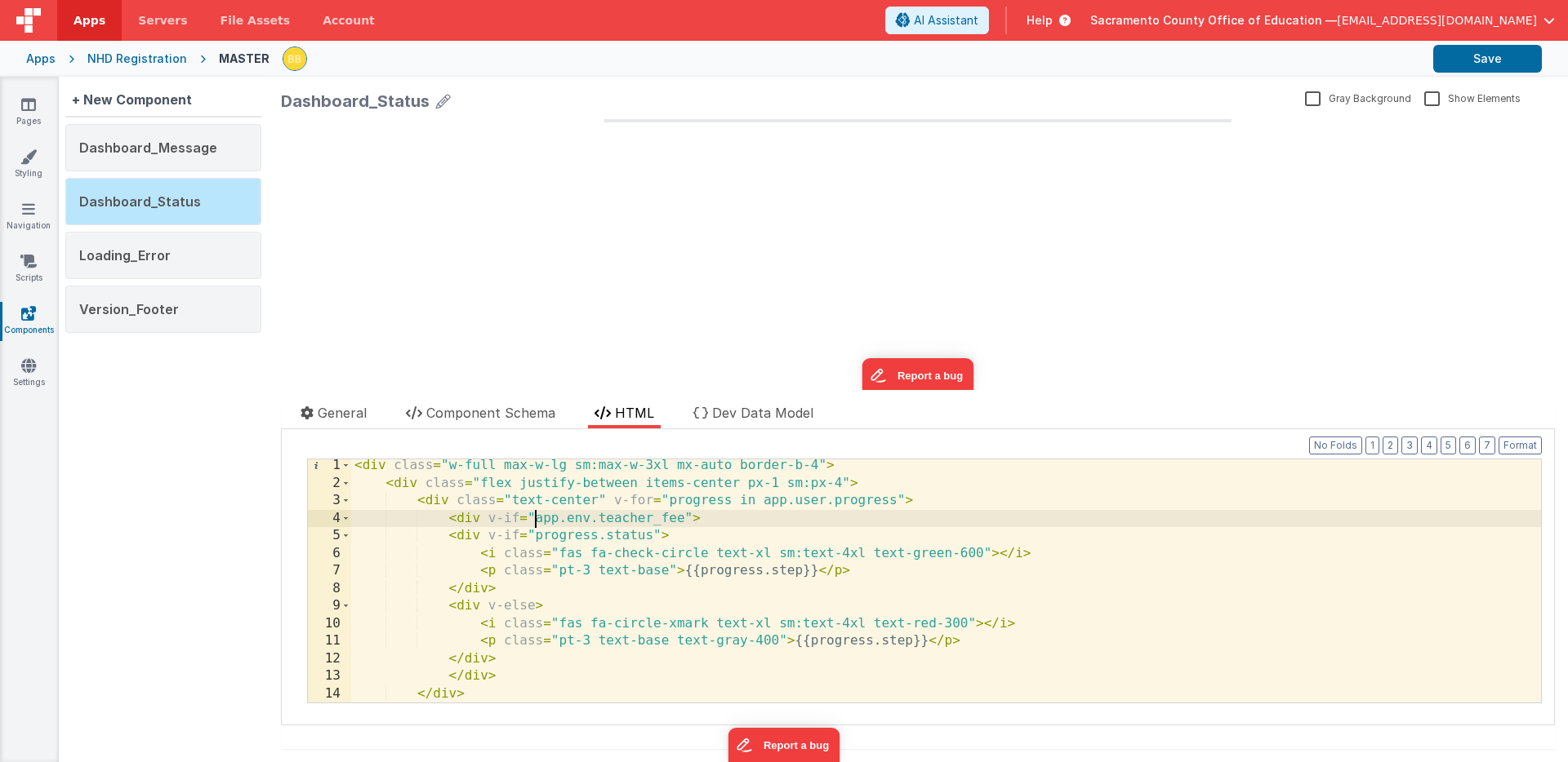
click at [533, 519] on div "< div class = "w-full max-w-lg sm:max-w-3xl mx-auto border-b-4" > < div class =…" at bounding box center [945, 596] width 1190 height 279
paste textarea
click at [675, 519] on div "< div class = "w-full max-w-lg sm:max-w-3xl mx-auto border-b-4" > < div class =…" at bounding box center [945, 596] width 1190 height 279
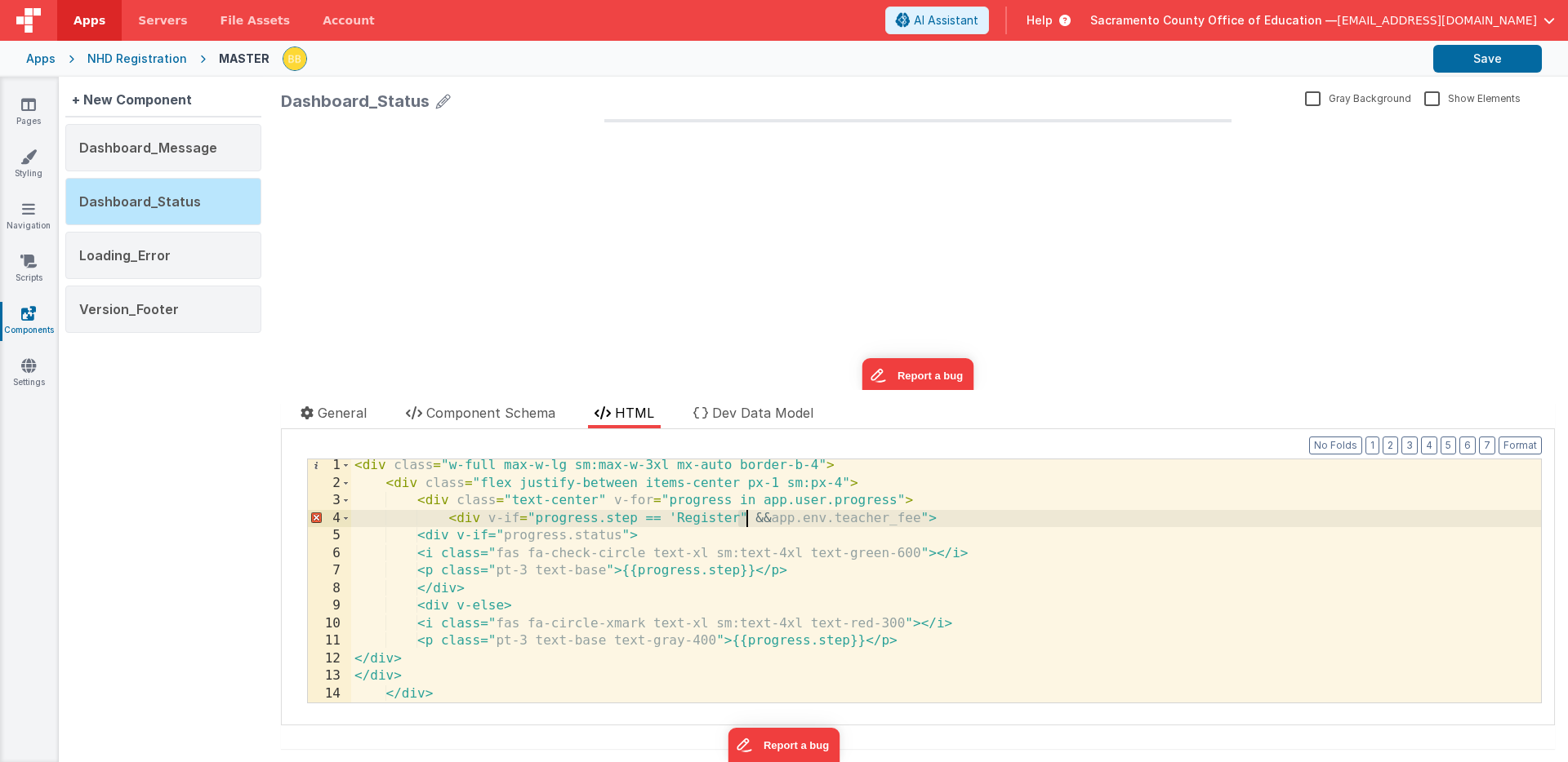
click at [744, 517] on div "< div class = "w-full max-w-lg sm:max-w-3xl mx-auto border-b-4" > < div class =…" at bounding box center [945, 596] width 1190 height 279
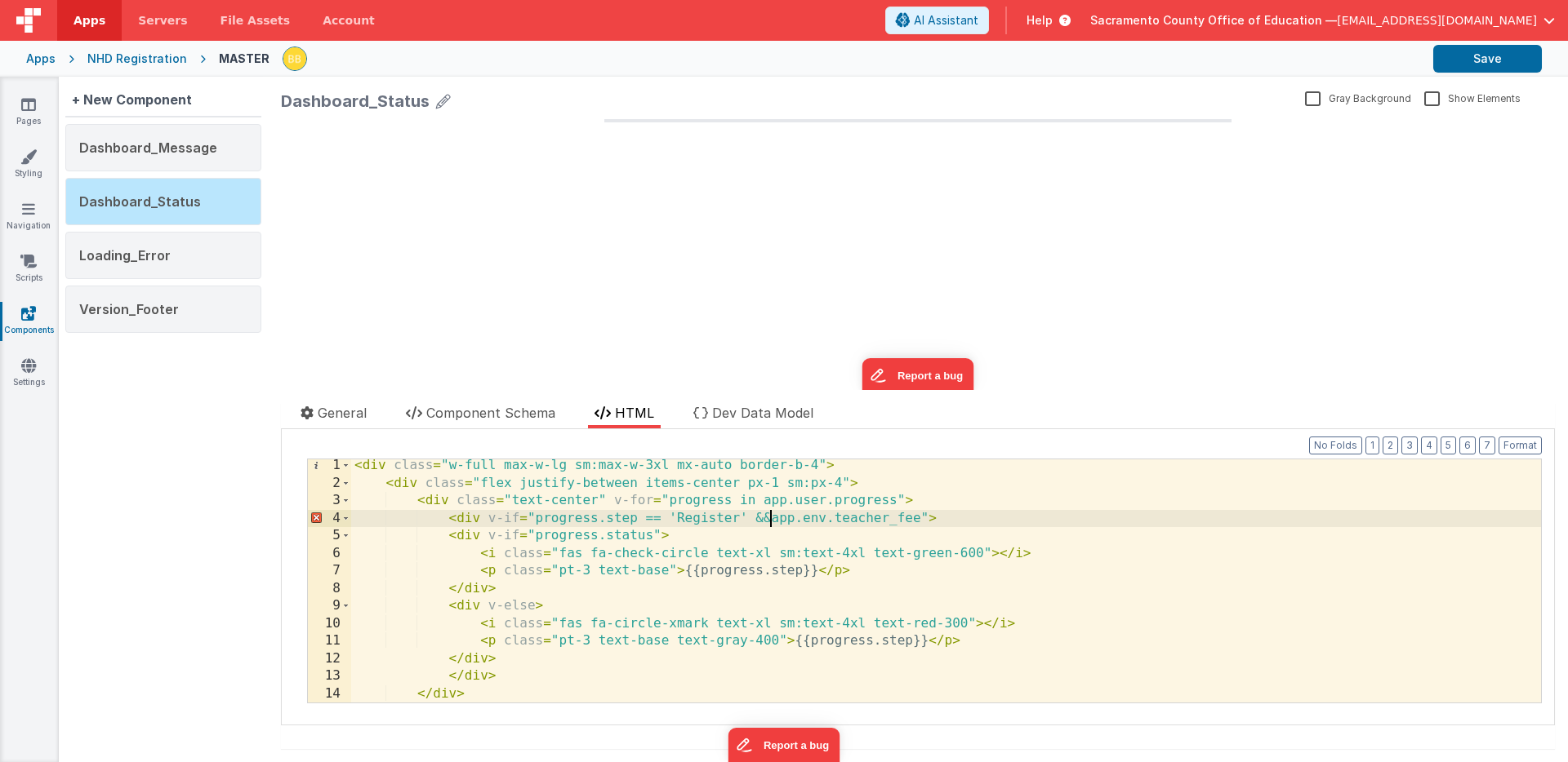
click at [769, 518] on div "< div class = "w-full max-w-lg sm:max-w-3xl mx-auto border-b-4" > < div class =…" at bounding box center [945, 596] width 1190 height 279
click at [718, 520] on div "< div class = "w-full max-w-lg sm:max-w-3xl mx-auto border-b-4" > < div class =…" at bounding box center [945, 596] width 1190 height 279
click at [1472, 55] on button "Save" at bounding box center [1487, 59] width 108 height 28
click at [757, 405] on span "Dev Data Model" at bounding box center [762, 413] width 101 height 16
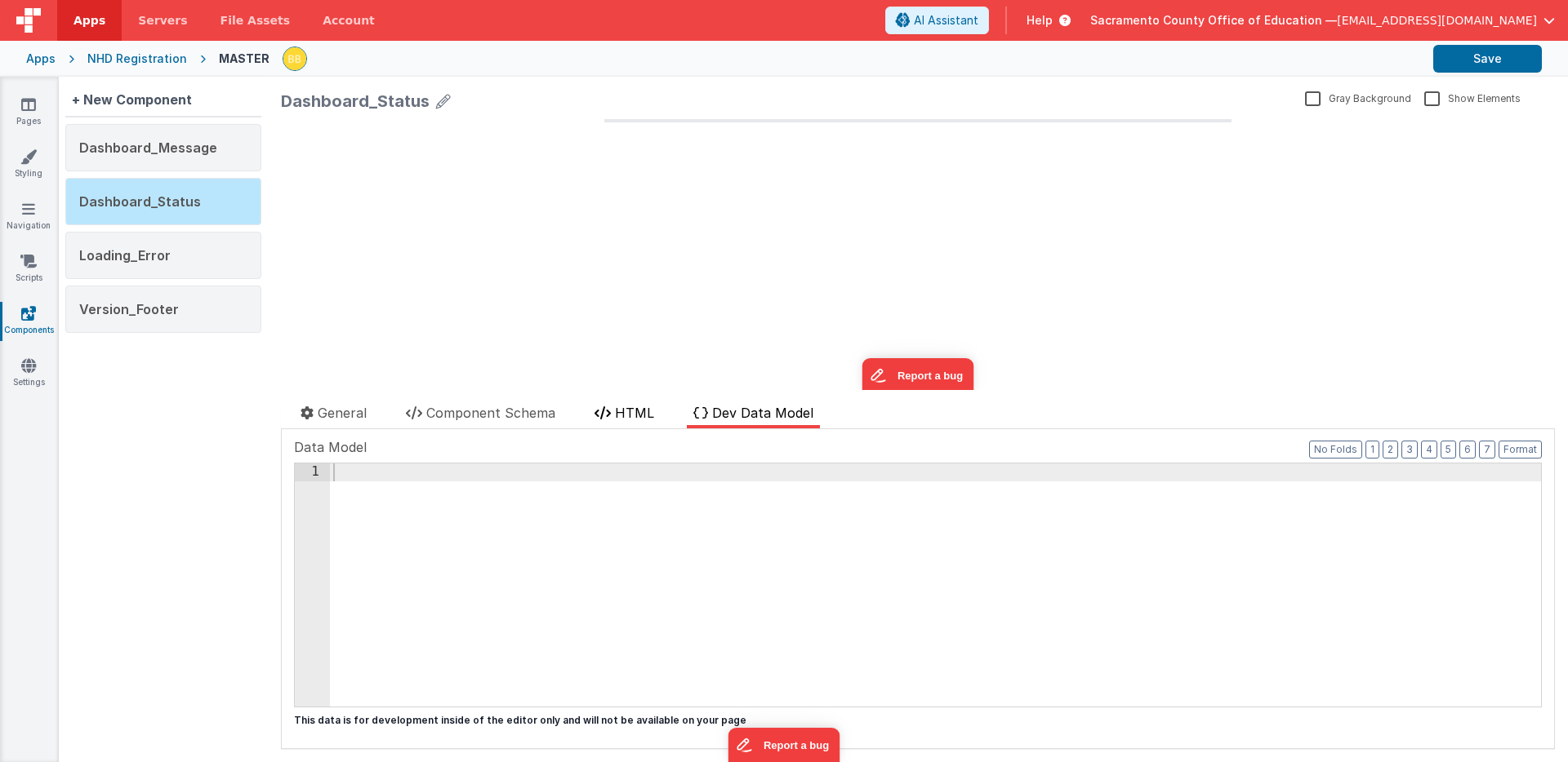
click at [632, 410] on span "HTML" at bounding box center [634, 413] width 39 height 16
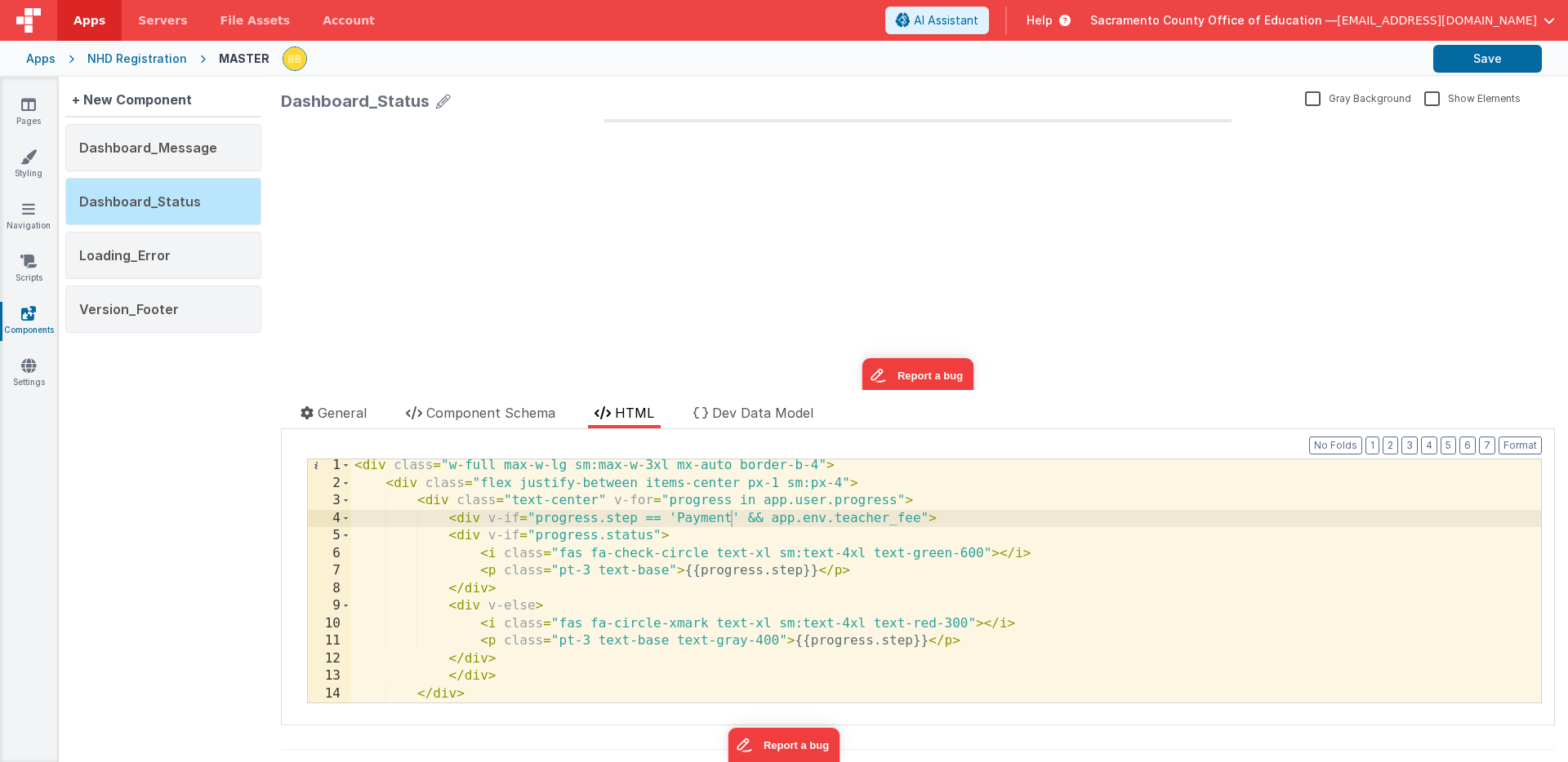
click at [927, 642] on div "< div class = "w-full max-w-lg sm:max-w-3xl mx-auto border-b-4" > < div class =…" at bounding box center [945, 596] width 1190 height 279
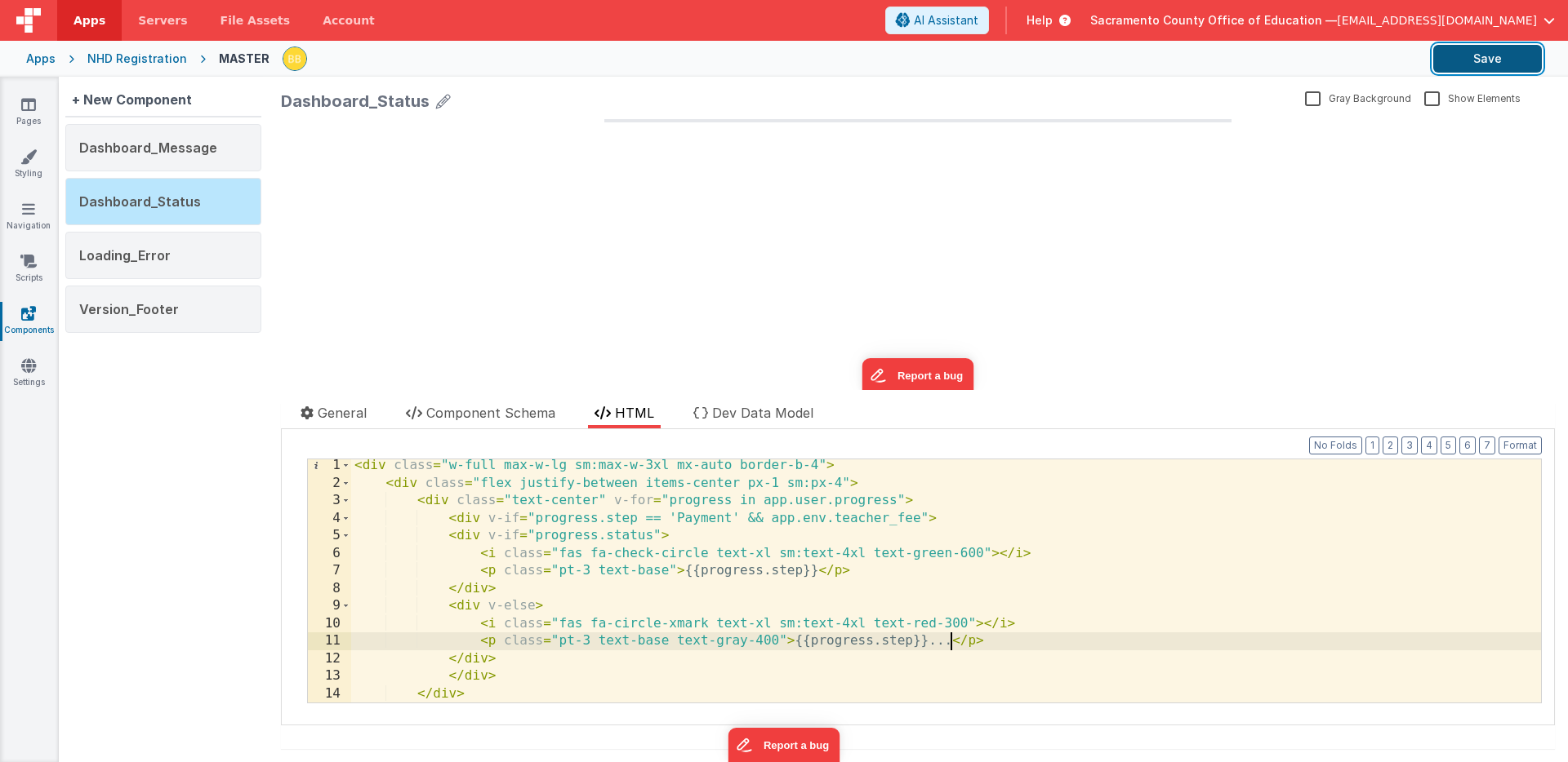
click at [1471, 56] on button "Save" at bounding box center [1487, 59] width 108 height 28
click at [567, 519] on div "< div class = "w-full max-w-lg sm:max-w-3xl mx-auto border-b-4" > < div class =…" at bounding box center [945, 596] width 1190 height 279
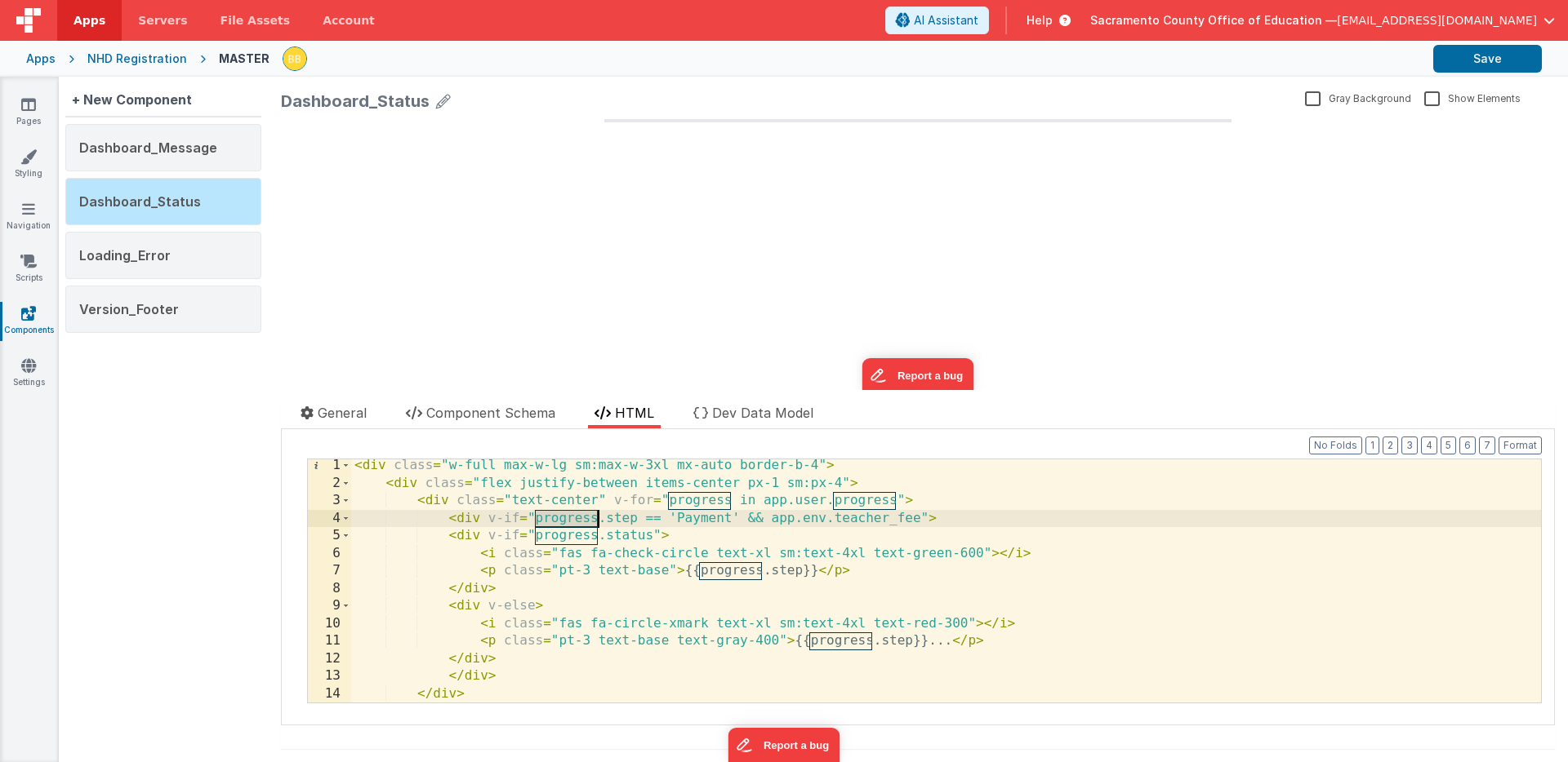
click at [567, 519] on div "< div class = "w-full max-w-lg sm:max-w-3xl mx-auto border-b-4" > < div class =…" at bounding box center [945, 596] width 1190 height 279
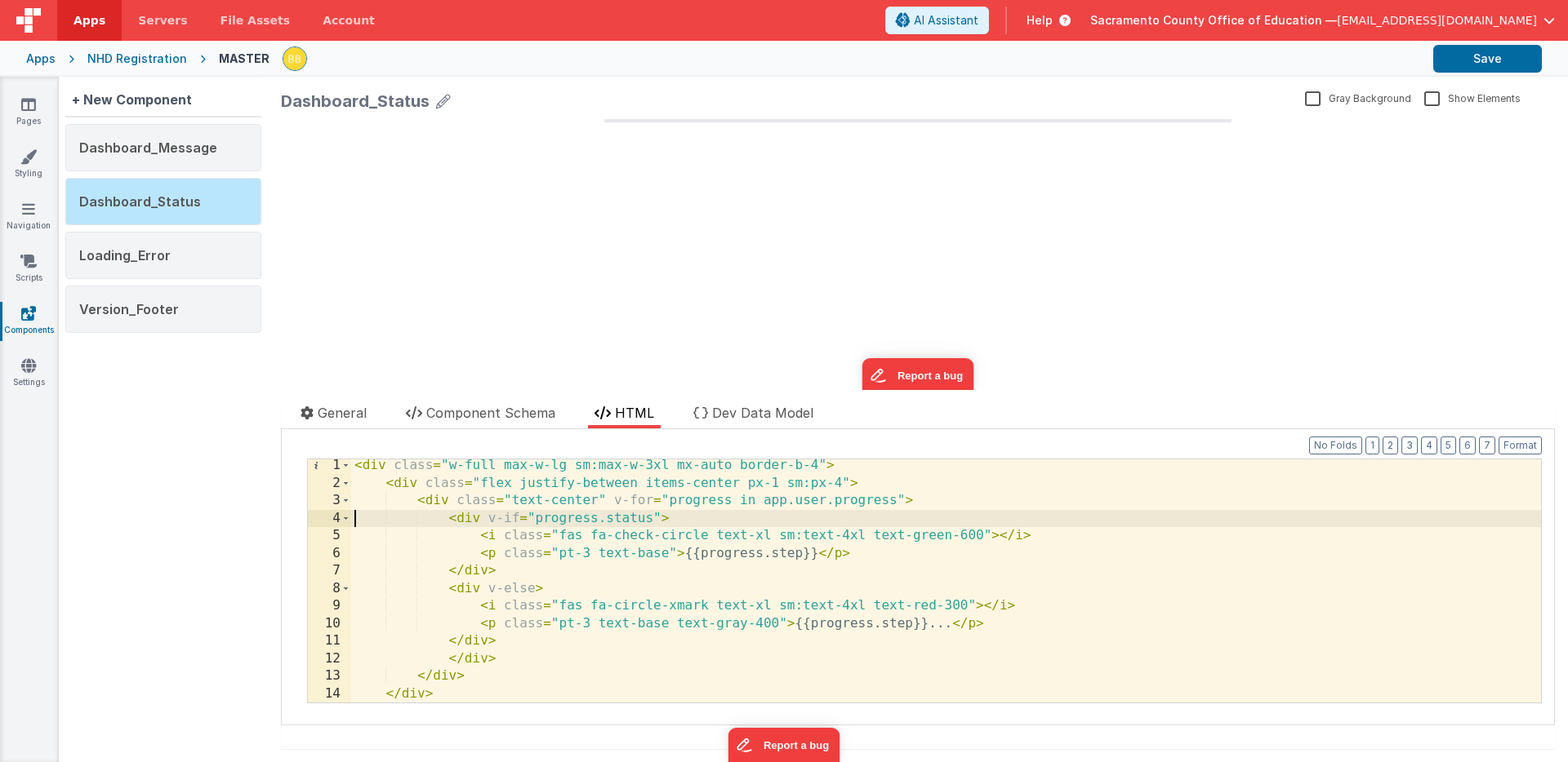
click at [482, 661] on div "< div class = "w-full max-w-lg sm:max-w-3xl mx-auto border-b-4" > < div class =…" at bounding box center [945, 596] width 1190 height 279
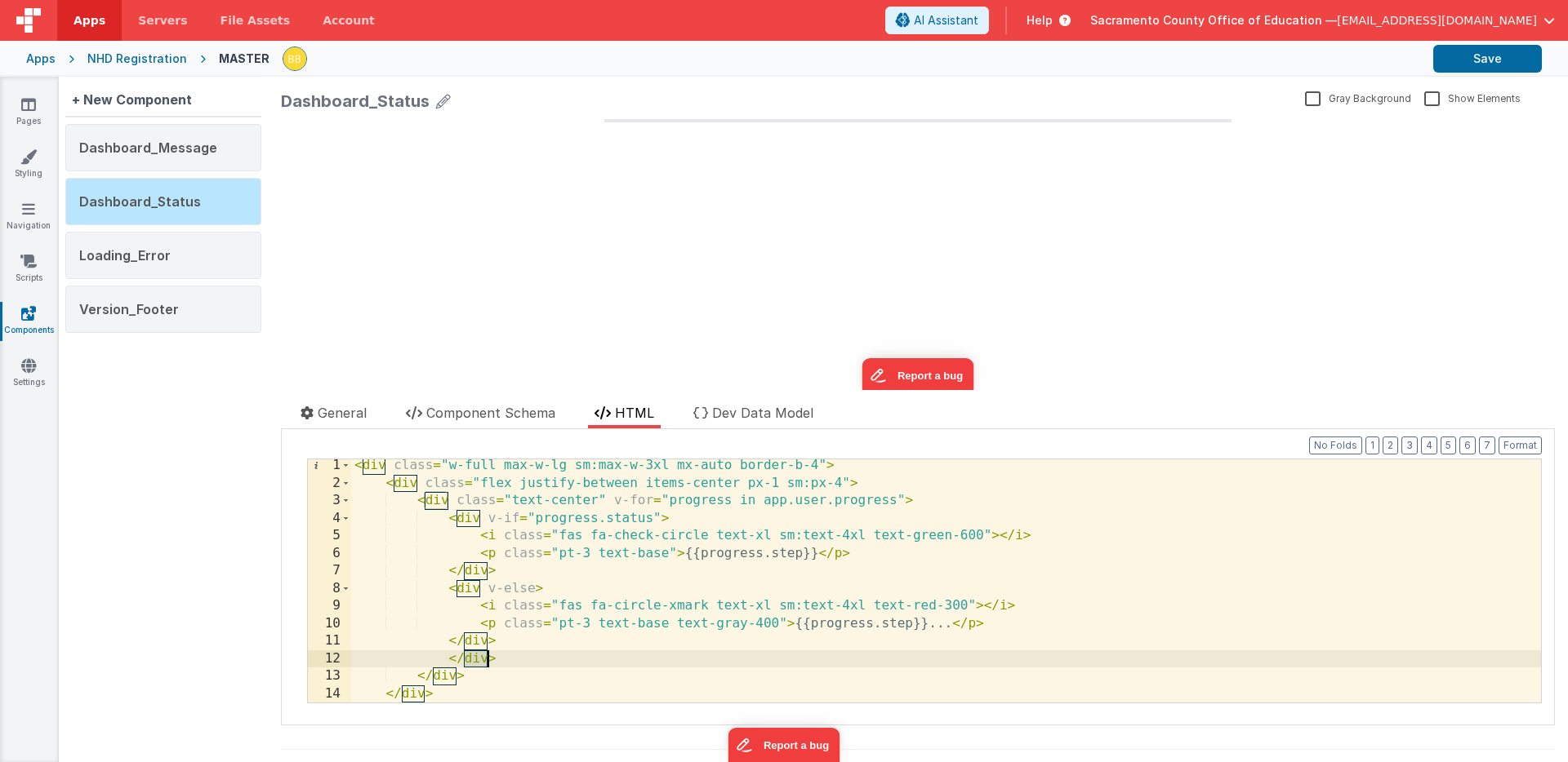
click at [482, 661] on div "< div class = "w-full max-w-lg sm:max-w-3xl mx-auto border-b-4" > < div class =…" at bounding box center [945, 596] width 1190 height 279
click at [1465, 61] on button "Save" at bounding box center [1487, 59] width 108 height 28
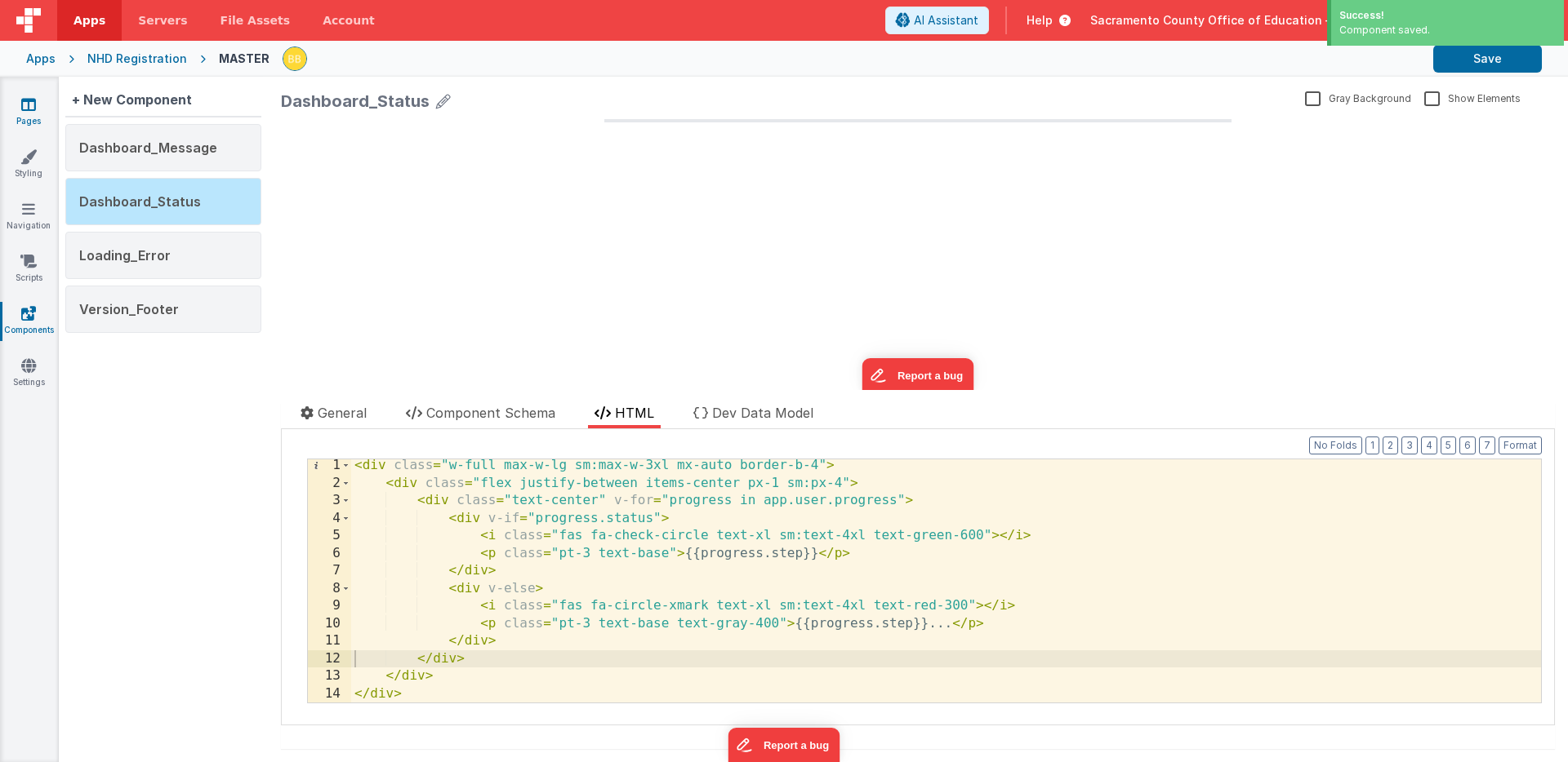
click at [24, 101] on icon at bounding box center [29, 105] width 14 height 16
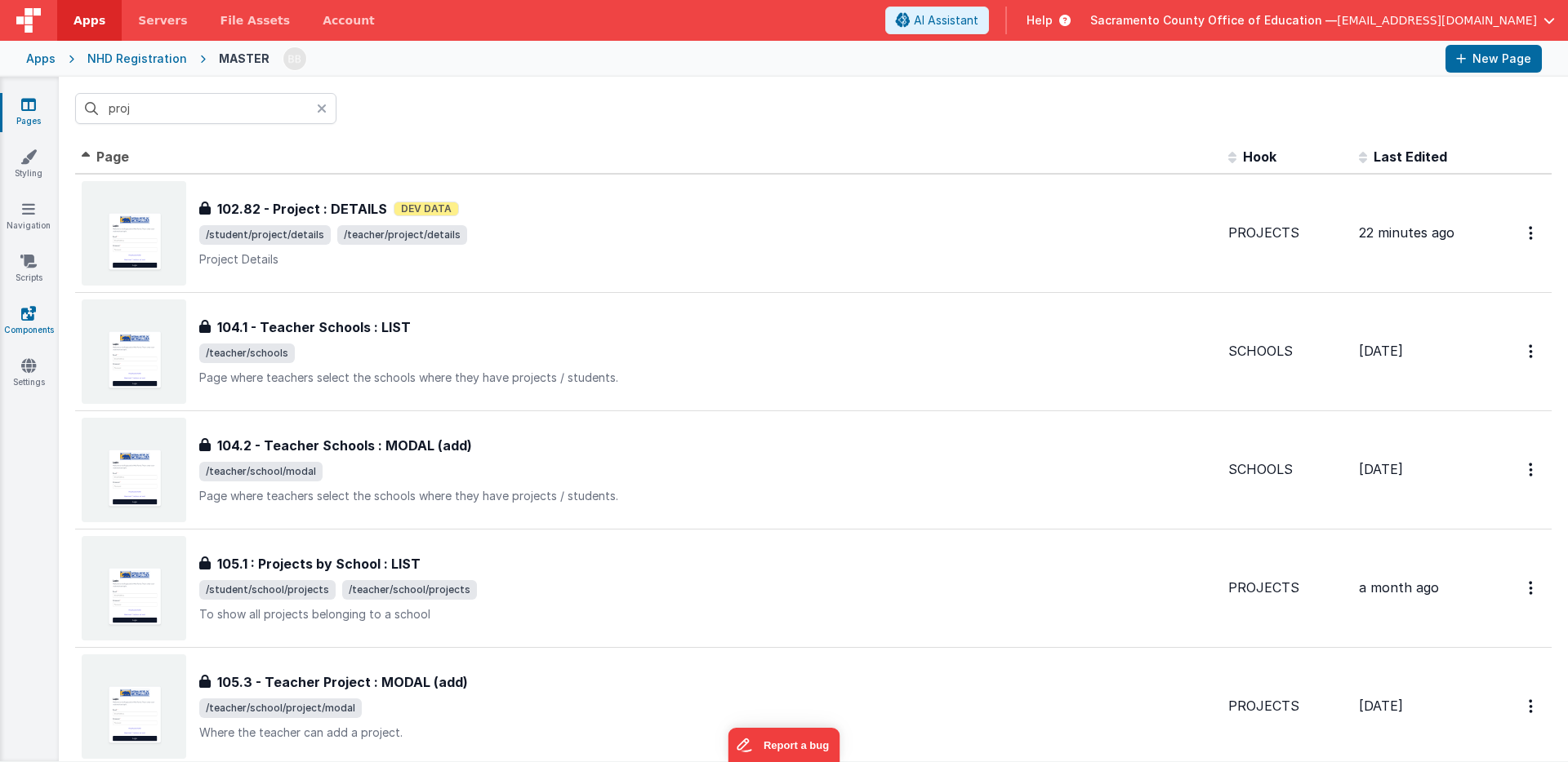
click at [28, 313] on icon at bounding box center [29, 314] width 14 height 16
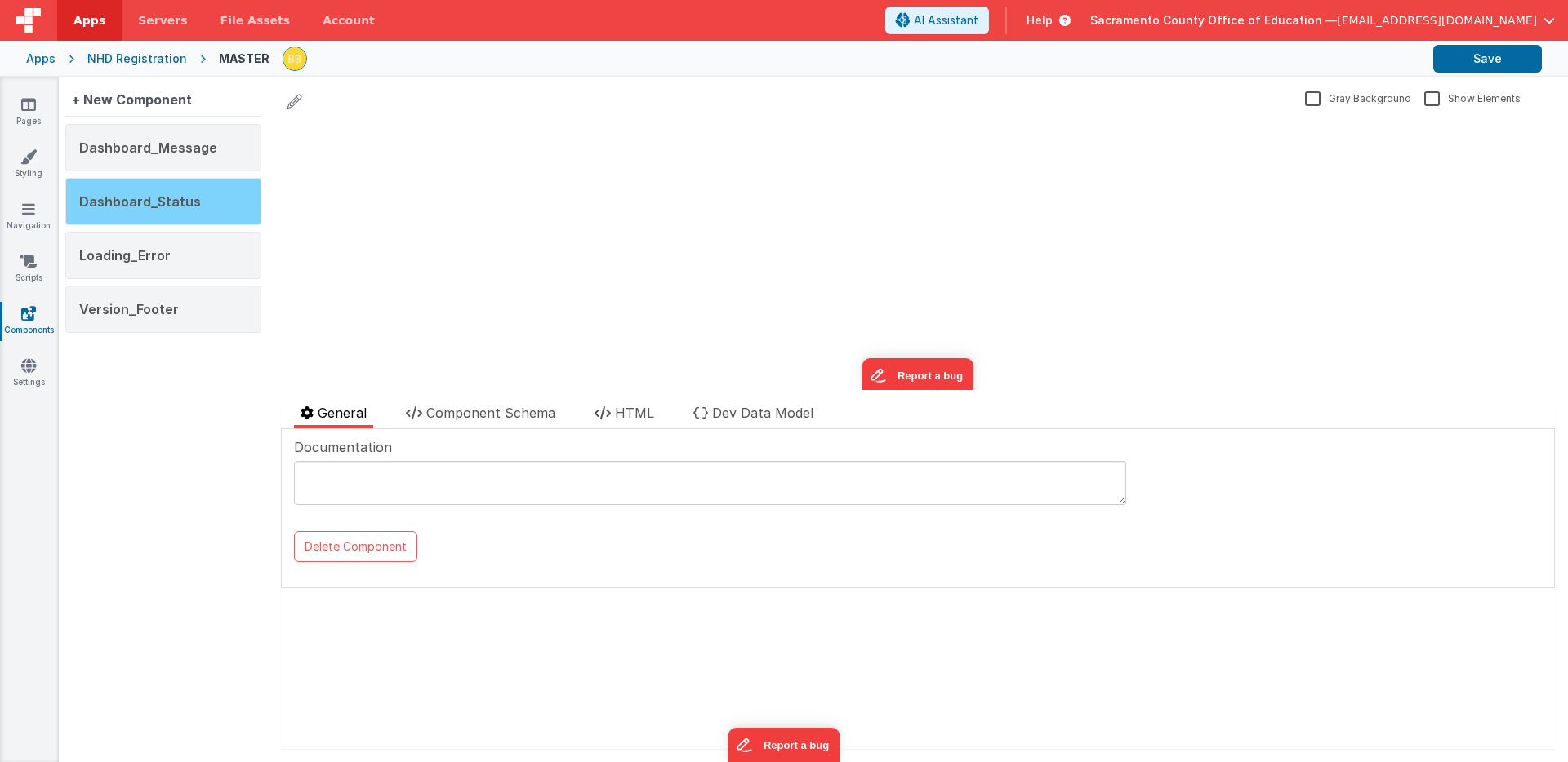
click at [178, 197] on span "Dashboard_Status" at bounding box center [140, 202] width 122 height 16
click at [634, 410] on span "HTML" at bounding box center [634, 413] width 39 height 16
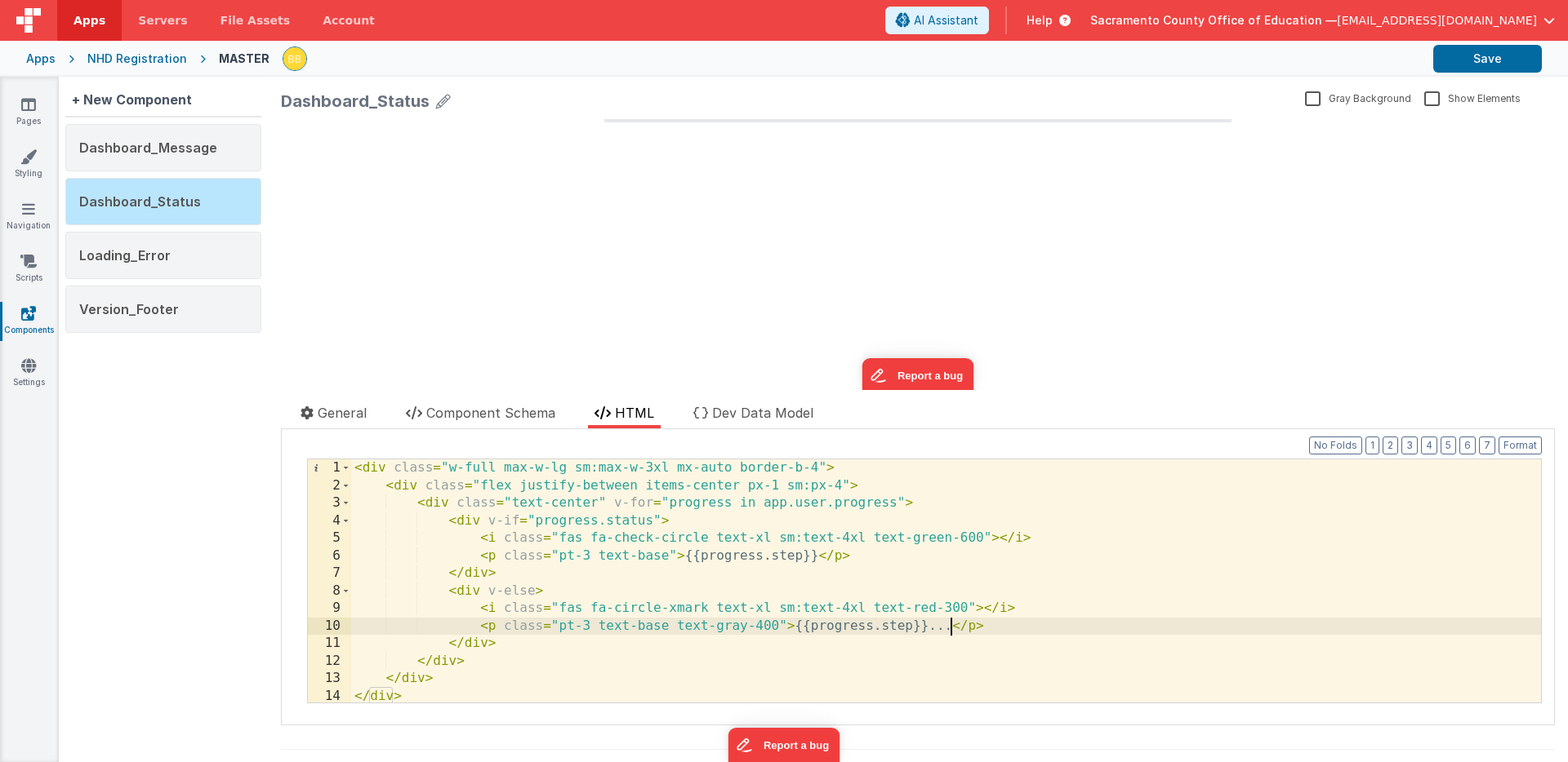
click at [948, 627] on div "< div class = "w-full max-w-lg sm:max-w-3xl mx-auto border-b-4" > < div class =…" at bounding box center [945, 599] width 1190 height 279
click at [1485, 55] on button "Save" at bounding box center [1487, 59] width 108 height 28
